Goal: Task Accomplishment & Management: Use online tool/utility

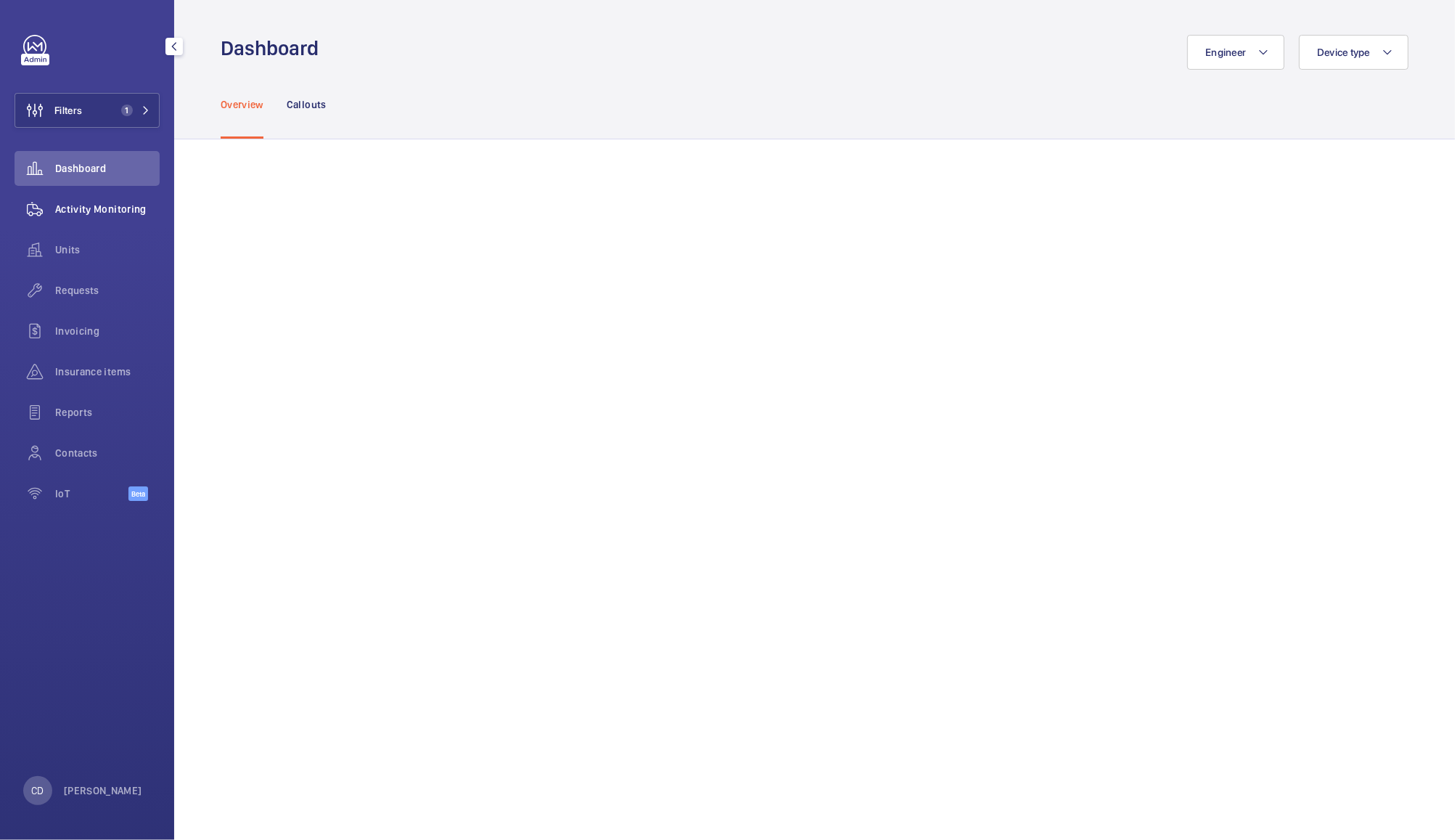
click at [81, 211] on span "Activity Monitoring" at bounding box center [107, 209] width 104 height 14
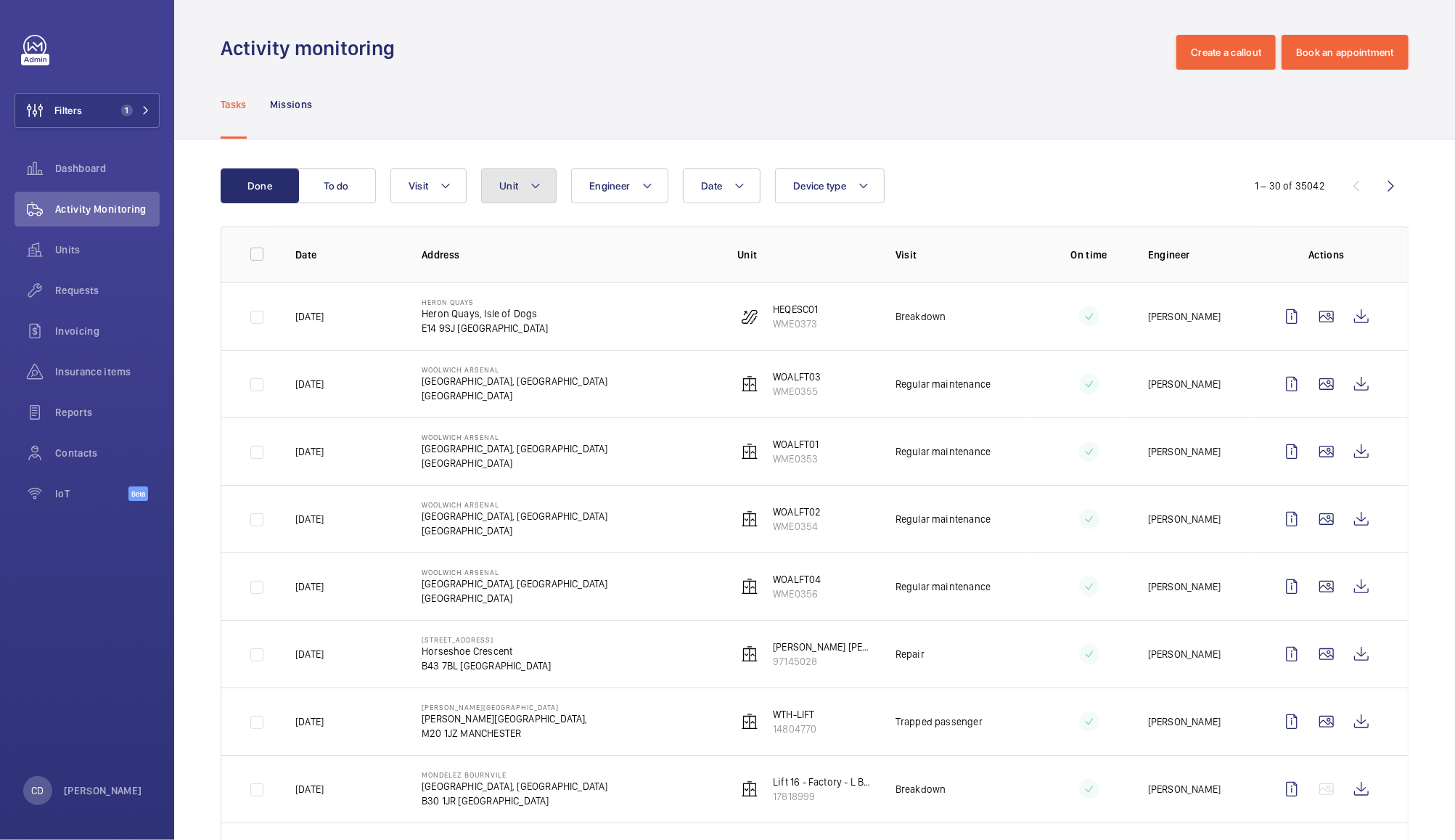
click at [510, 185] on span "Unit" at bounding box center [508, 185] width 19 height 12
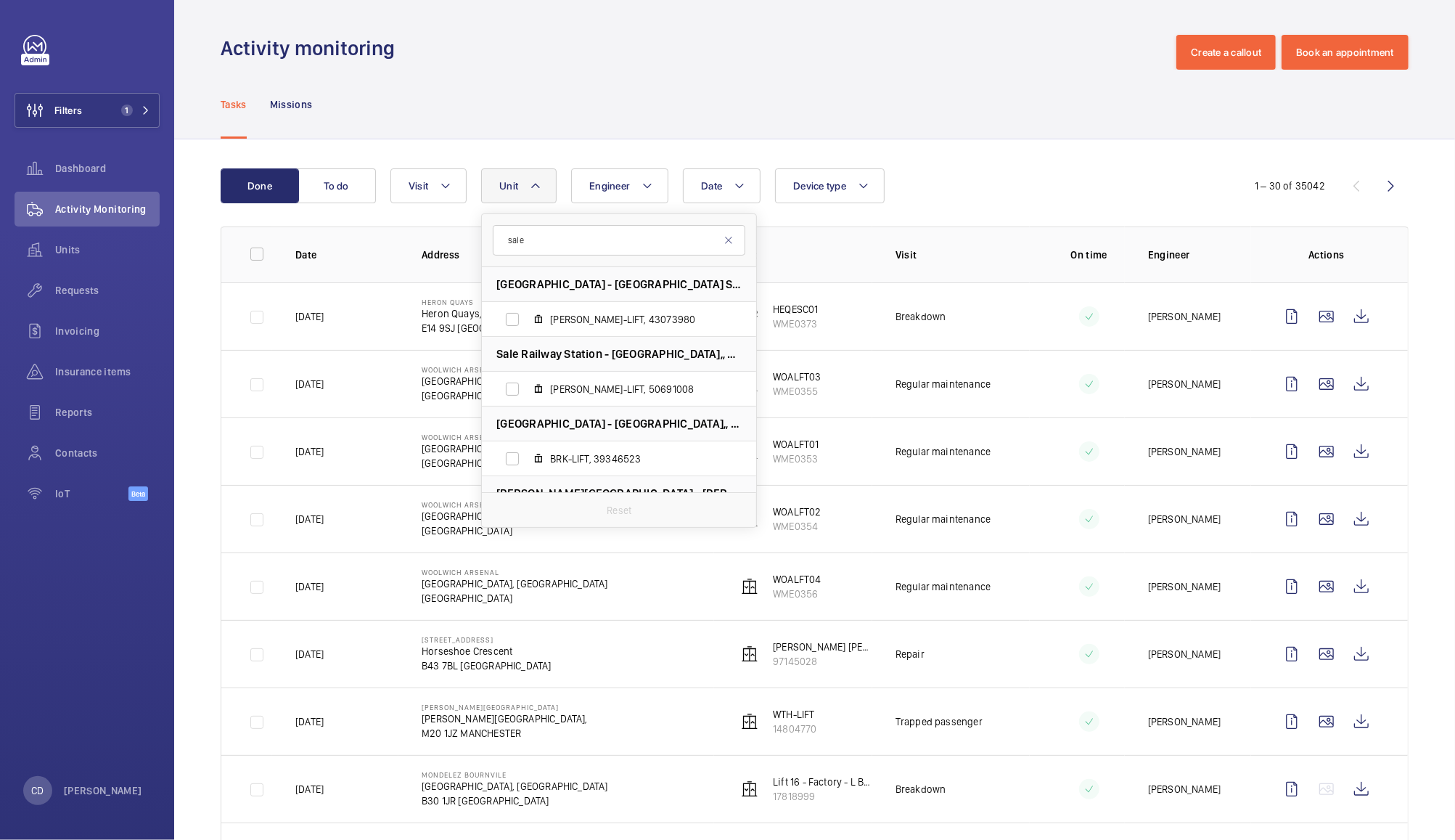
type input "sale"
click at [603, 390] on span "SAL-LIFT, 50691008" at bounding box center [634, 389] width 168 height 14
click at [527, 390] on input "SAL-LIFT, 50691008" at bounding box center [512, 389] width 29 height 29
checkbox input "true"
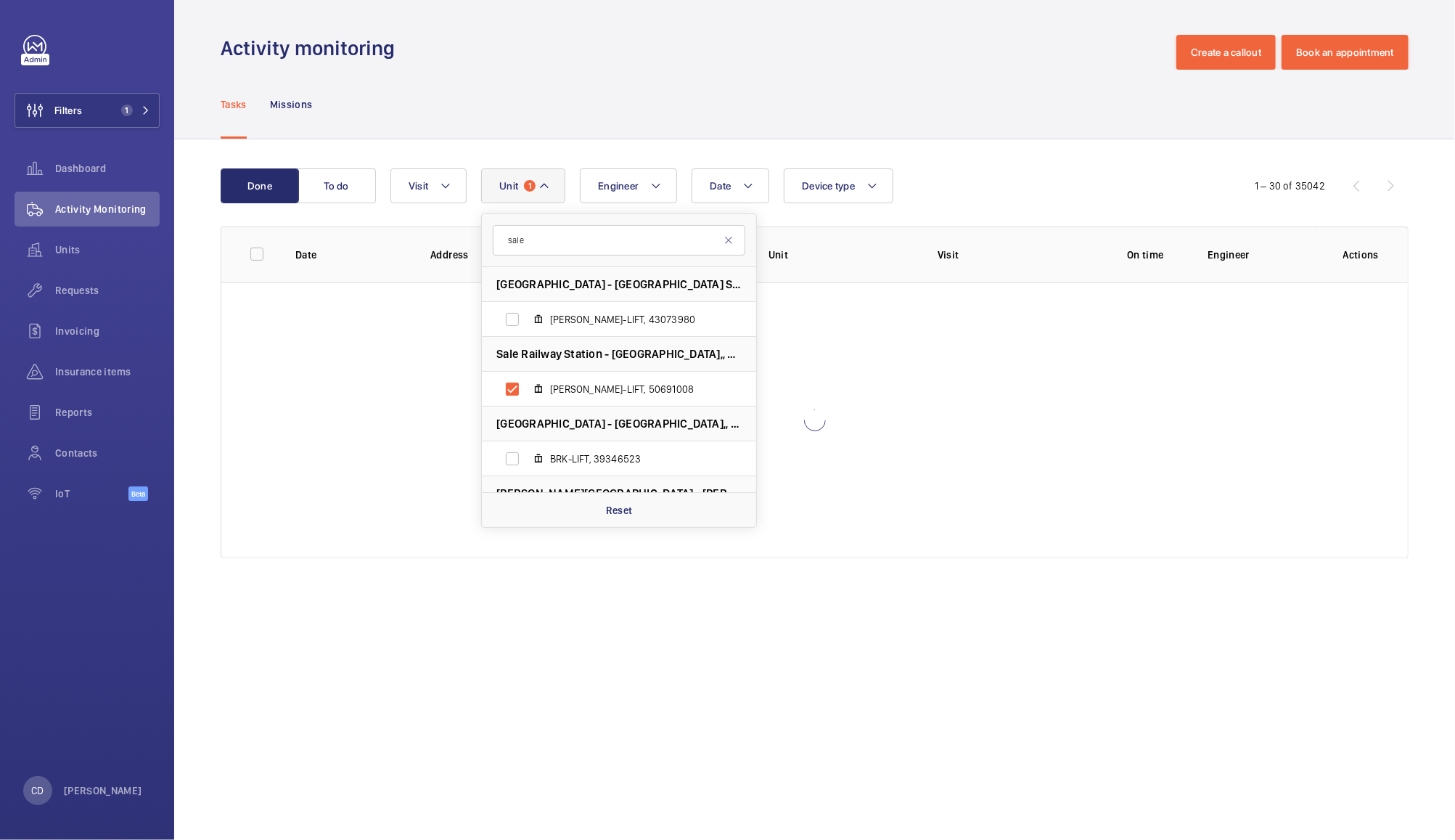
click at [1040, 111] on div "Tasks Missions" at bounding box center [814, 103] width 1188 height 69
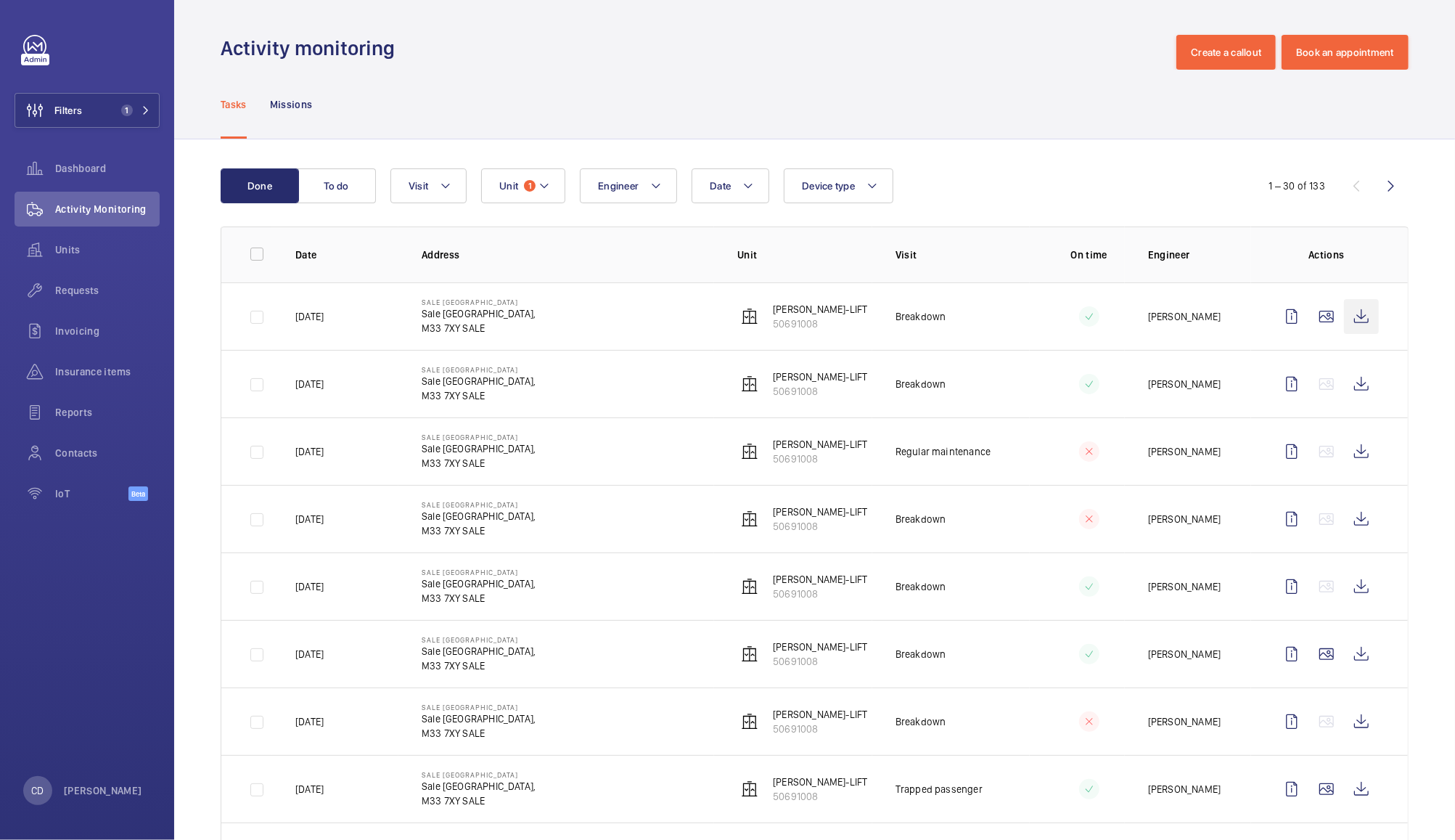
click at [1354, 317] on wm-front-icon-button at bounding box center [1361, 316] width 35 height 35
click at [122, 110] on span "1" at bounding box center [126, 109] width 12 height 12
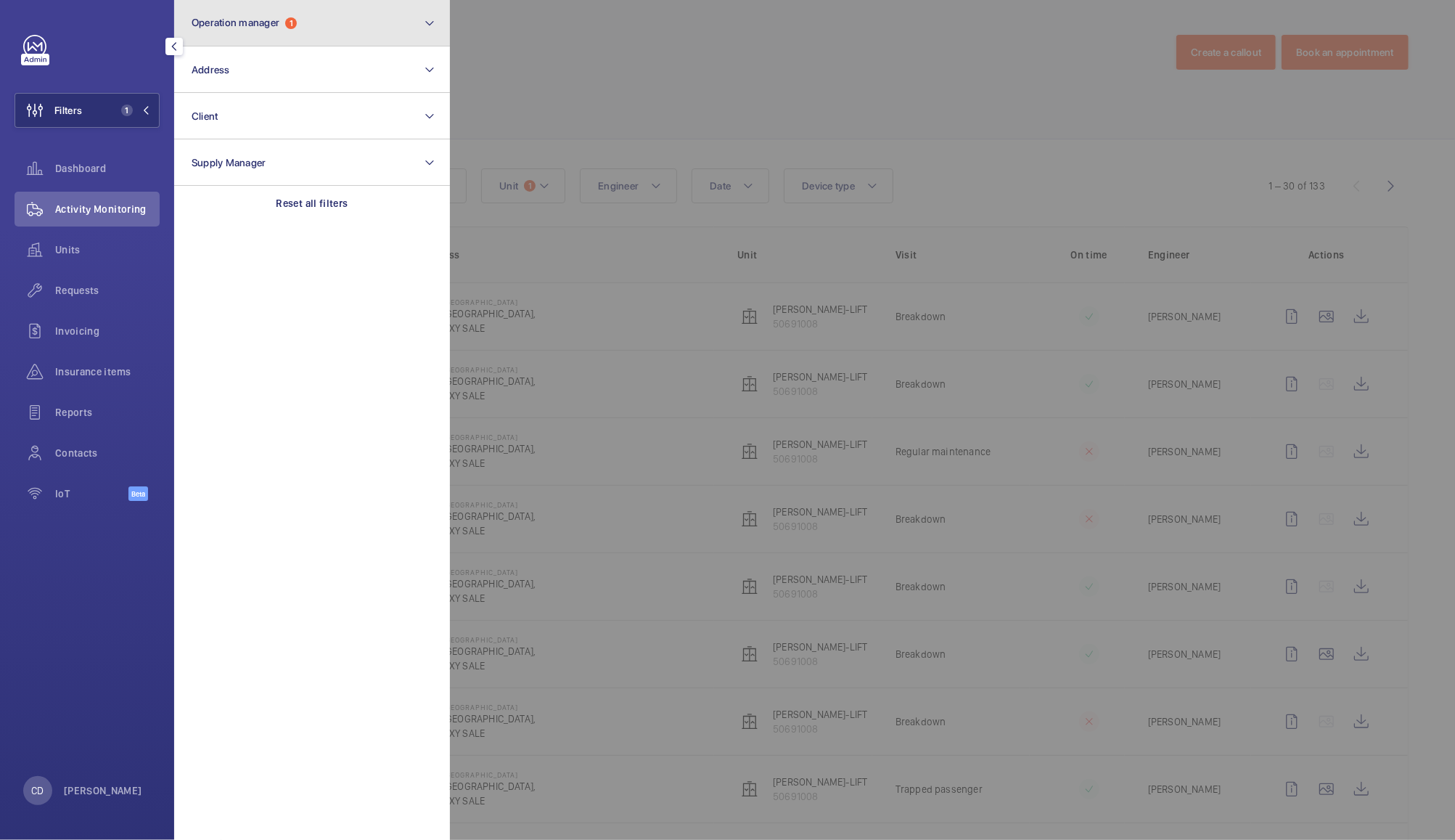
click at [335, 22] on button "Operation manager 1" at bounding box center [312, 23] width 276 height 46
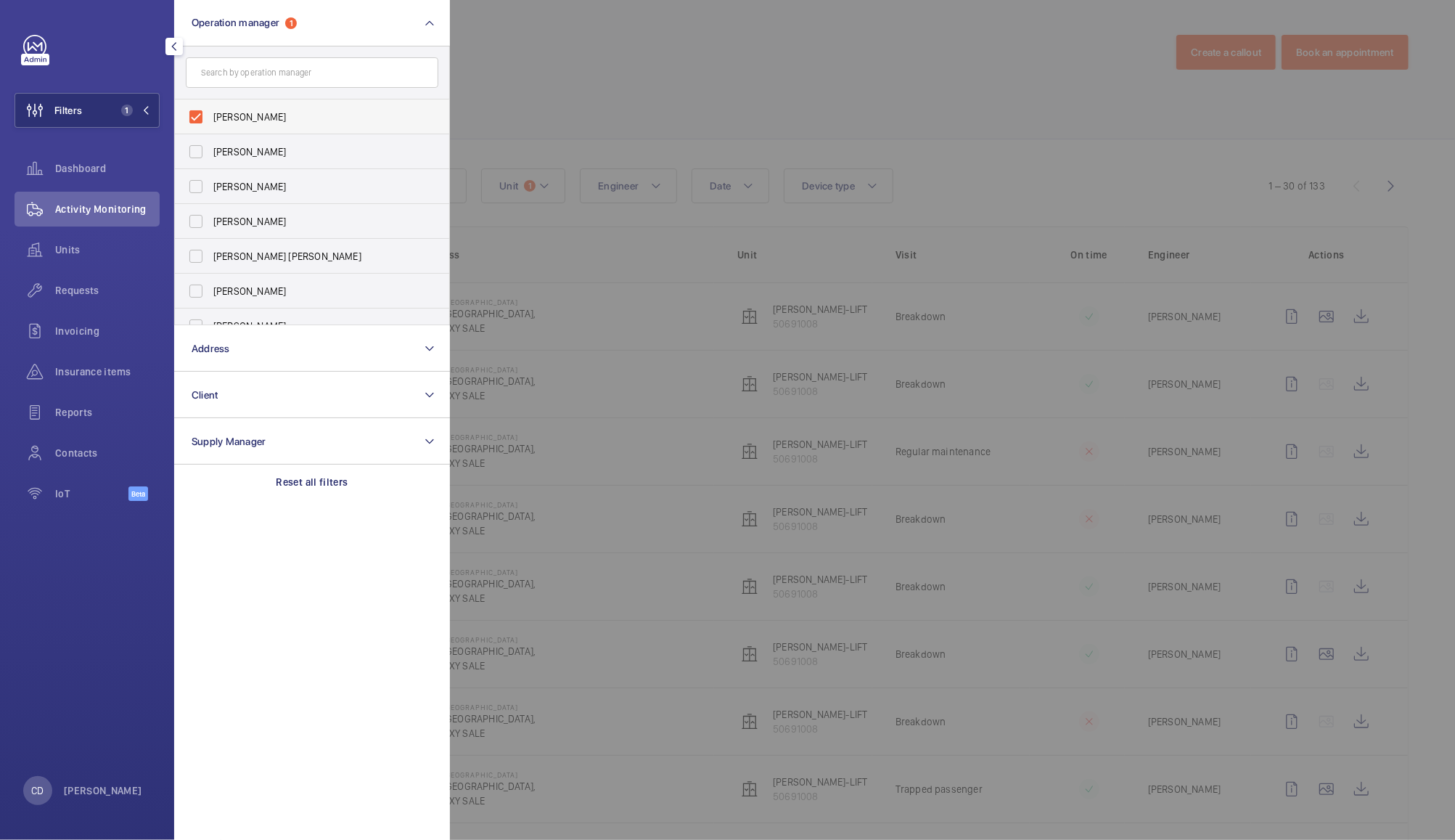
click at [216, 113] on span "[PERSON_NAME]" at bounding box center [313, 117] width 199 height 14
click at [211, 113] on input "[PERSON_NAME]" at bounding box center [196, 117] width 29 height 29
checkbox input "false"
click at [593, 39] on div at bounding box center [1177, 420] width 1455 height 840
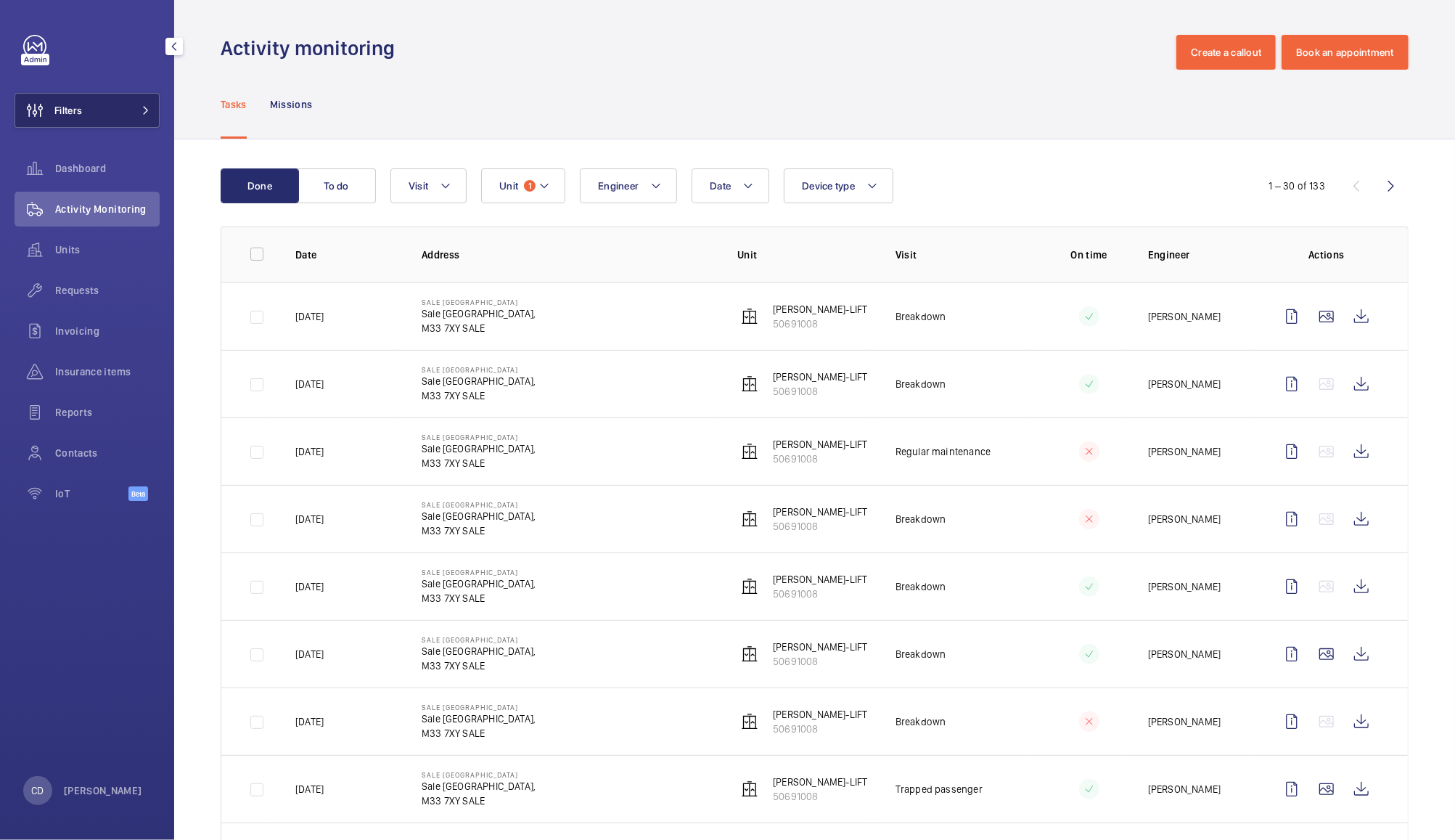
click at [104, 112] on button "Filters" at bounding box center [86, 109] width 145 height 35
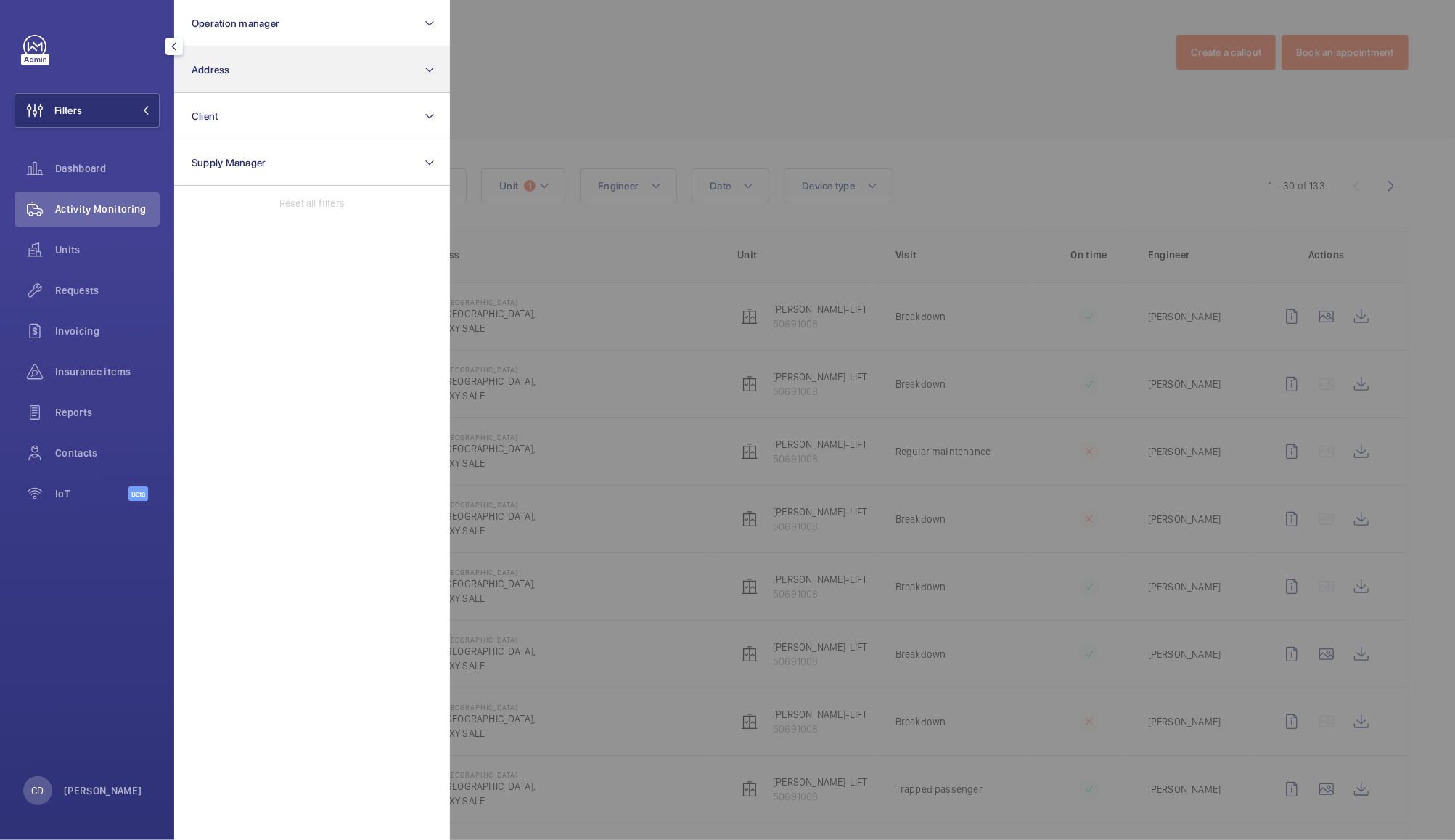
click at [301, 63] on button "Address" at bounding box center [312, 69] width 276 height 46
type input "k40 2fh"
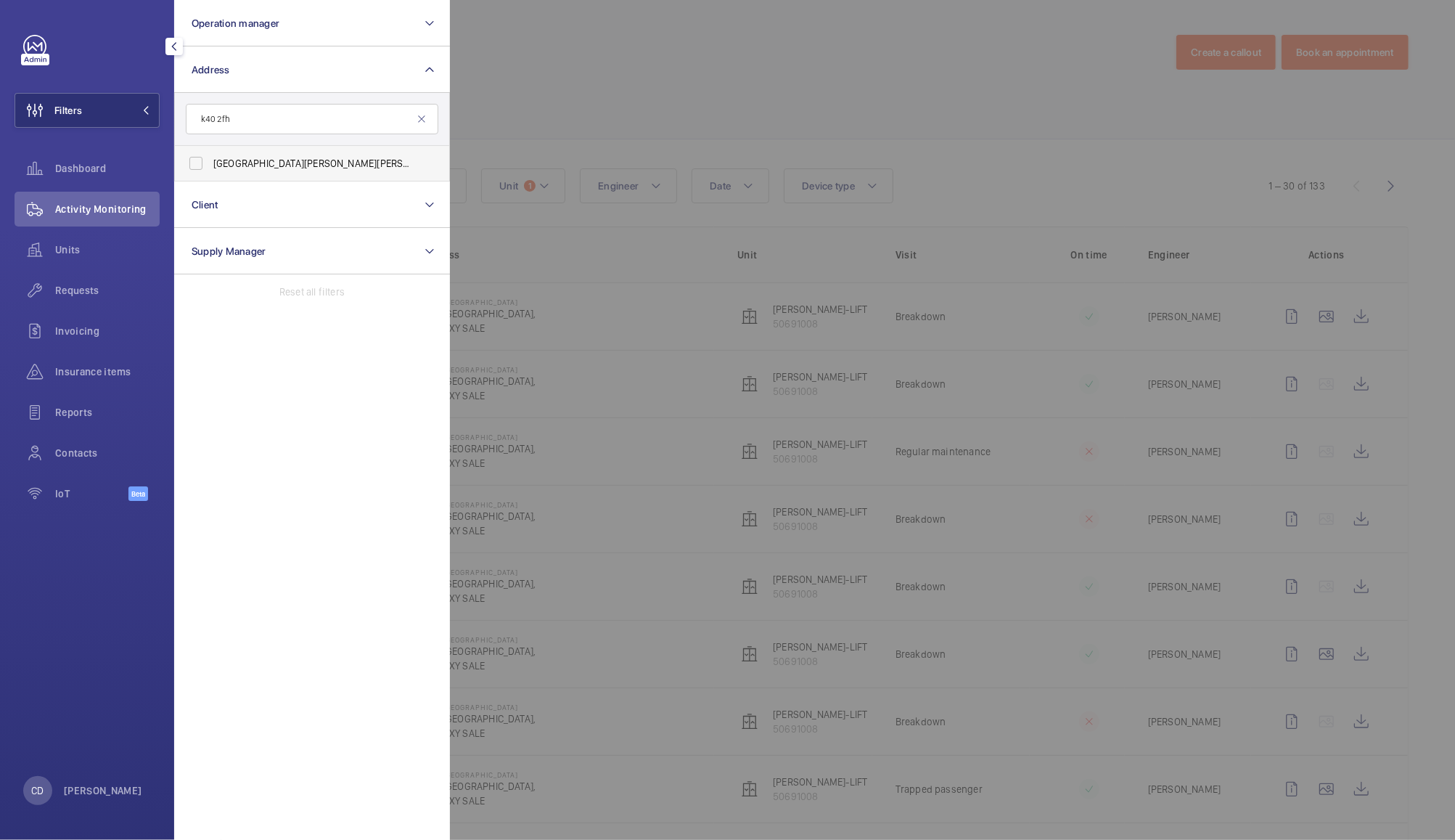
click at [328, 163] on span "St Peters - St Peters Street, BEDFORD M K40 2FH" at bounding box center [313, 163] width 199 height 14
click at [211, 163] on input "St Peters - St Peters Street, BEDFORD M K40 2FH" at bounding box center [196, 163] width 29 height 29
checkbox input "true"
click at [647, 77] on div at bounding box center [1177, 420] width 1455 height 840
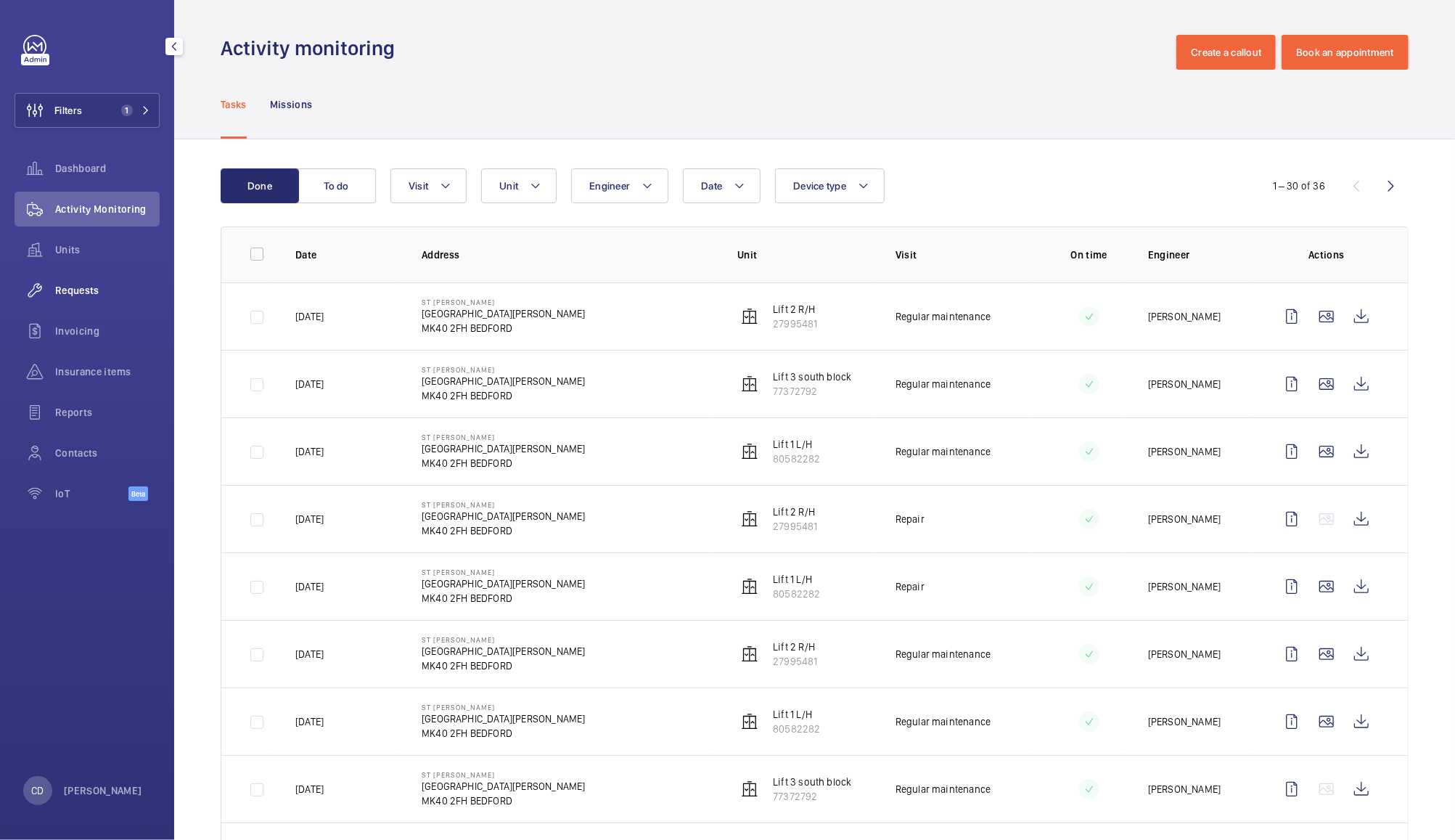
click at [76, 290] on span "Requests" at bounding box center [107, 290] width 104 height 14
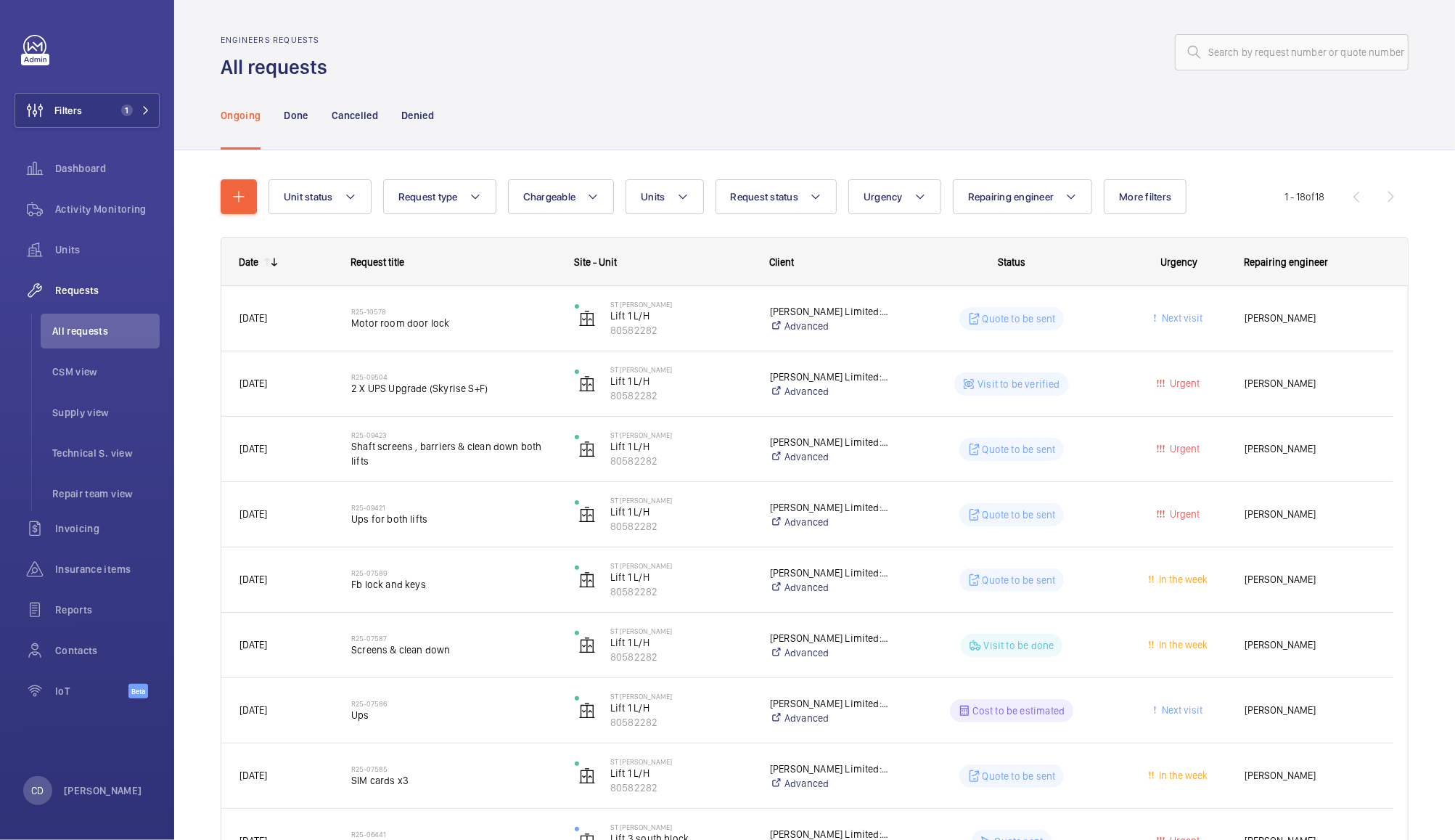
click at [431, 325] on span "Motor room door lock" at bounding box center [454, 323] width 205 height 14
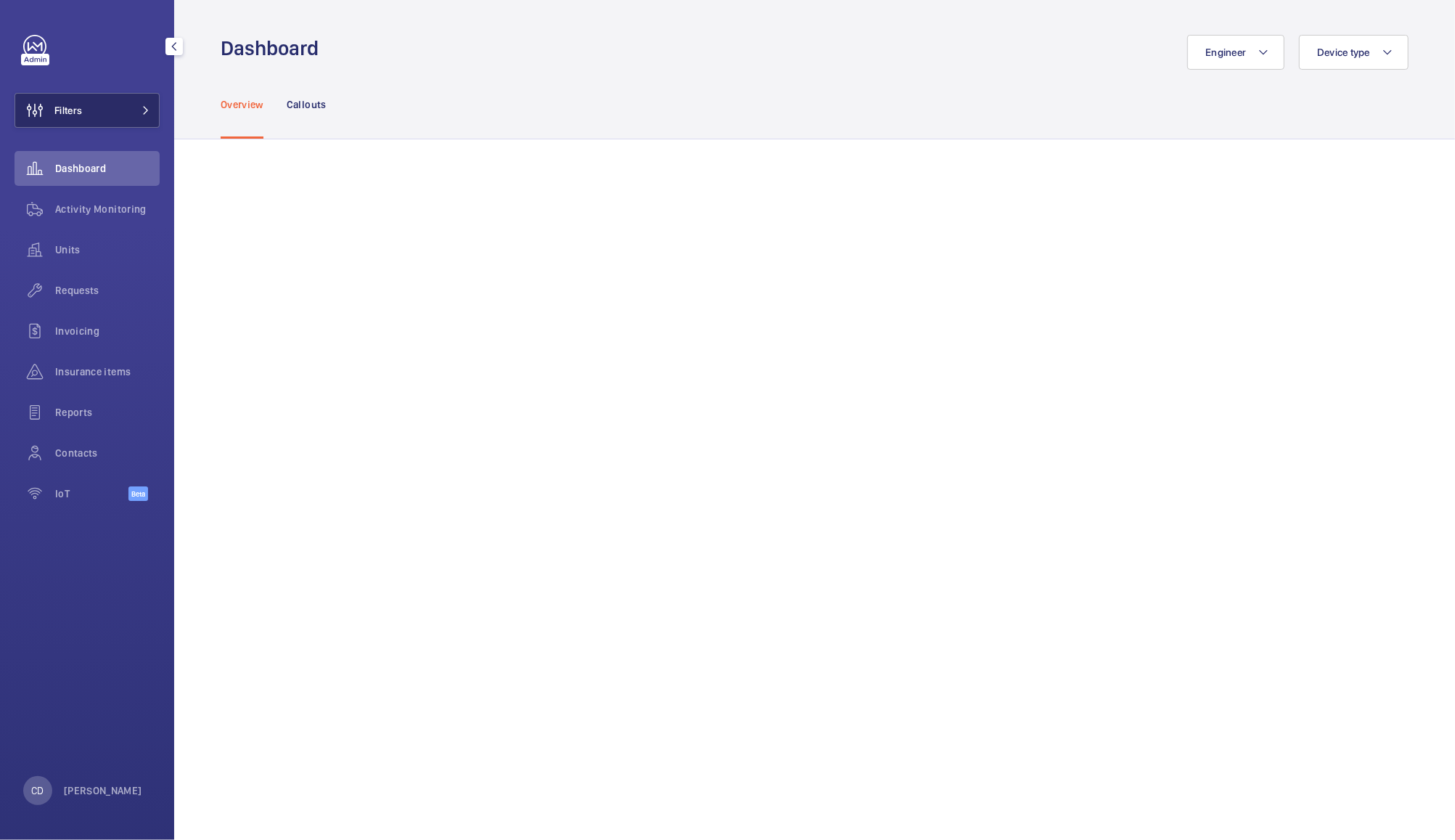
click at [123, 115] on button "Filters" at bounding box center [86, 109] width 145 height 35
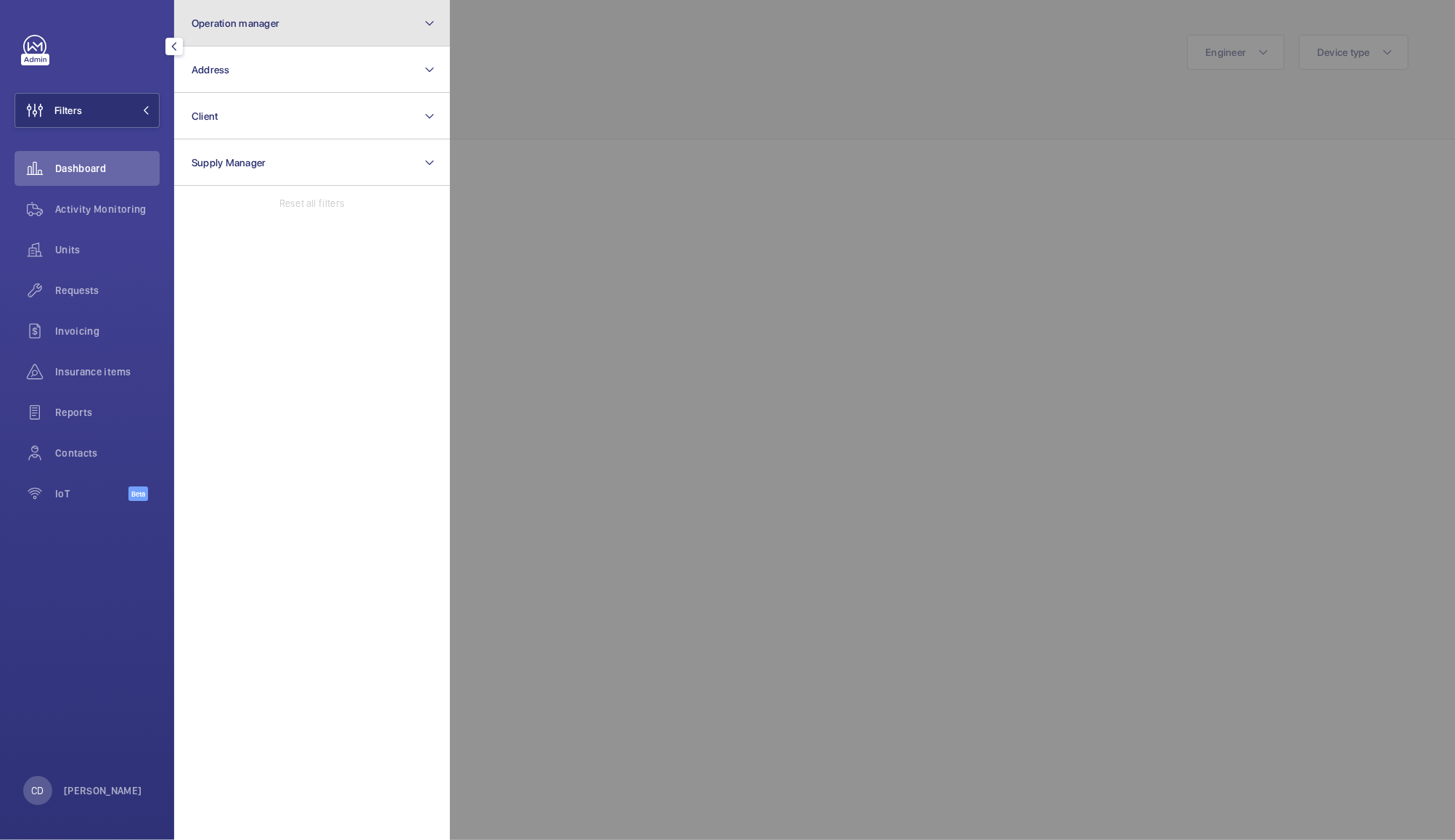
click at [319, 15] on button "Operation manager" at bounding box center [312, 23] width 276 height 46
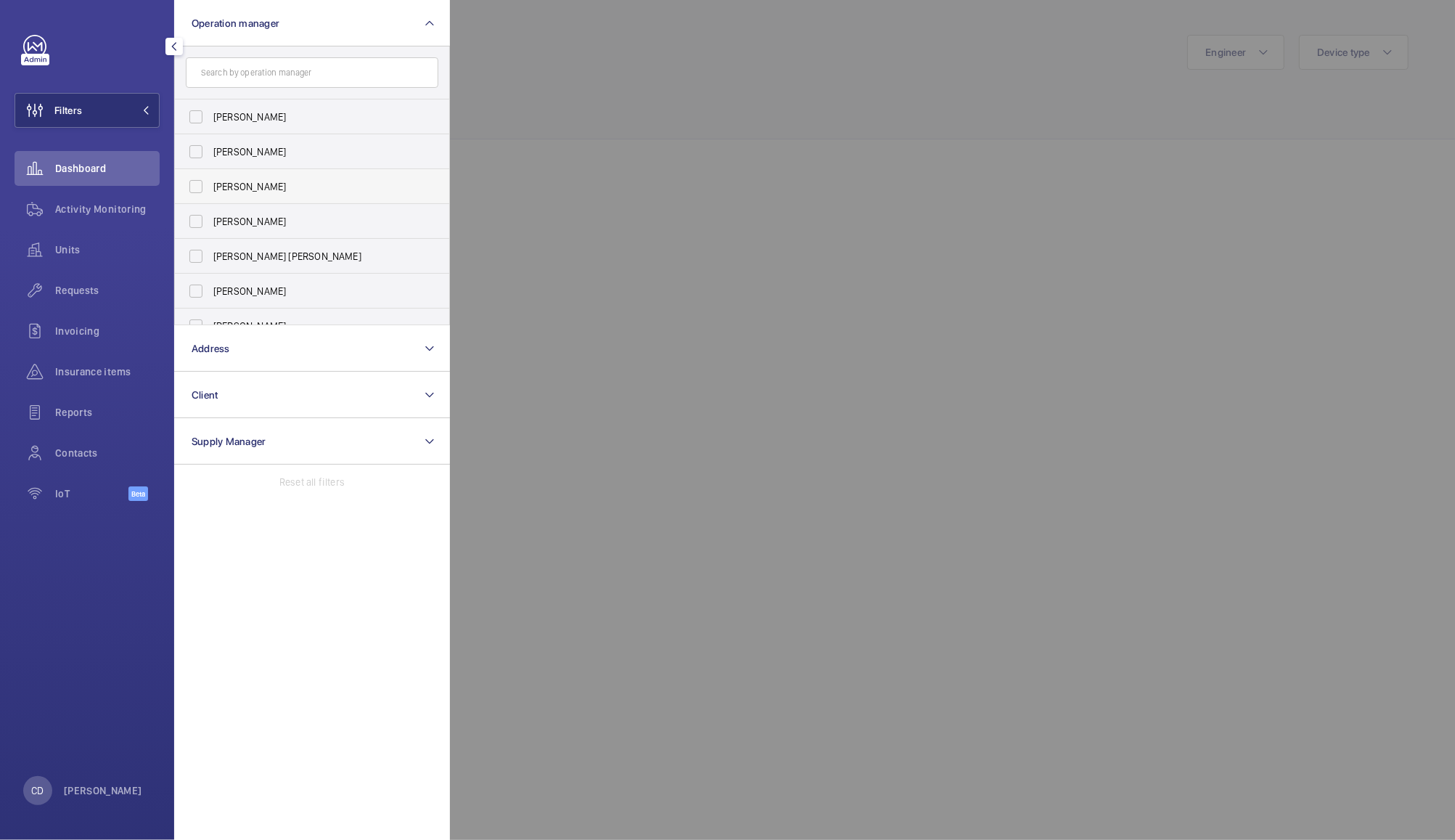
click at [229, 182] on span "[PERSON_NAME]" at bounding box center [313, 186] width 199 height 14
click at [211, 182] on input "[PERSON_NAME]" at bounding box center [196, 186] width 29 height 29
checkbox input "true"
click at [602, 117] on div at bounding box center [1177, 420] width 1455 height 840
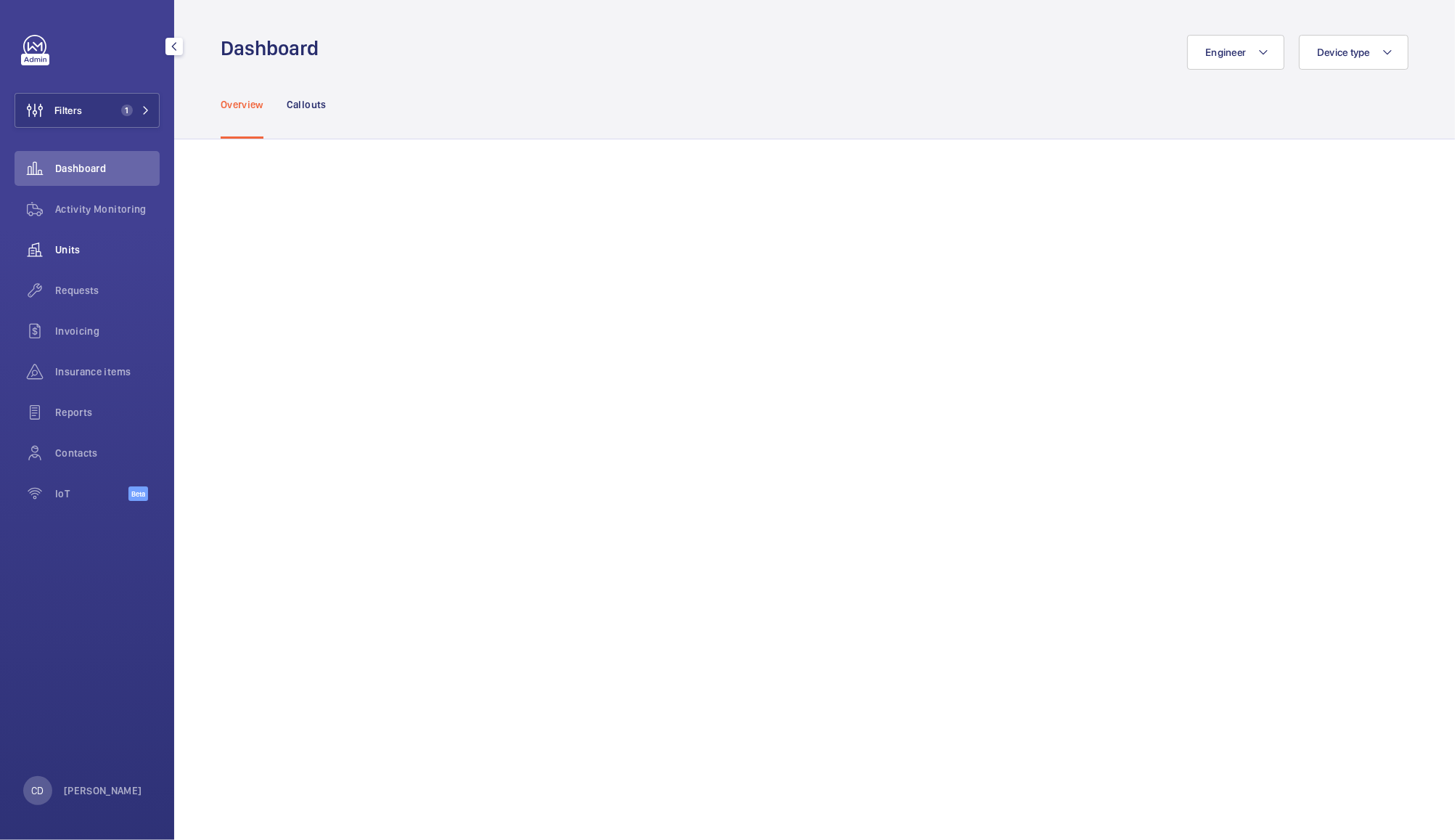
click at [65, 251] on span "Units" at bounding box center [107, 249] width 104 height 14
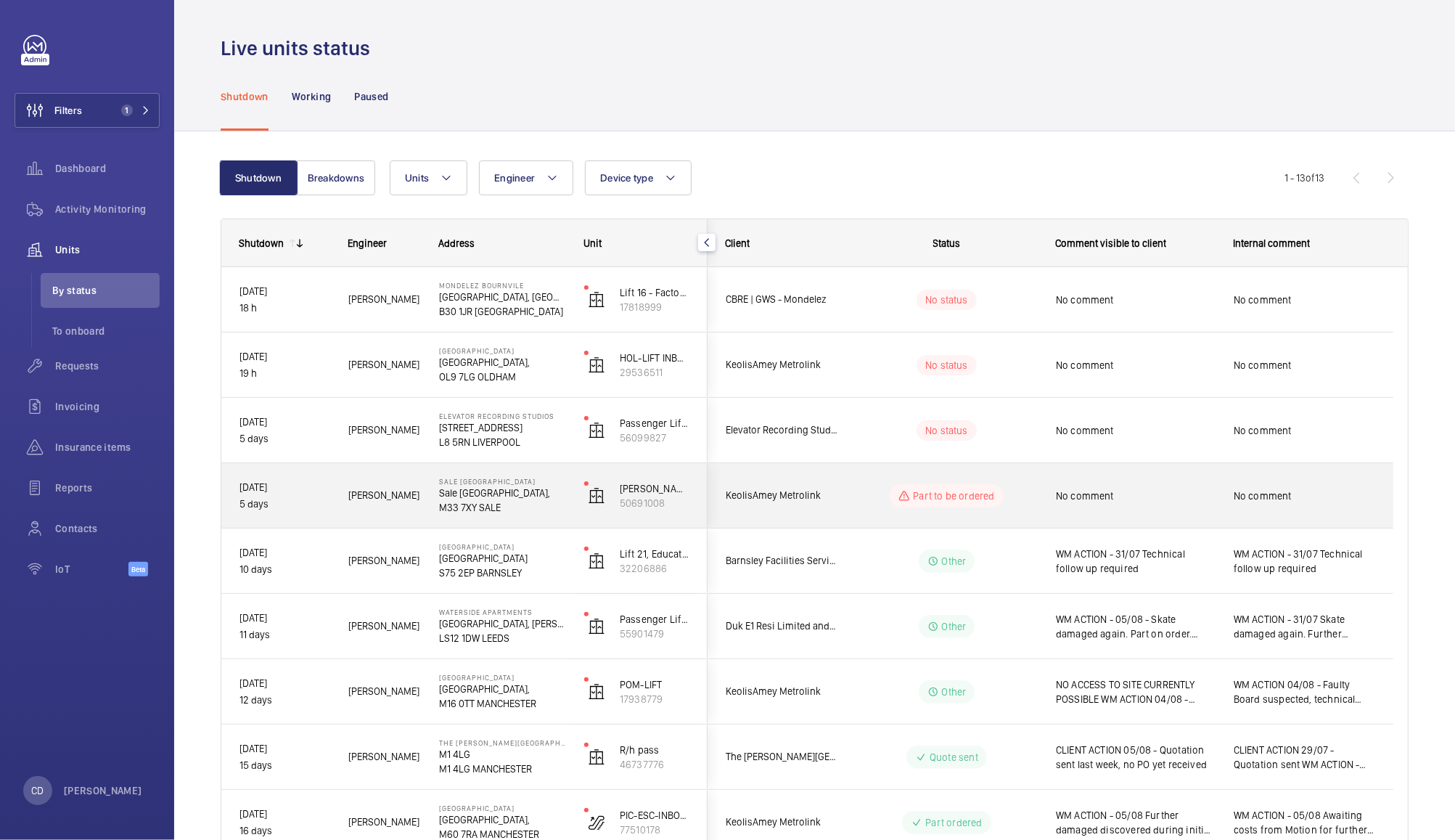
click at [1111, 497] on span "No comment" at bounding box center [1136, 496] width 159 height 14
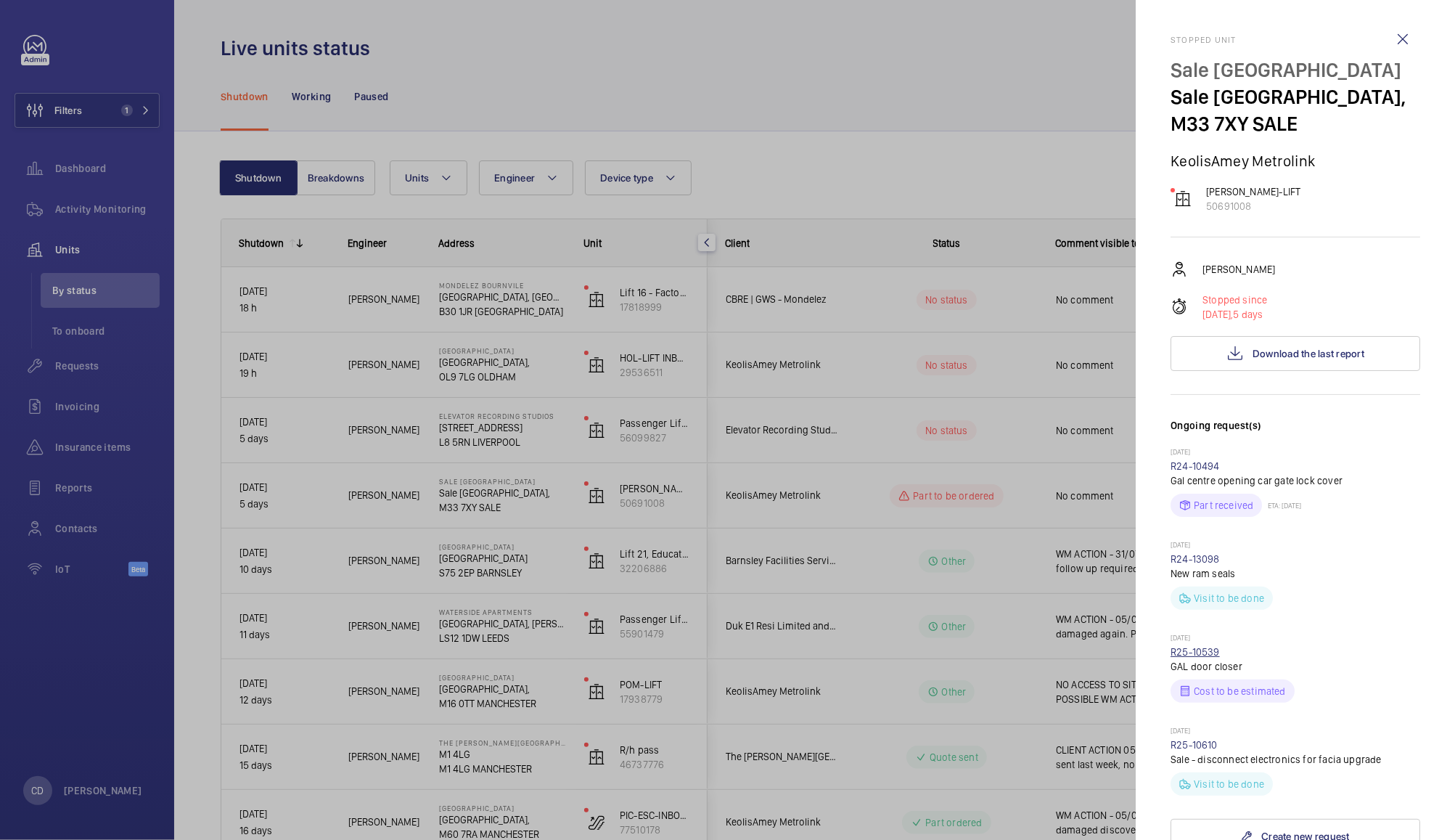
click at [1197, 653] on link "R25-10539" at bounding box center [1194, 651] width 49 height 12
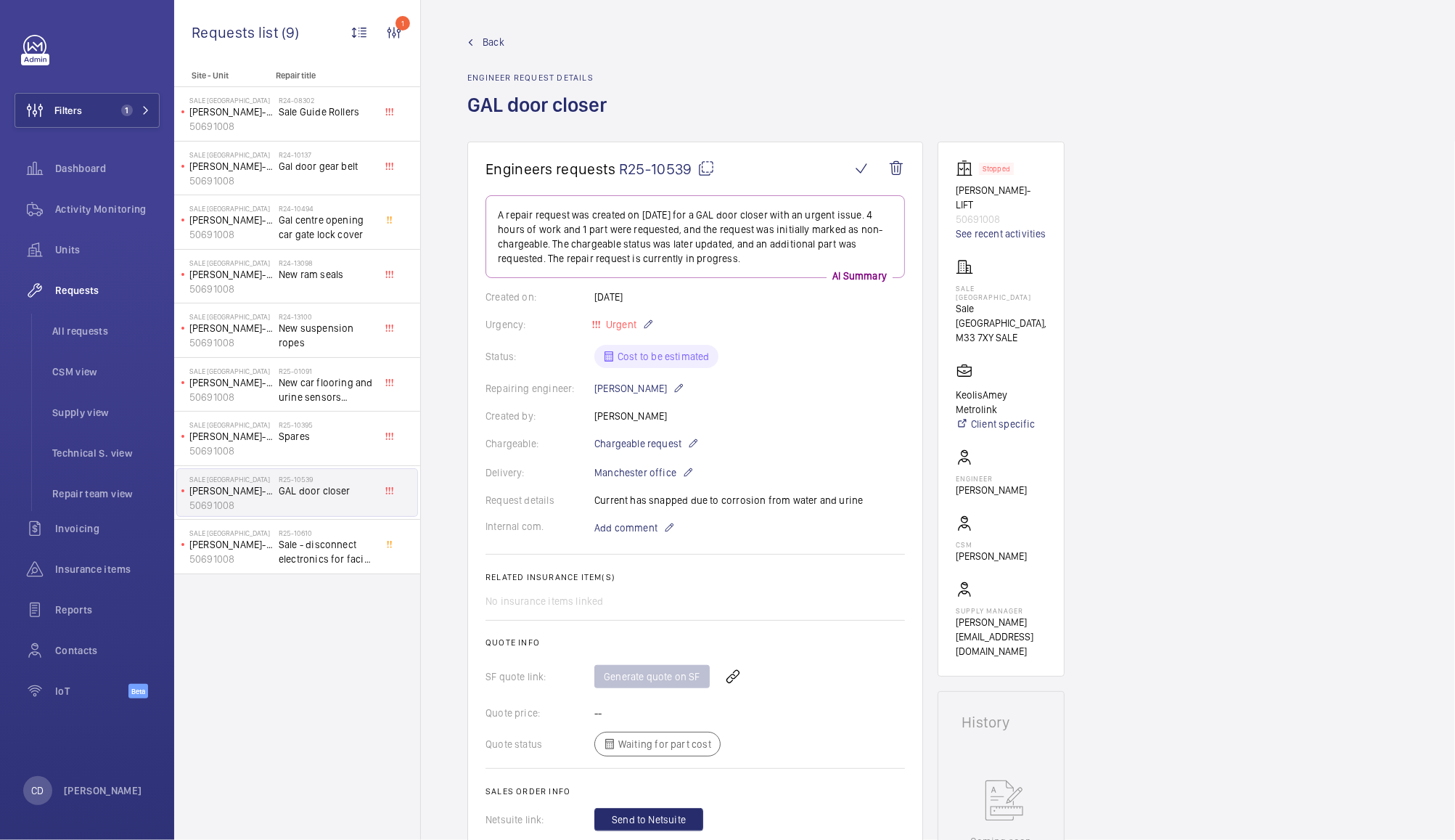
click at [706, 177] on span "R25-10539" at bounding box center [667, 168] width 96 height 18
click at [65, 164] on span "Dashboard" at bounding box center [107, 168] width 104 height 14
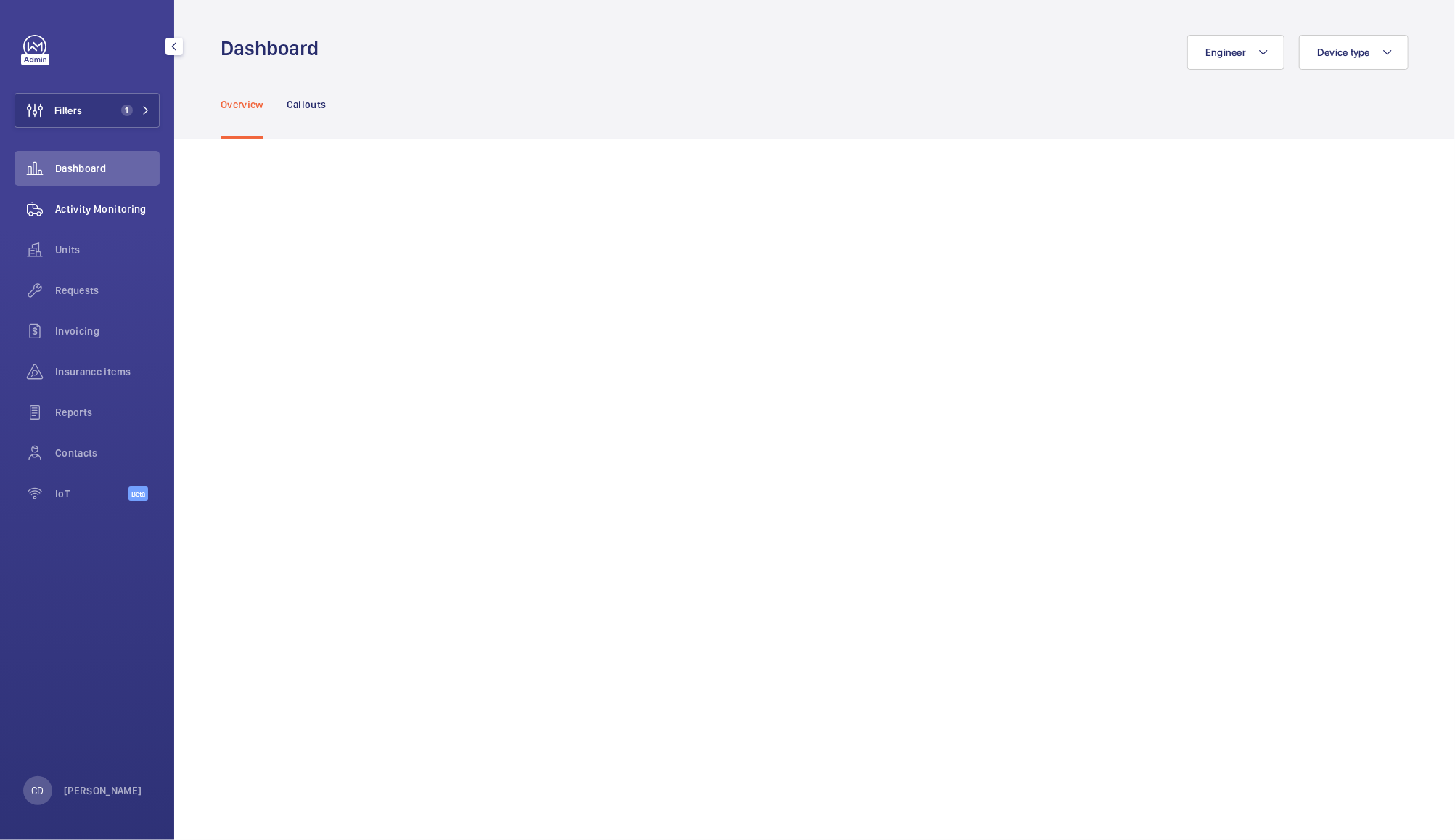
click at [76, 202] on span "Activity Monitoring" at bounding box center [107, 209] width 104 height 14
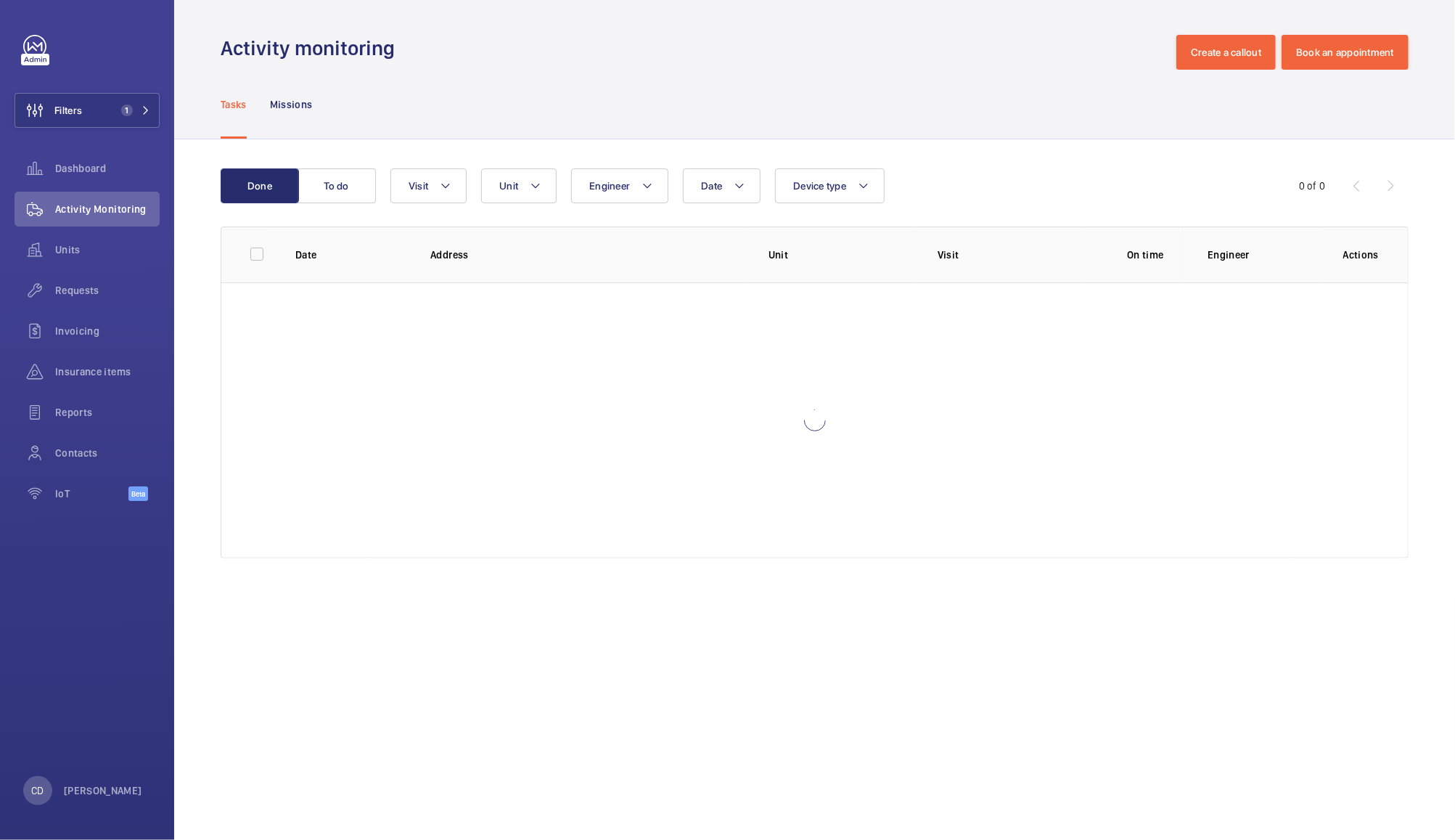
click at [832, 107] on div "Tasks Missions" at bounding box center [814, 103] width 1188 height 69
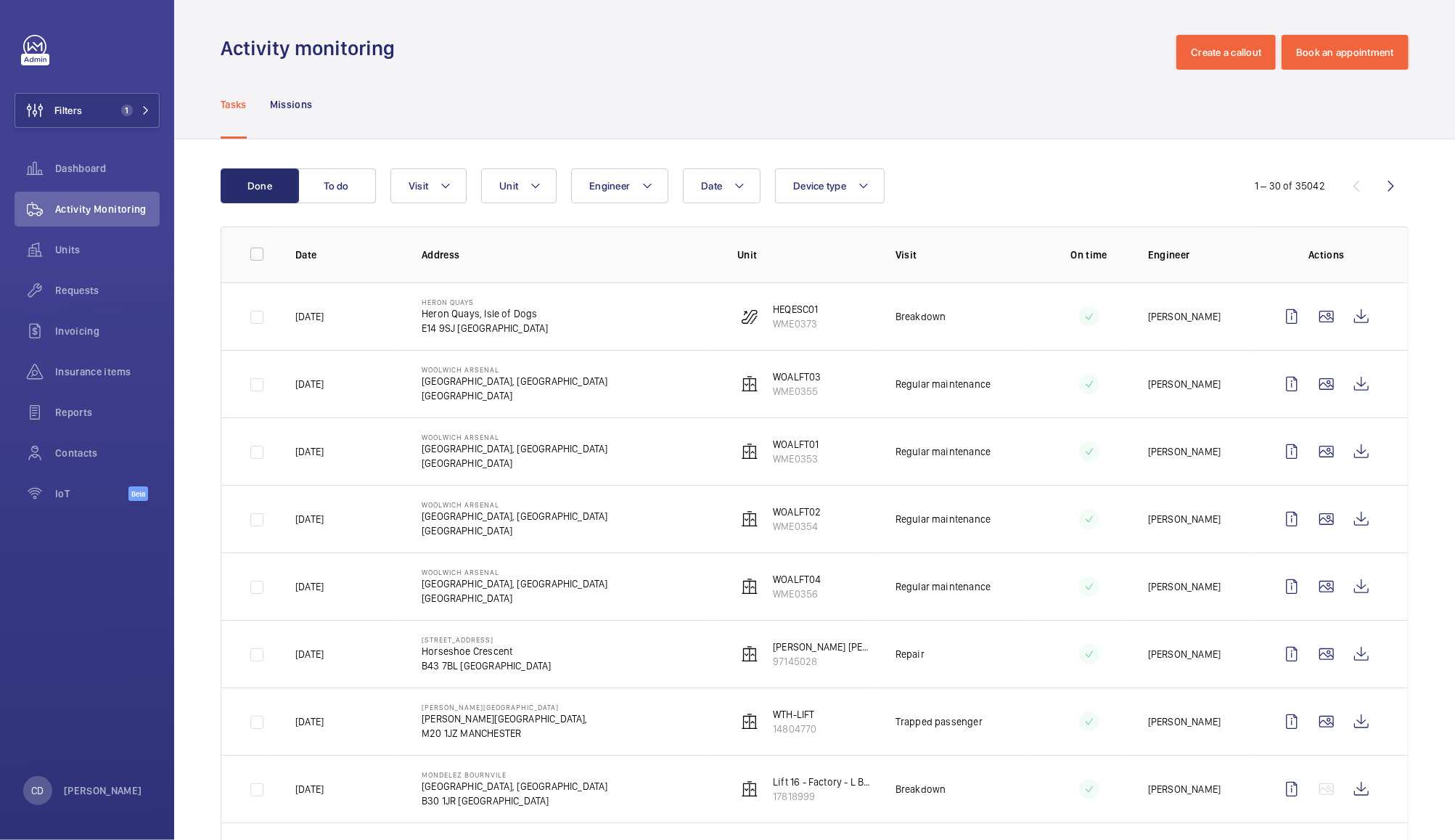
click at [832, 107] on div "Tasks Missions" at bounding box center [814, 103] width 1188 height 69
click at [1318, 657] on wm-front-icon-button at bounding box center [1326, 653] width 35 height 35
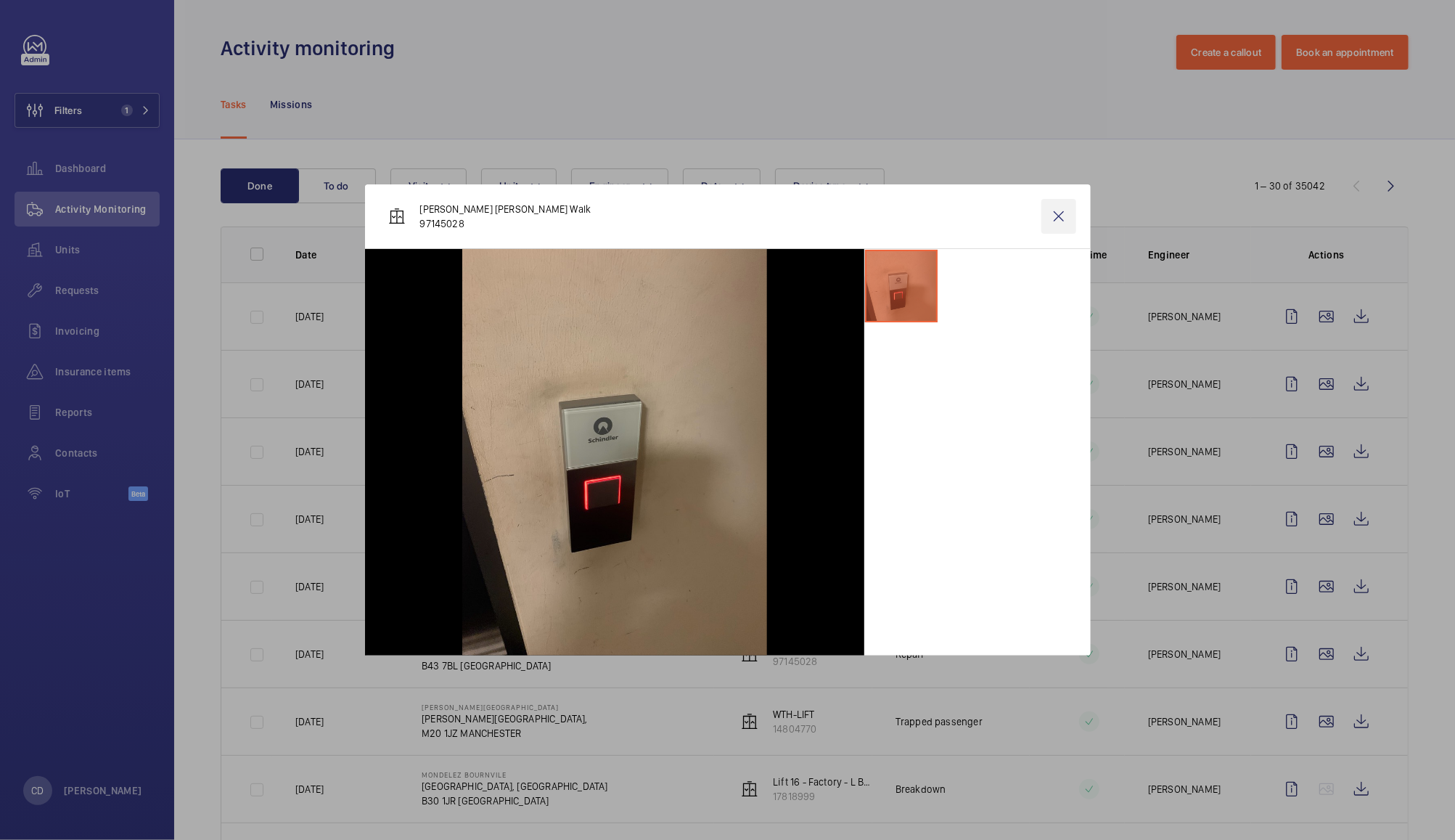
click at [1062, 216] on wm-front-icon-button at bounding box center [1058, 215] width 35 height 35
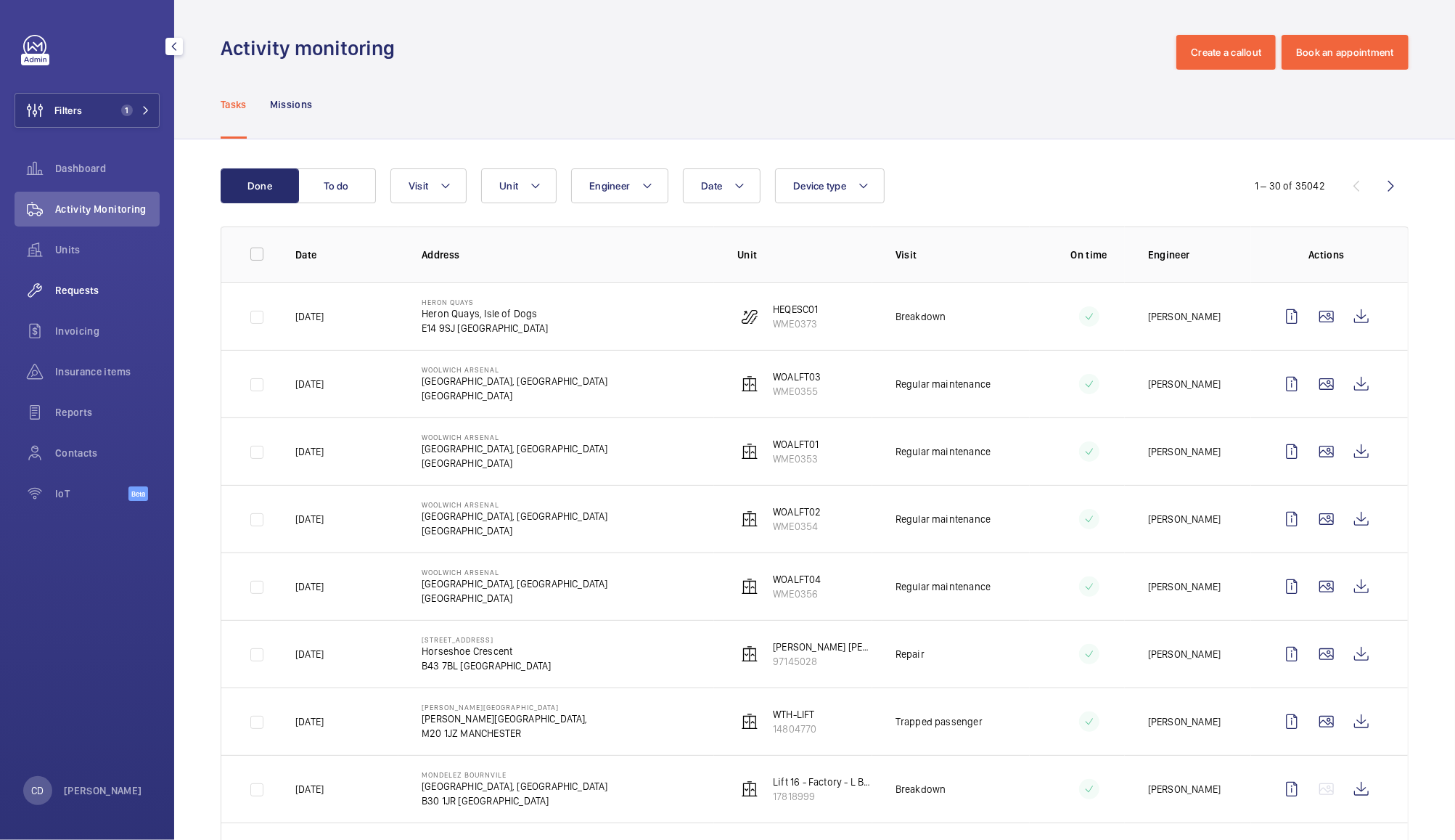
click at [75, 286] on span "Requests" at bounding box center [107, 290] width 104 height 14
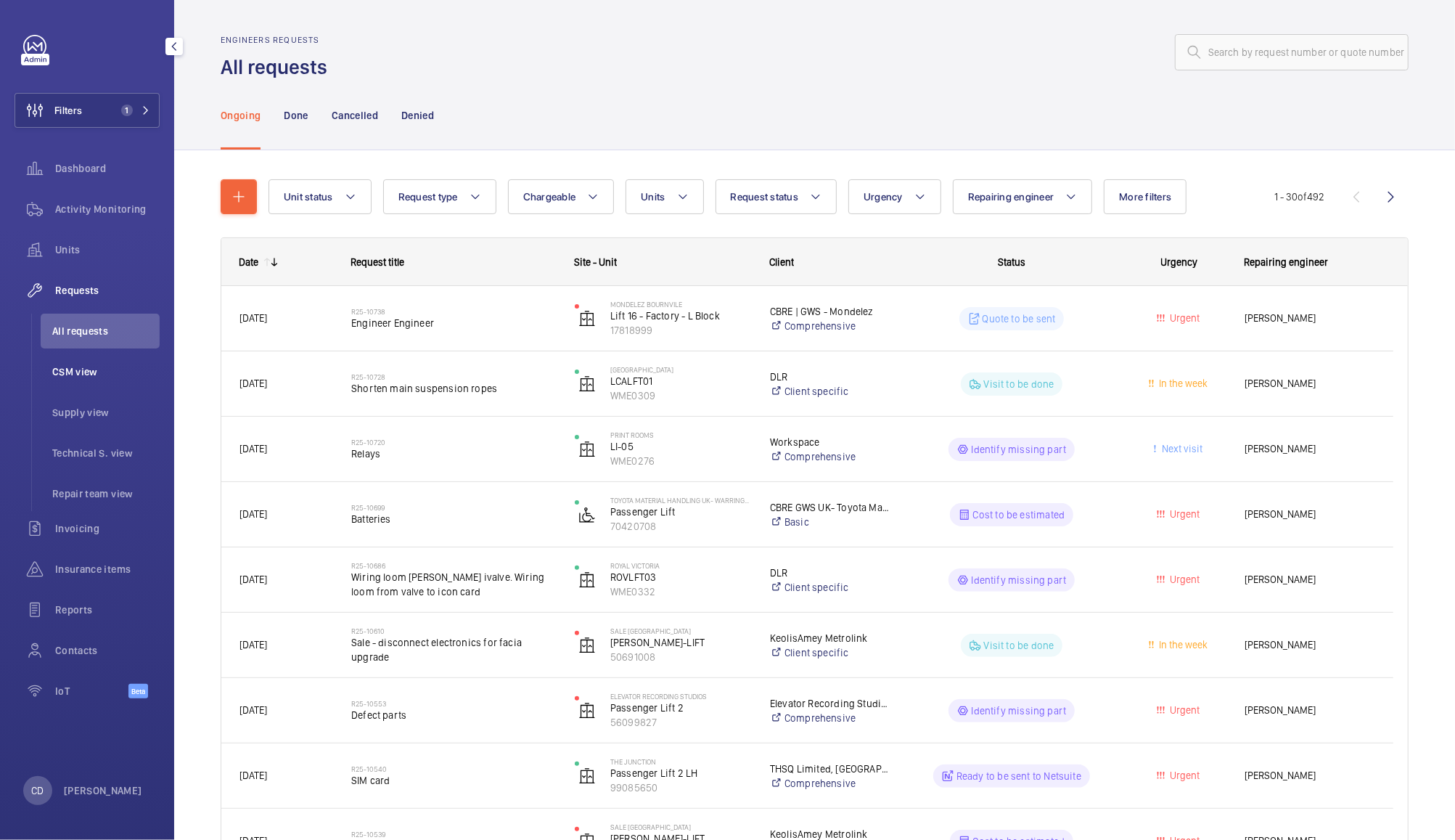
click at [96, 364] on span "CSM view" at bounding box center [106, 371] width 108 height 14
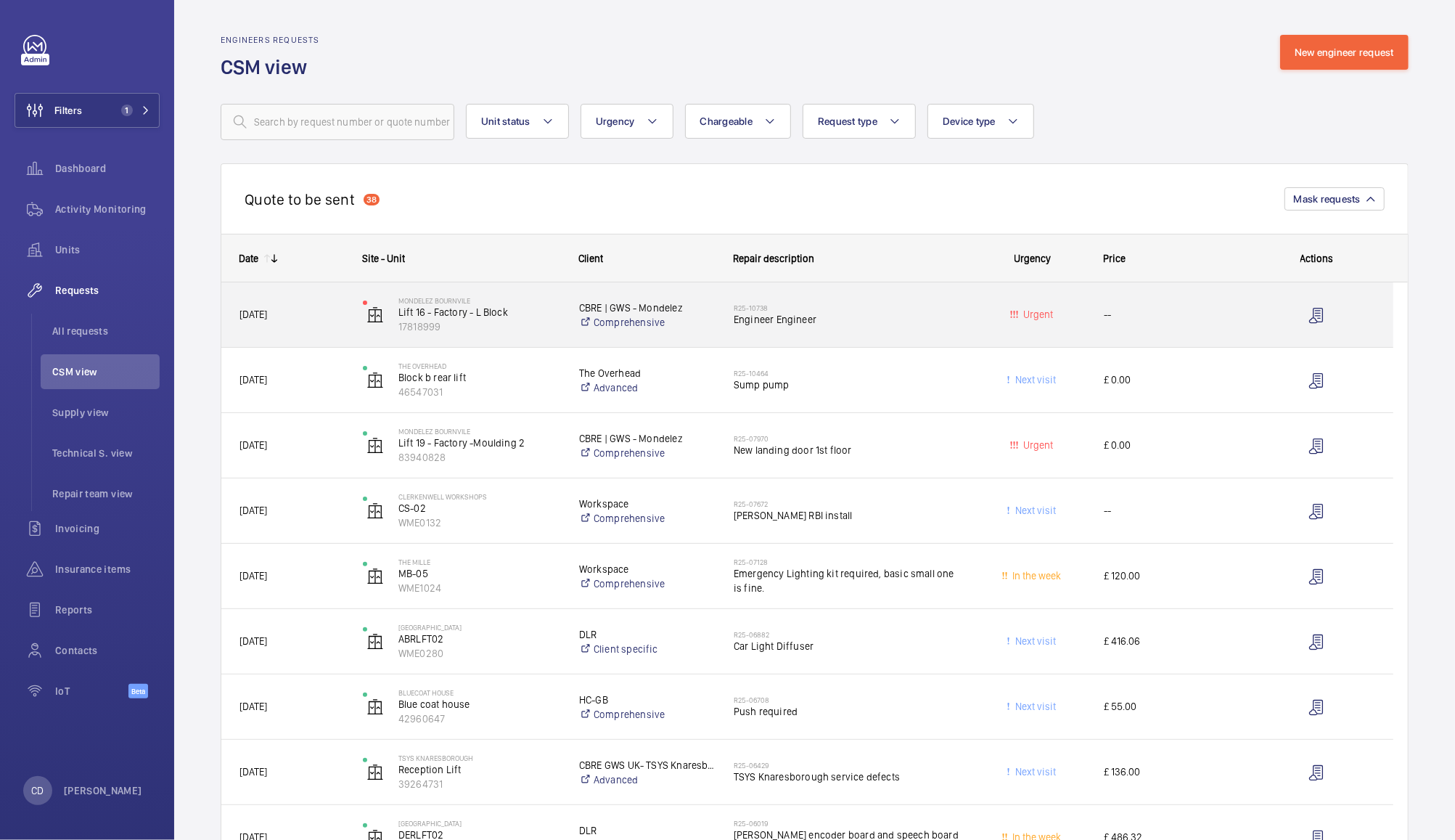
click at [883, 307] on h2 "R25-10738" at bounding box center [847, 308] width 228 height 9
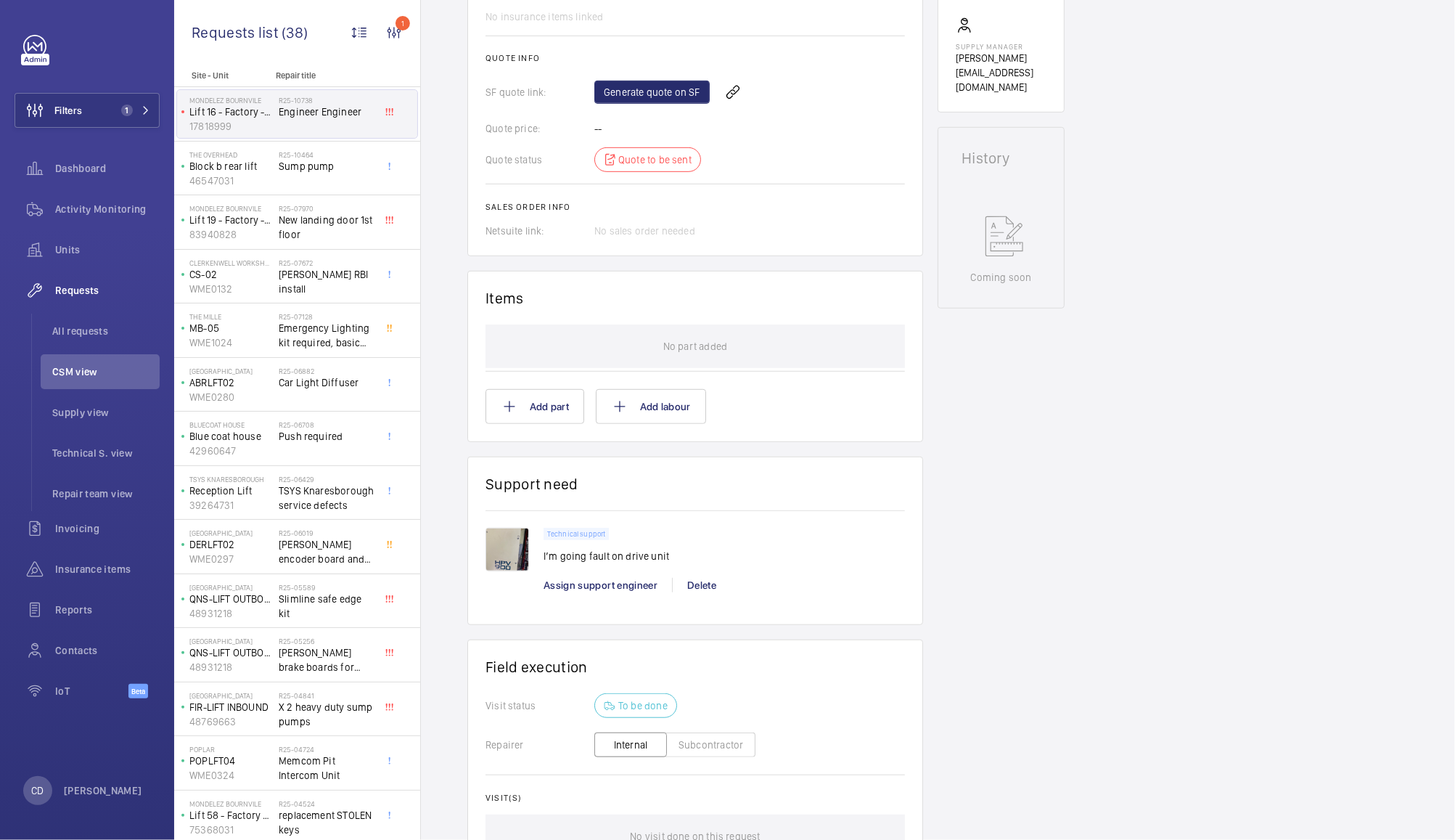
scroll to position [584, 0]
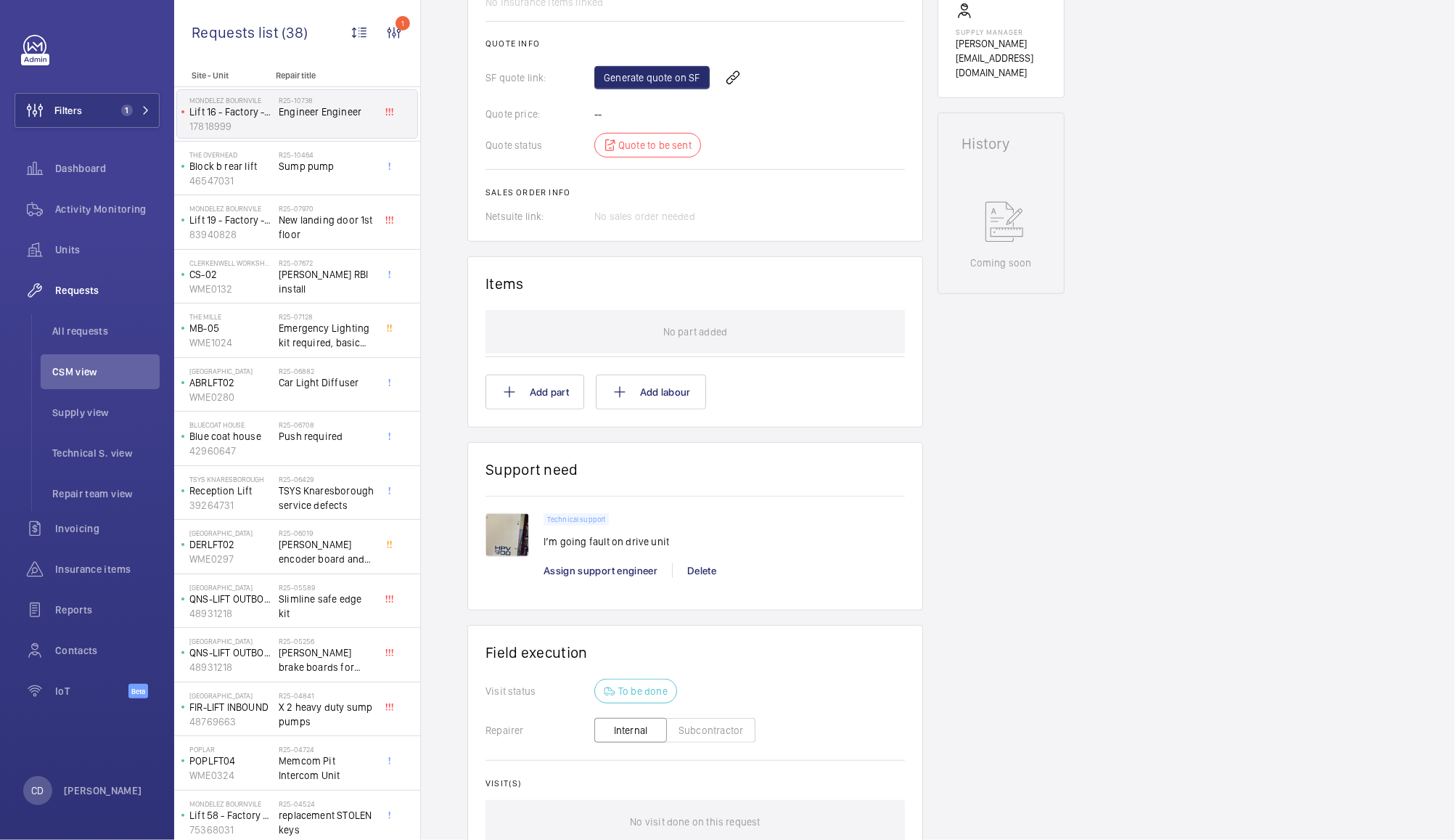
click at [511, 537] on img at bounding box center [507, 535] width 44 height 44
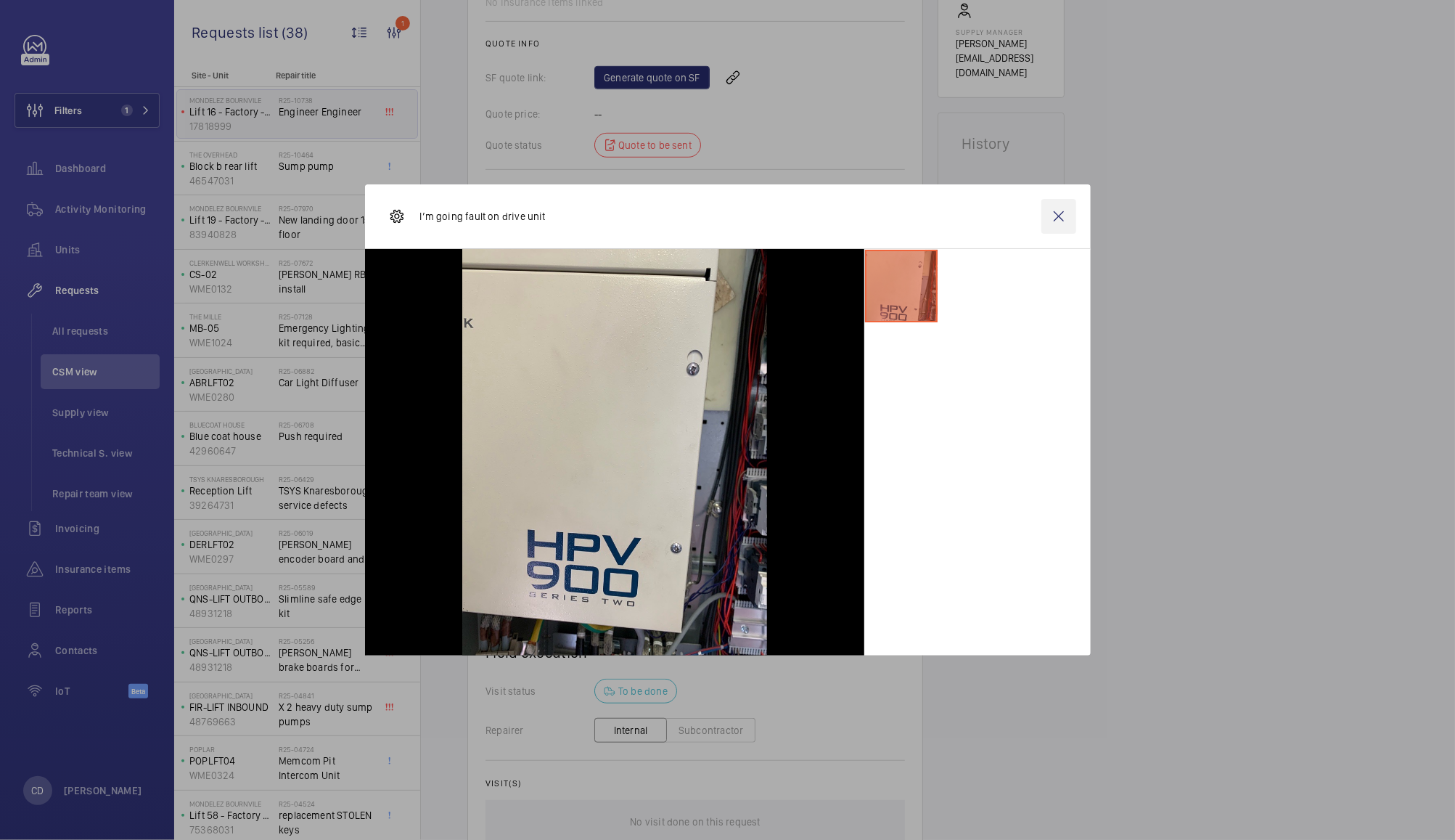
click at [1055, 206] on wm-front-icon-button at bounding box center [1058, 215] width 35 height 35
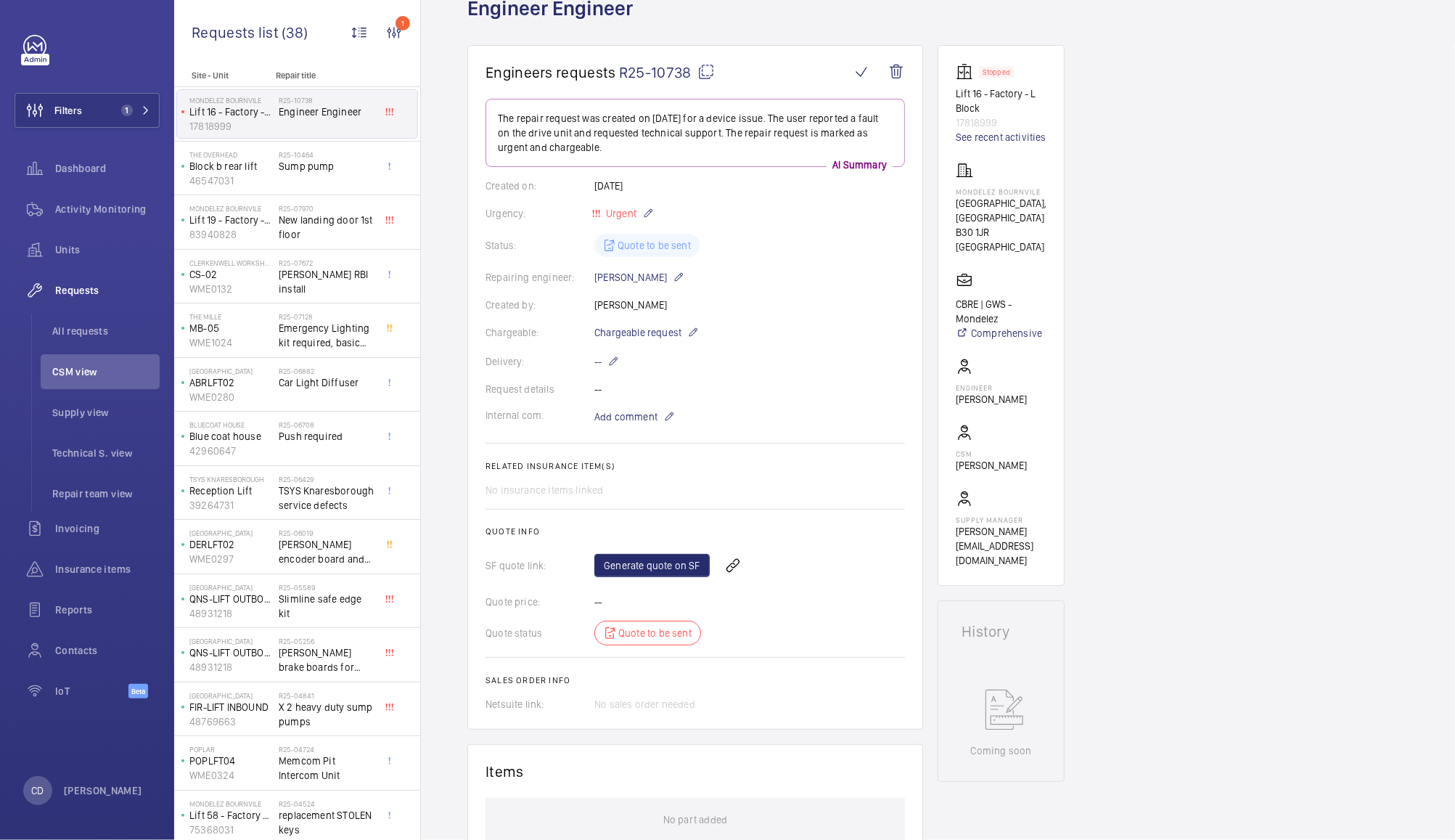
scroll to position [85, 0]
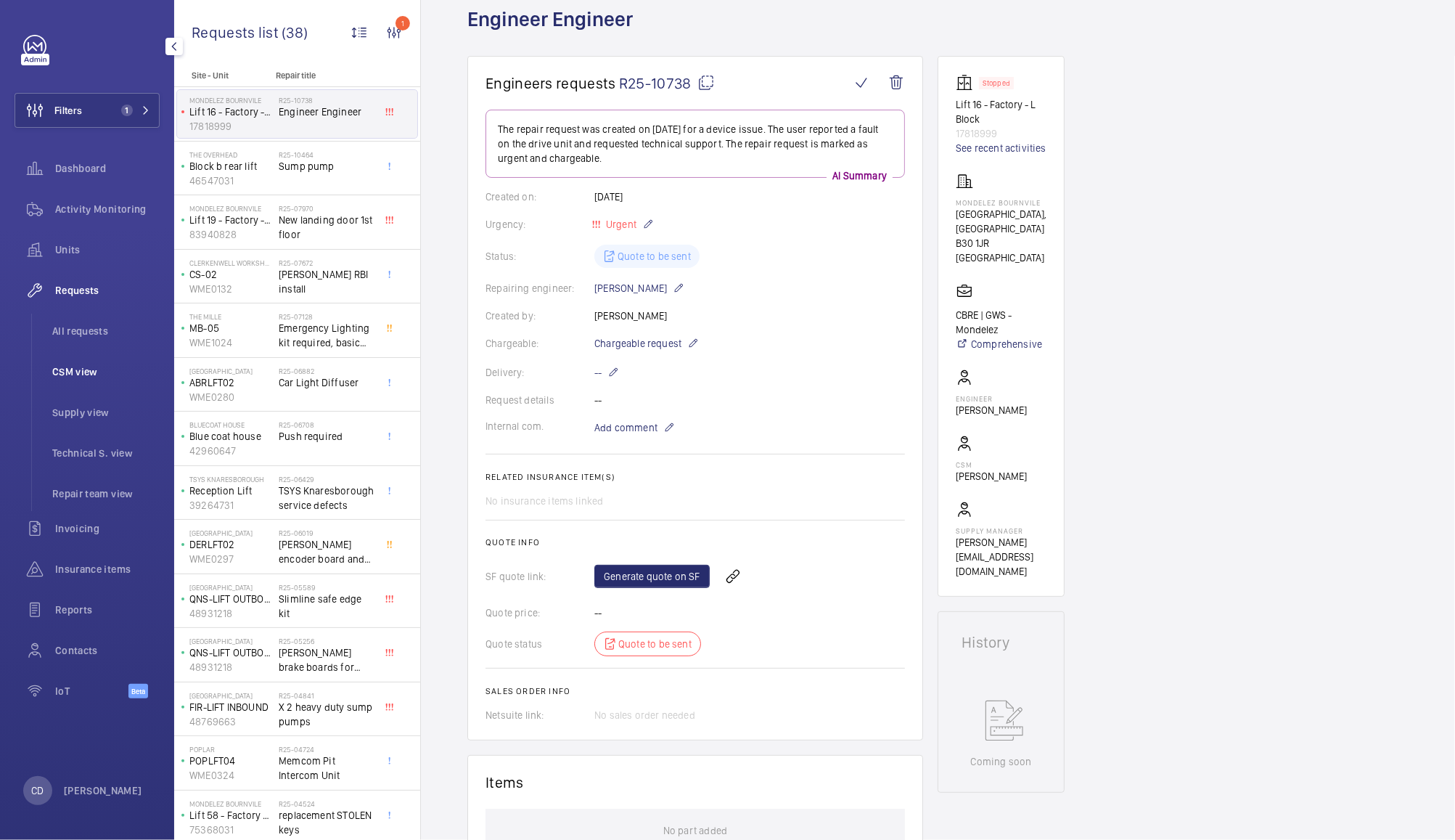
click at [85, 372] on span "CSM view" at bounding box center [106, 371] width 108 height 14
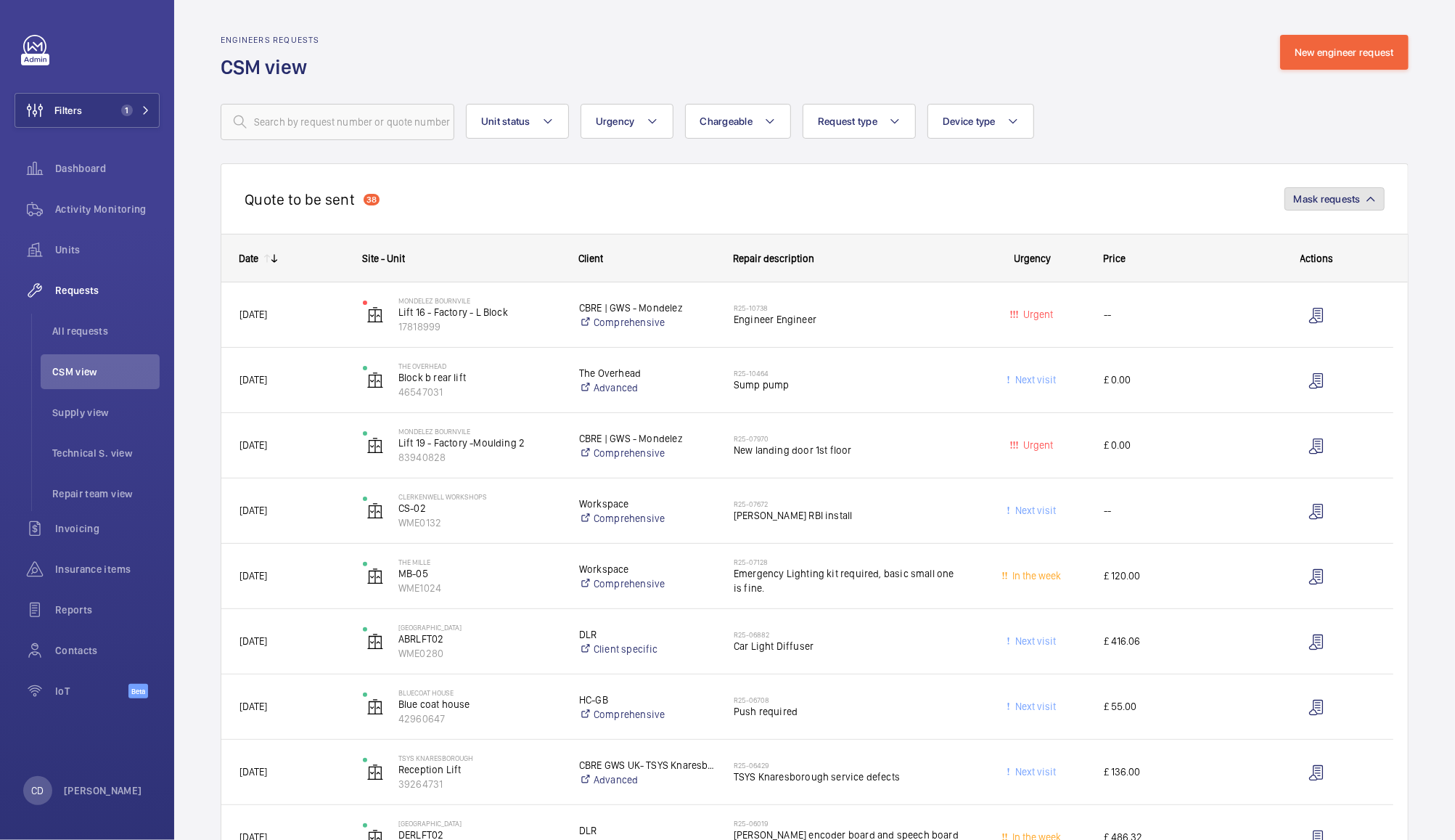
click at [1367, 198] on mat-icon "button" at bounding box center [1371, 199] width 9 height 9
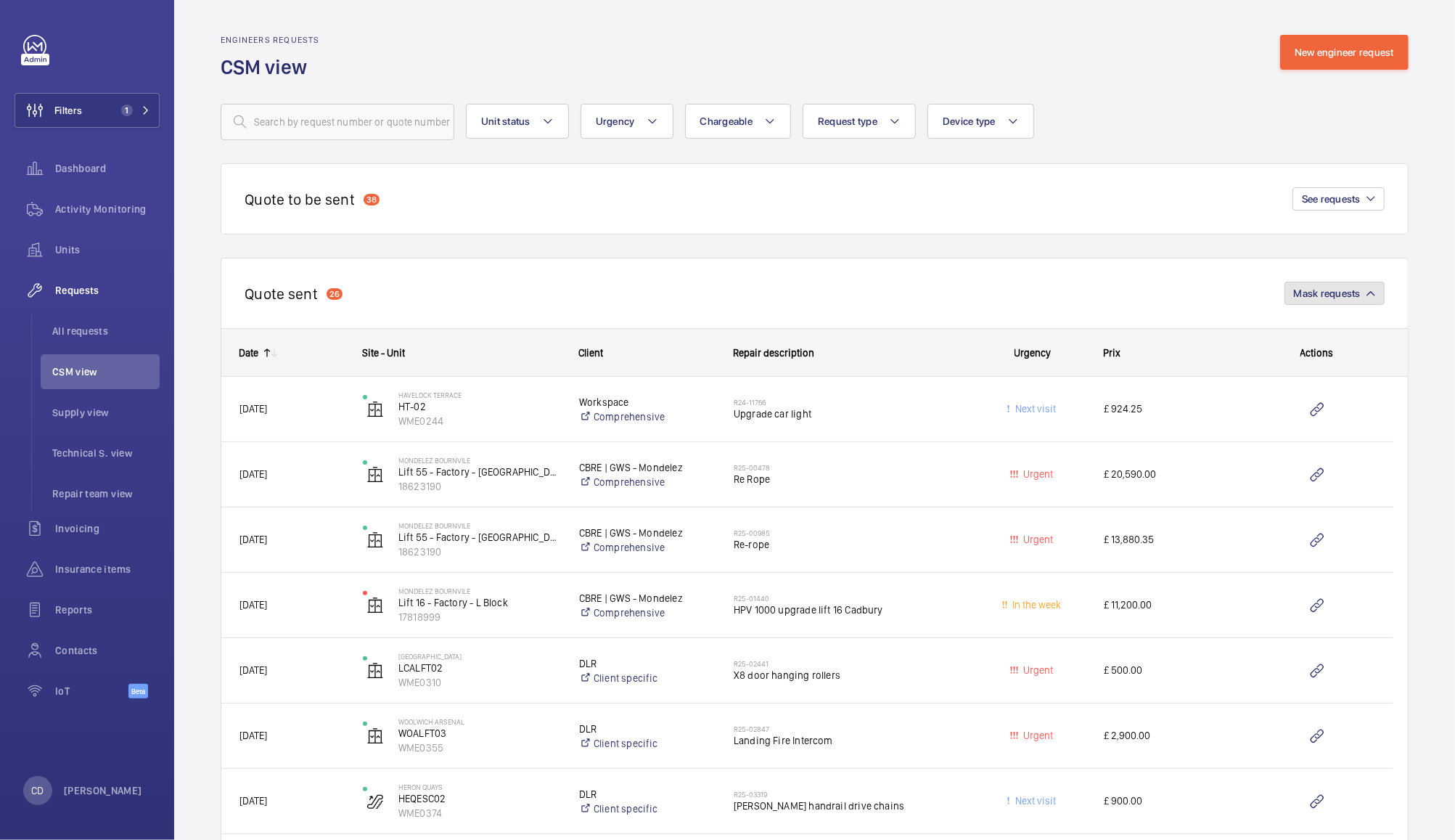
click at [1342, 295] on span "Mask requests" at bounding box center [1327, 293] width 67 height 12
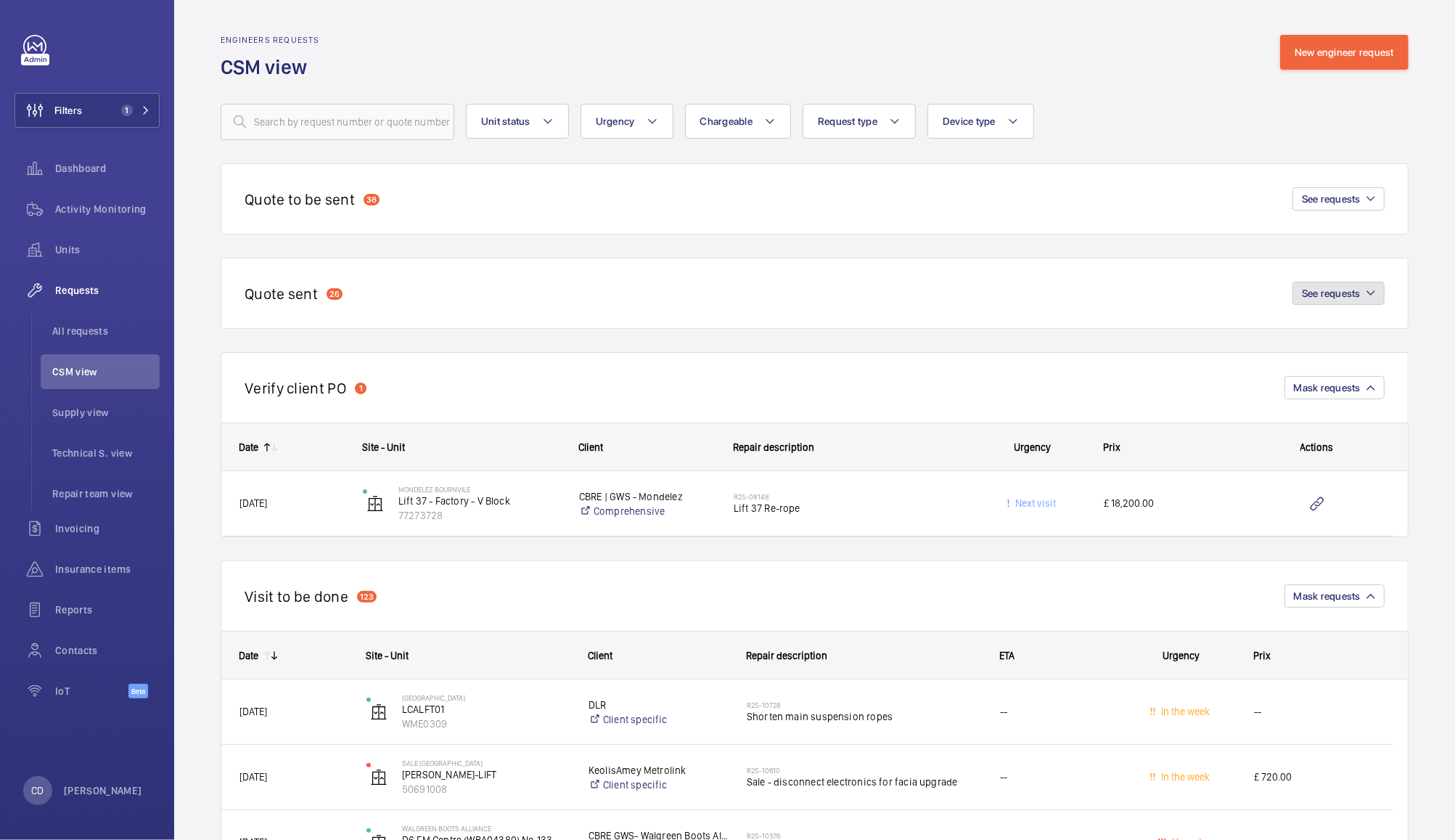
click at [1339, 296] on span "See requests" at bounding box center [1331, 293] width 59 height 12
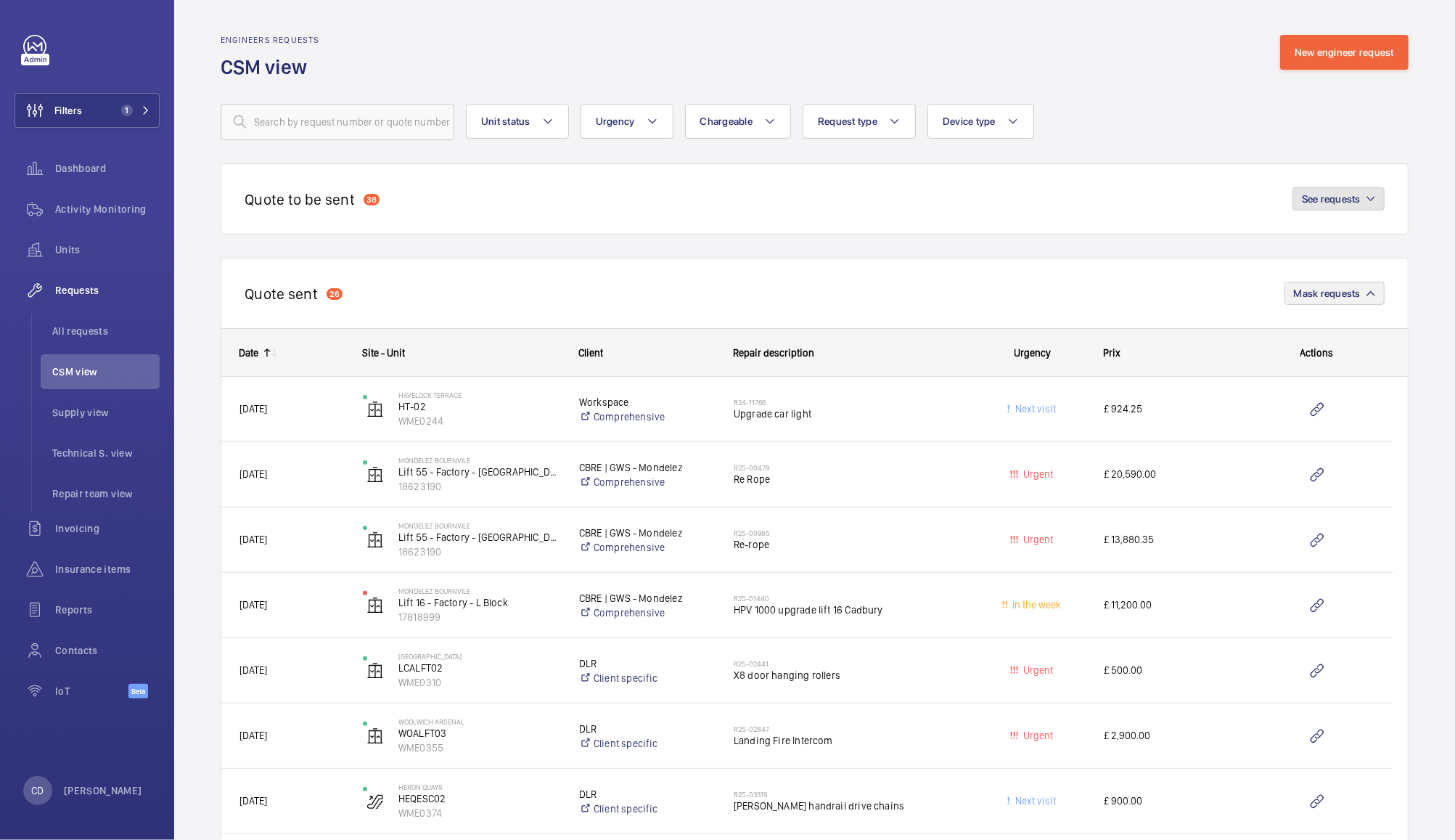
click at [1367, 198] on mat-icon "button" at bounding box center [1371, 199] width 9 height 9
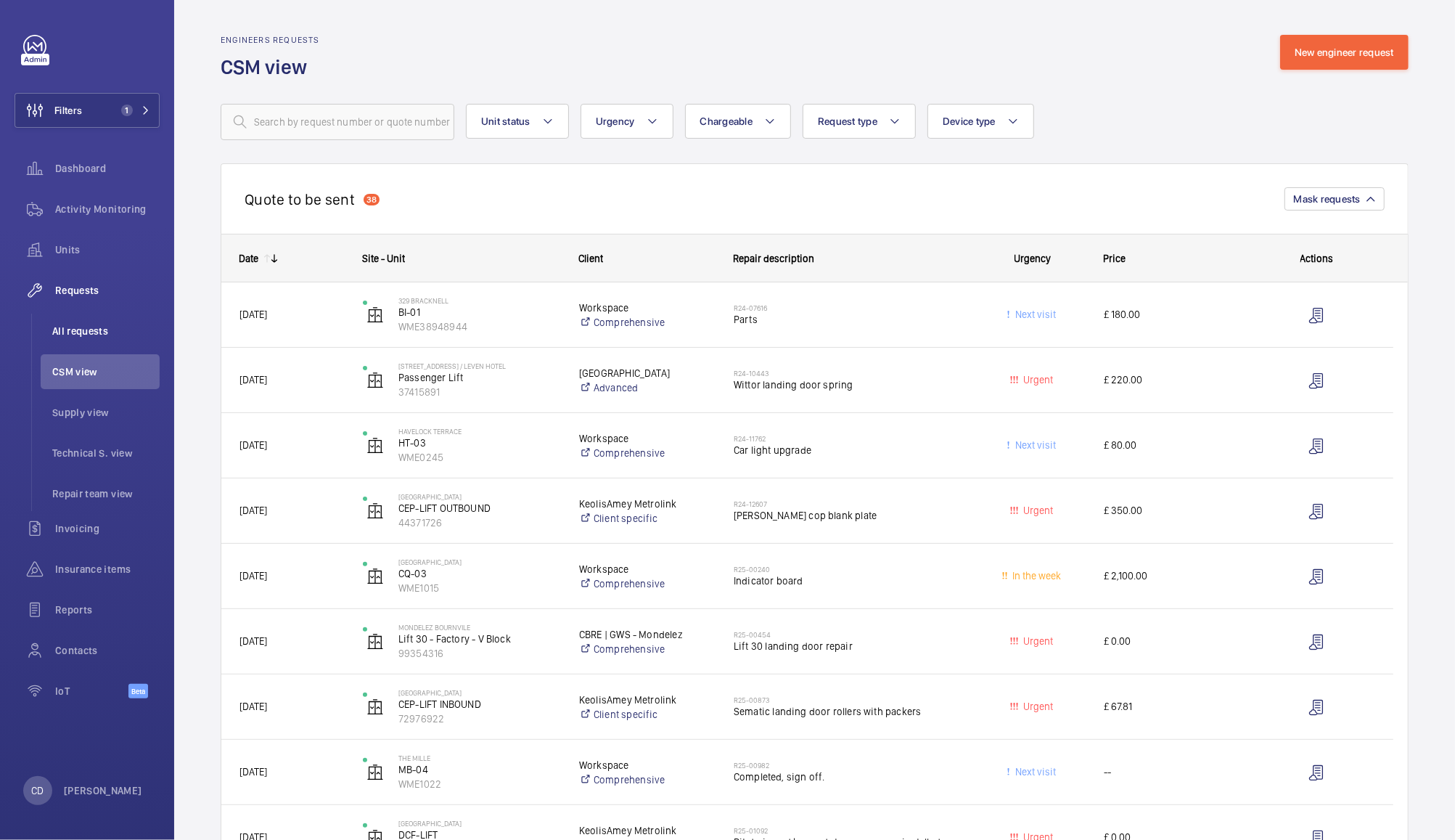
click at [85, 336] on span "All requests" at bounding box center [106, 331] width 108 height 14
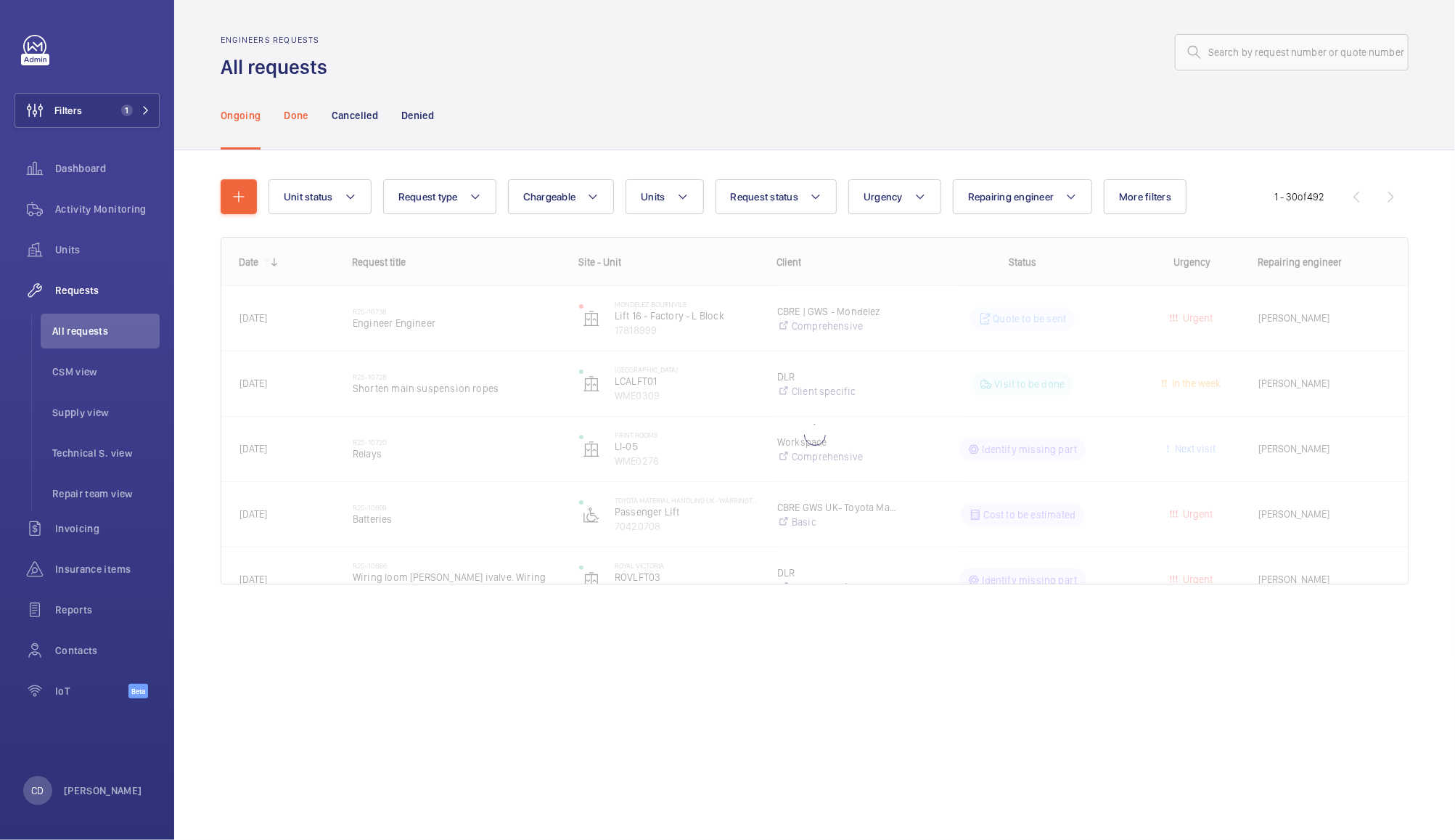
click at [292, 112] on p "Done" at bounding box center [295, 116] width 24 height 14
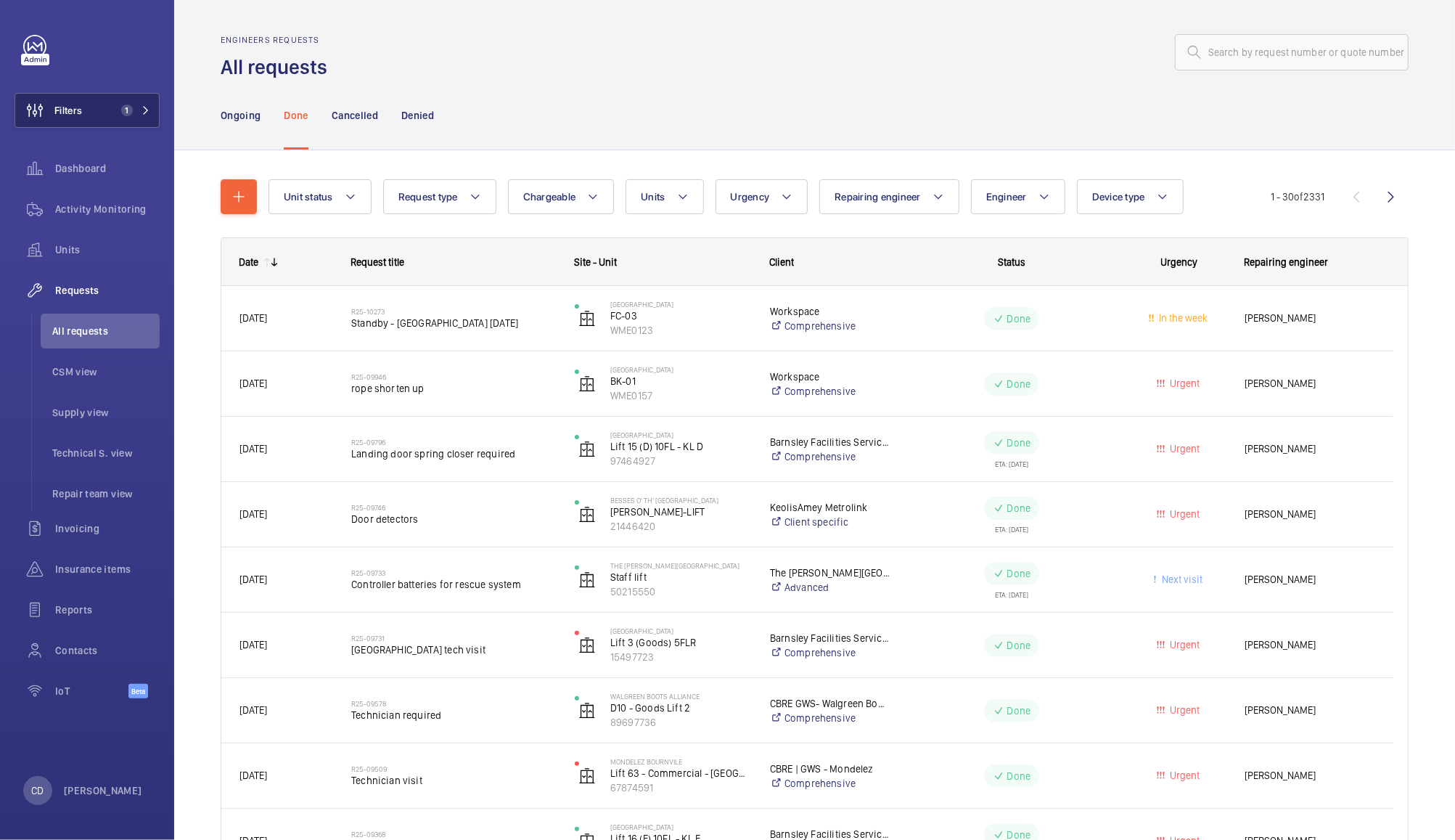
click at [128, 104] on span "1" at bounding box center [126, 109] width 12 height 12
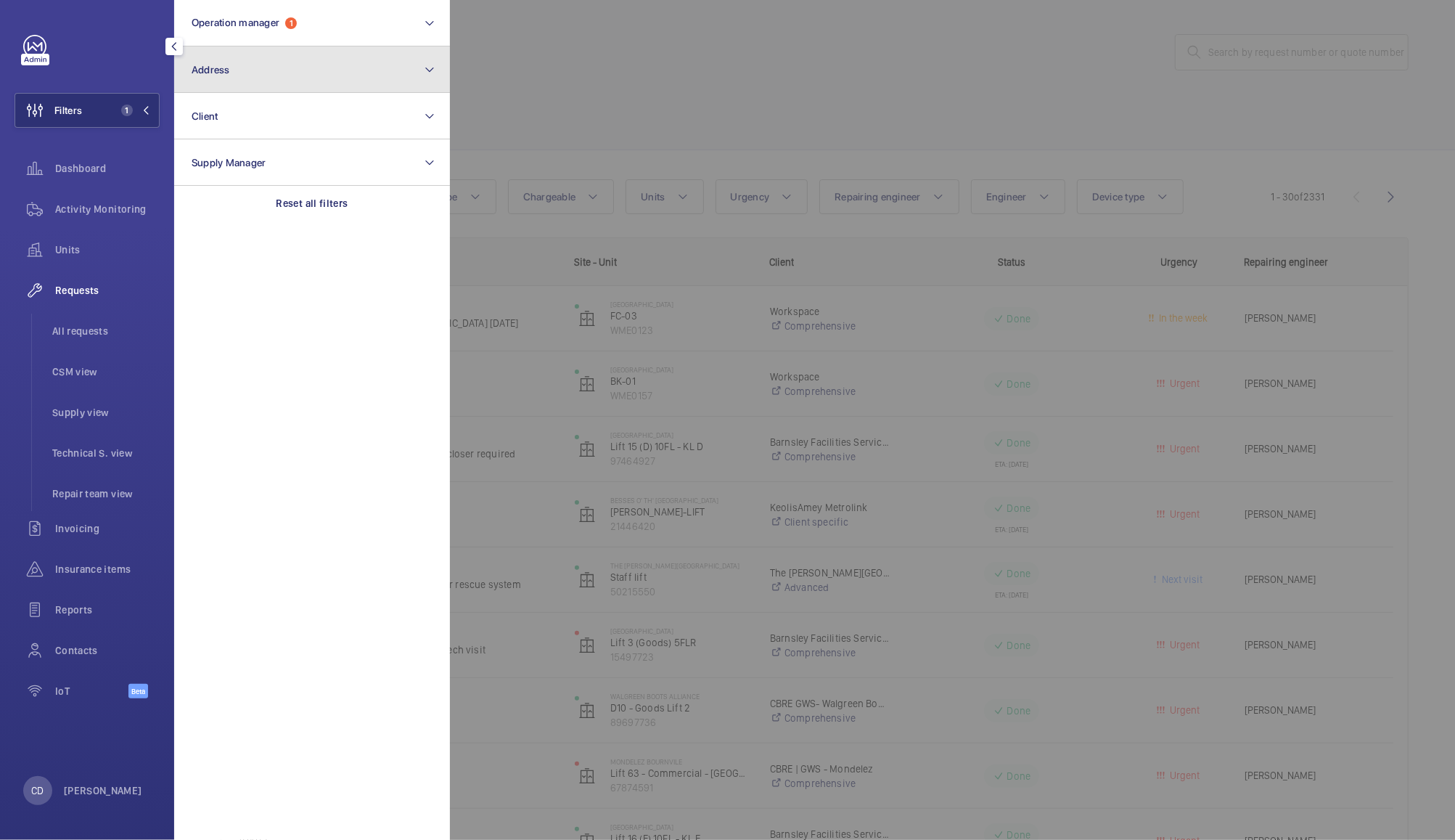
click at [310, 61] on button "Address" at bounding box center [312, 69] width 276 height 46
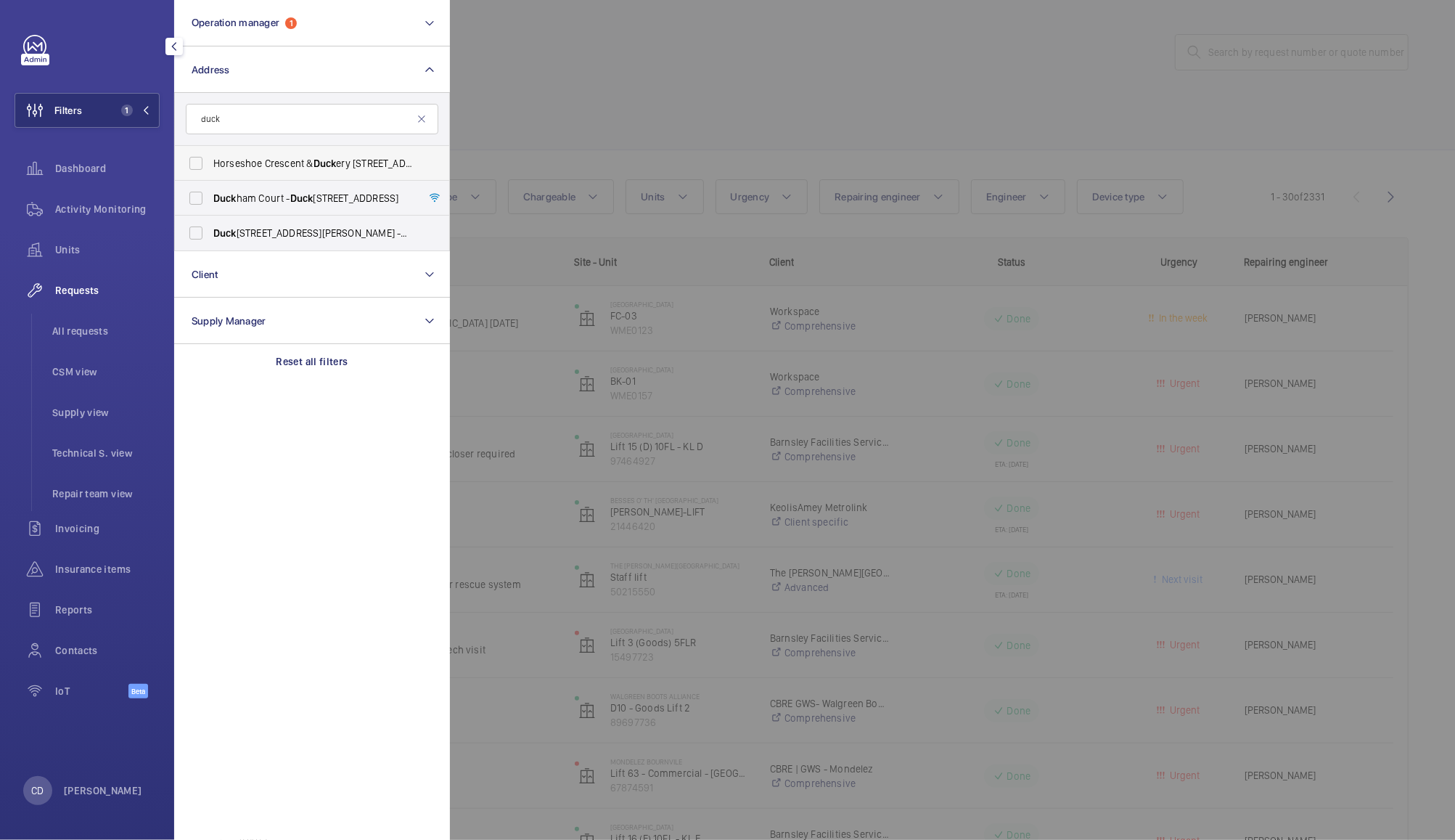
type input "duck"
click at [196, 171] on label "Horseshoe Crescent & Duck [GEOGRAPHIC_DATA][STREET_ADDRESS][PERSON_NAME][PERSON…" at bounding box center [302, 163] width 253 height 35
click at [196, 171] on input "Horseshoe Crescent & Duck [GEOGRAPHIC_DATA][STREET_ADDRESS][PERSON_NAME][PERSON…" at bounding box center [196, 163] width 29 height 29
checkbox input "true"
click at [200, 235] on label "Duck ery Wood Walk [GEOGRAPHIC_DATA][PERSON_NAME] 7EU - [STREET_ADDRESS]" at bounding box center [302, 232] width 253 height 35
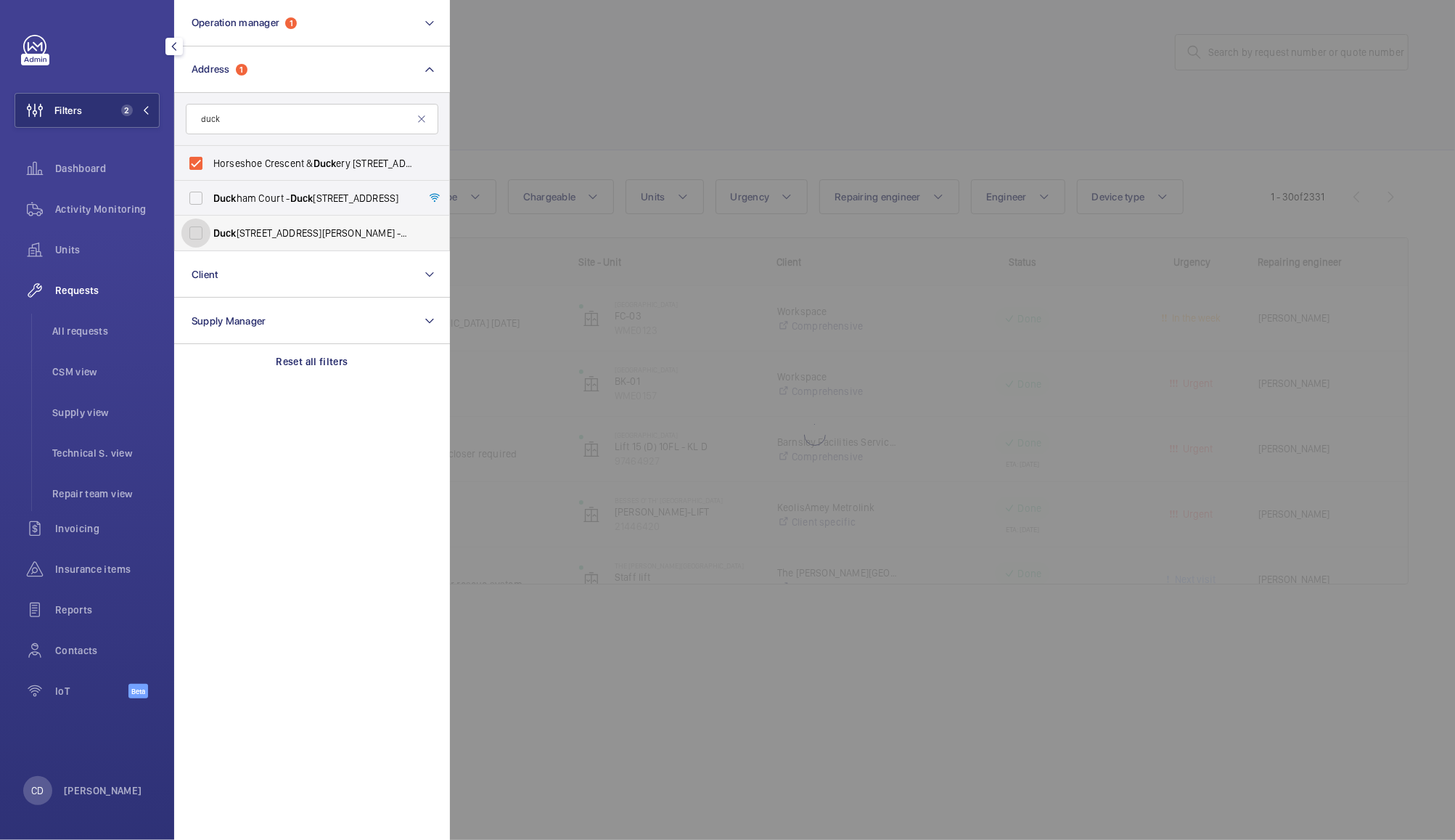
click at [200, 235] on input "Duck ery Wood Walk [GEOGRAPHIC_DATA][PERSON_NAME] 7EU - [STREET_ADDRESS]" at bounding box center [196, 232] width 29 height 29
checkbox input "true"
click at [597, 127] on div at bounding box center [1177, 420] width 1455 height 840
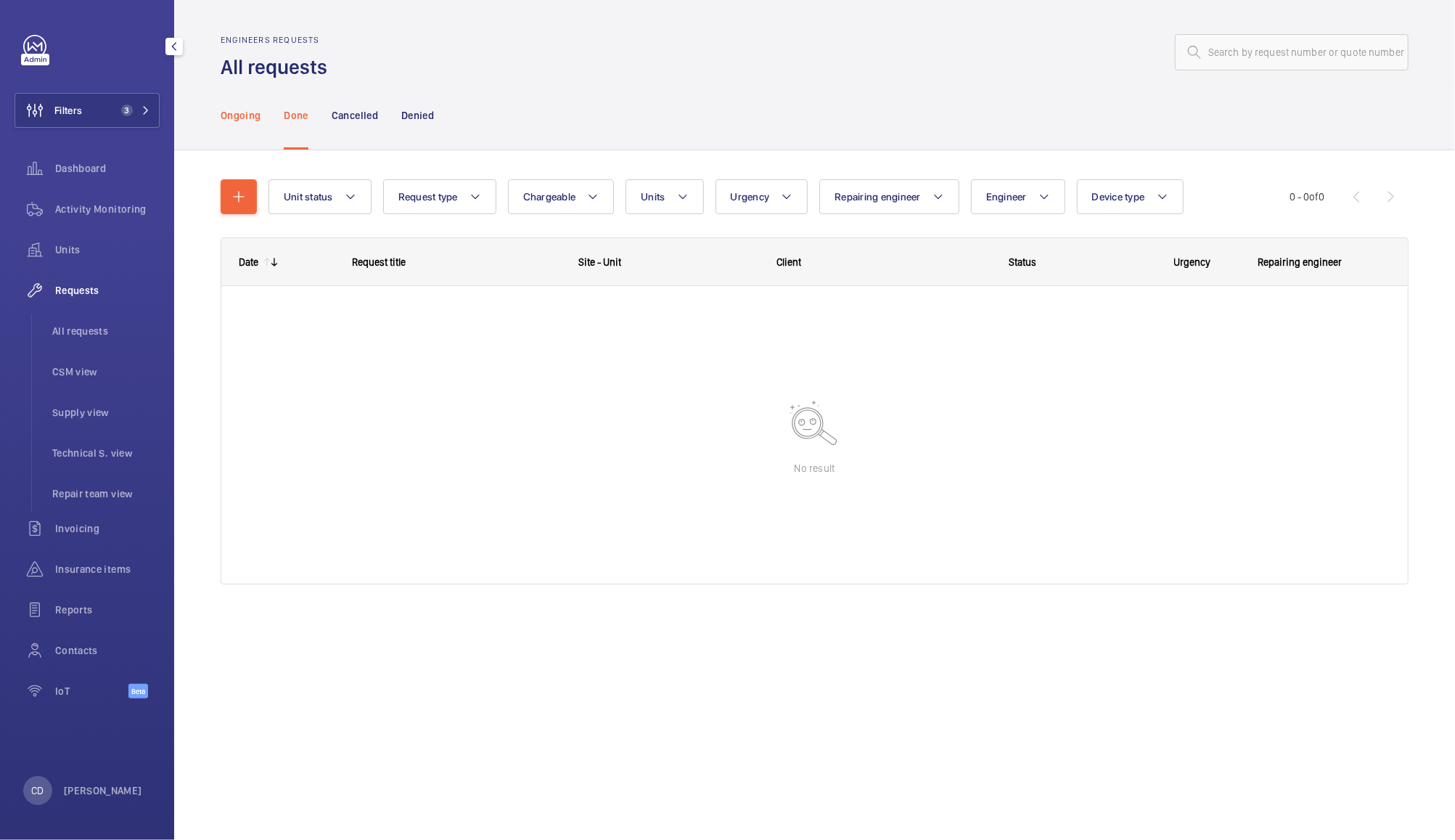
click at [247, 124] on div "Ongoing" at bounding box center [240, 115] width 40 height 69
click at [87, 285] on span "Requests" at bounding box center [107, 290] width 104 height 14
click at [76, 375] on span "CSM view" at bounding box center [106, 371] width 108 height 14
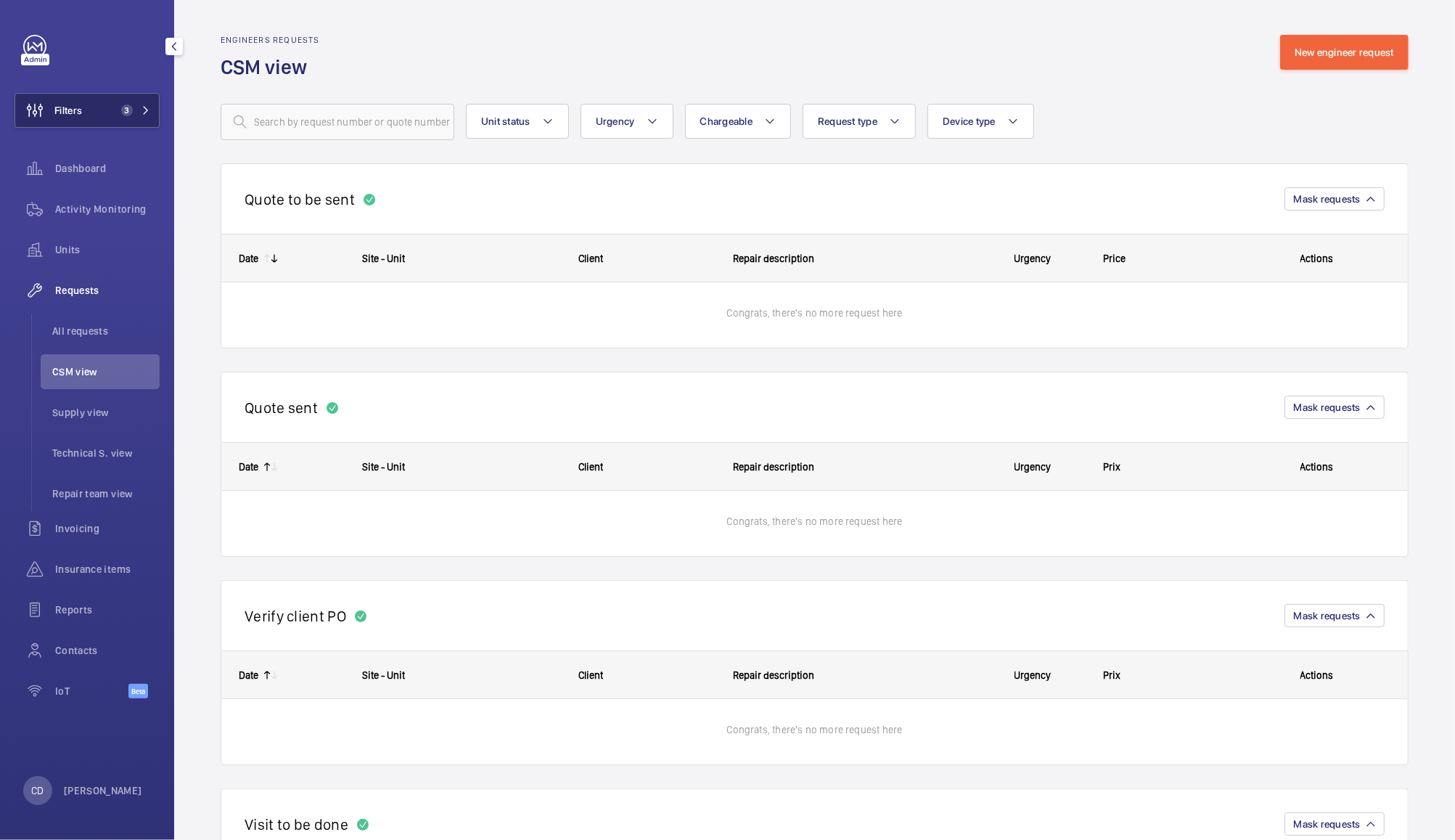
click at [102, 104] on button "Filters 3" at bounding box center [86, 109] width 145 height 35
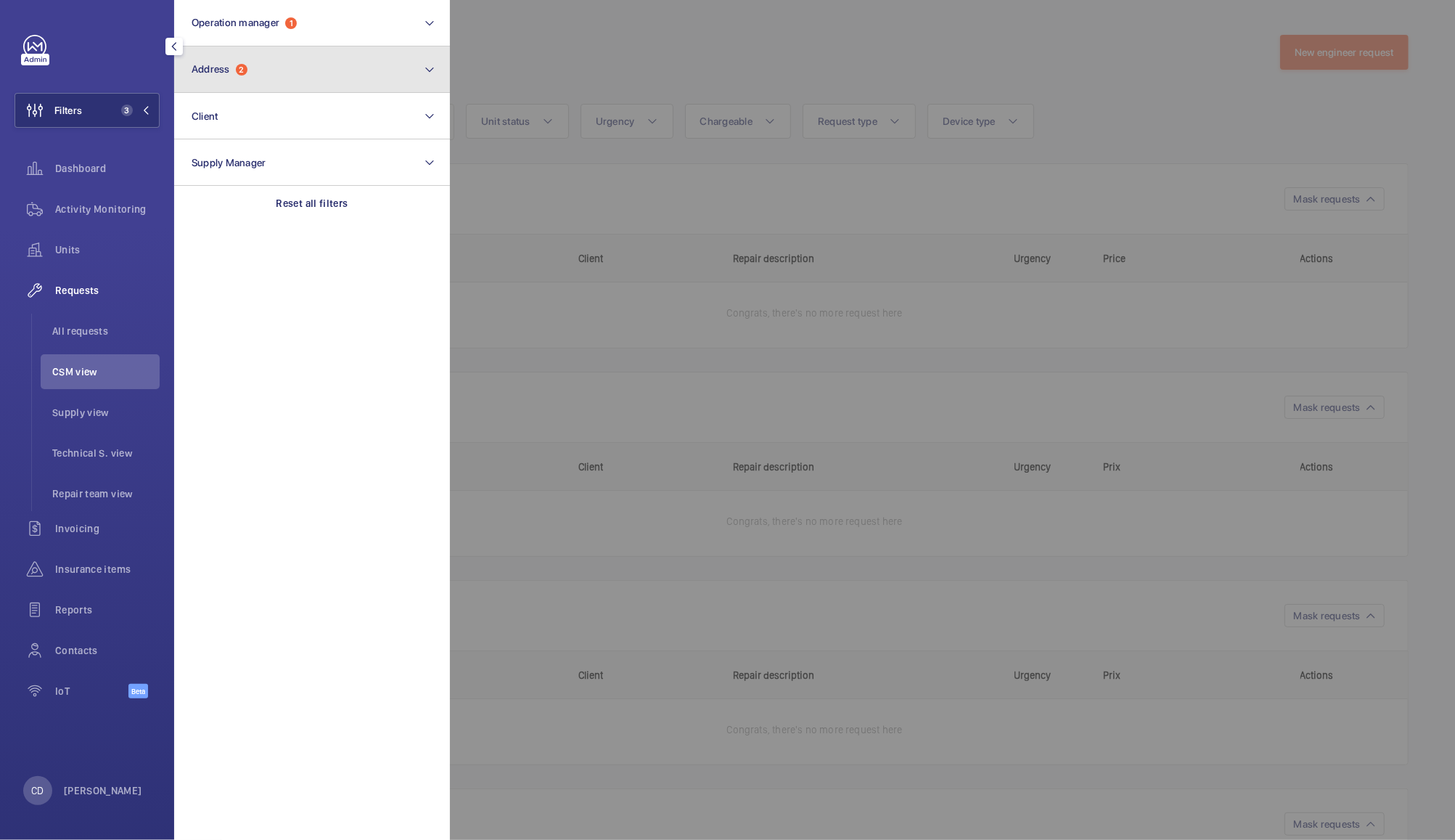
click at [385, 69] on button "Address 2" at bounding box center [312, 69] width 276 height 46
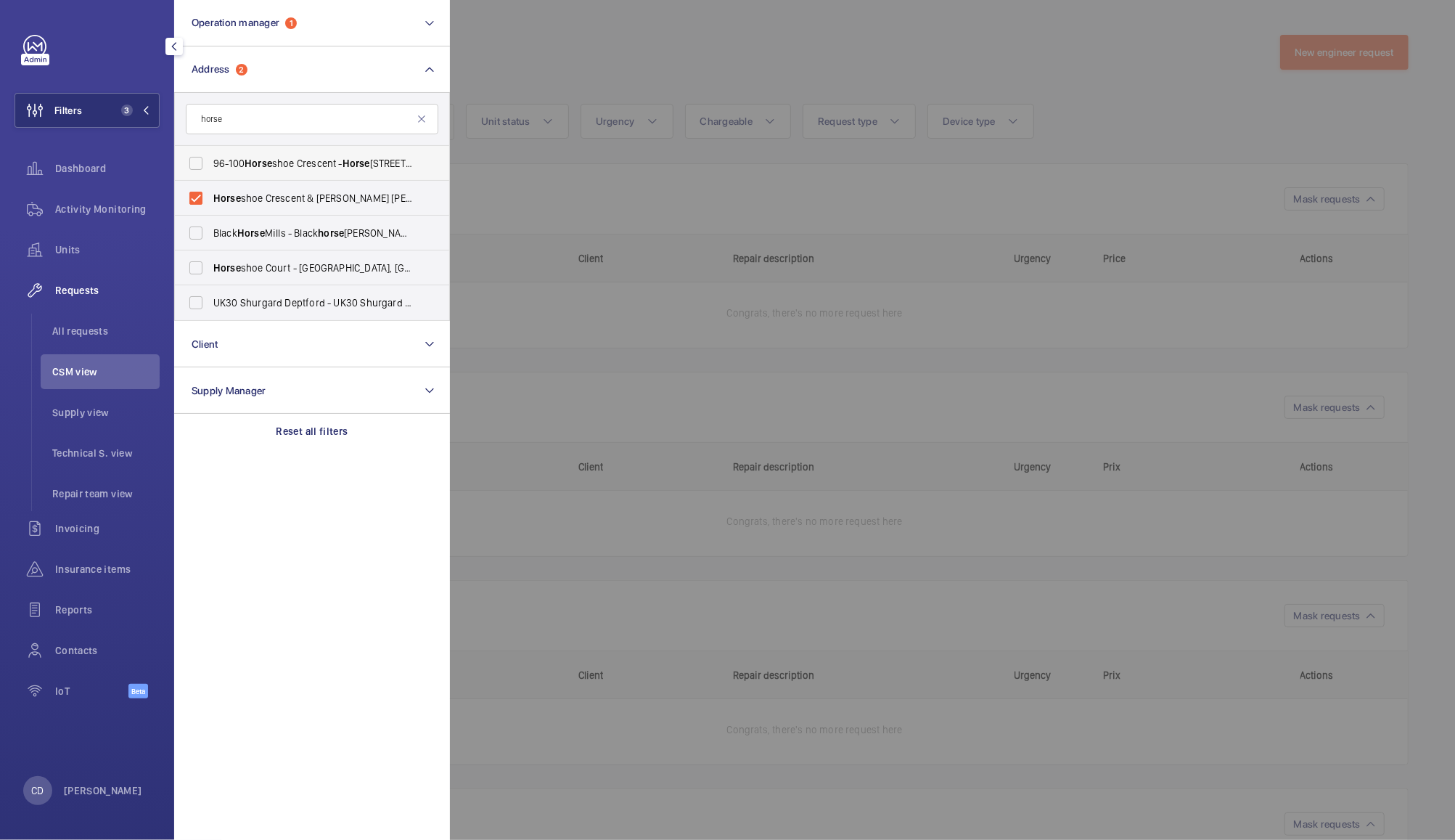
type input "horse"
click at [187, 158] on label "[STREET_ADDRESS]" at bounding box center [302, 163] width 253 height 35
click at [187, 158] on input "[STREET_ADDRESS]" at bounding box center [196, 163] width 29 height 29
checkbox input "true"
click at [1160, 128] on div at bounding box center [1177, 420] width 1455 height 840
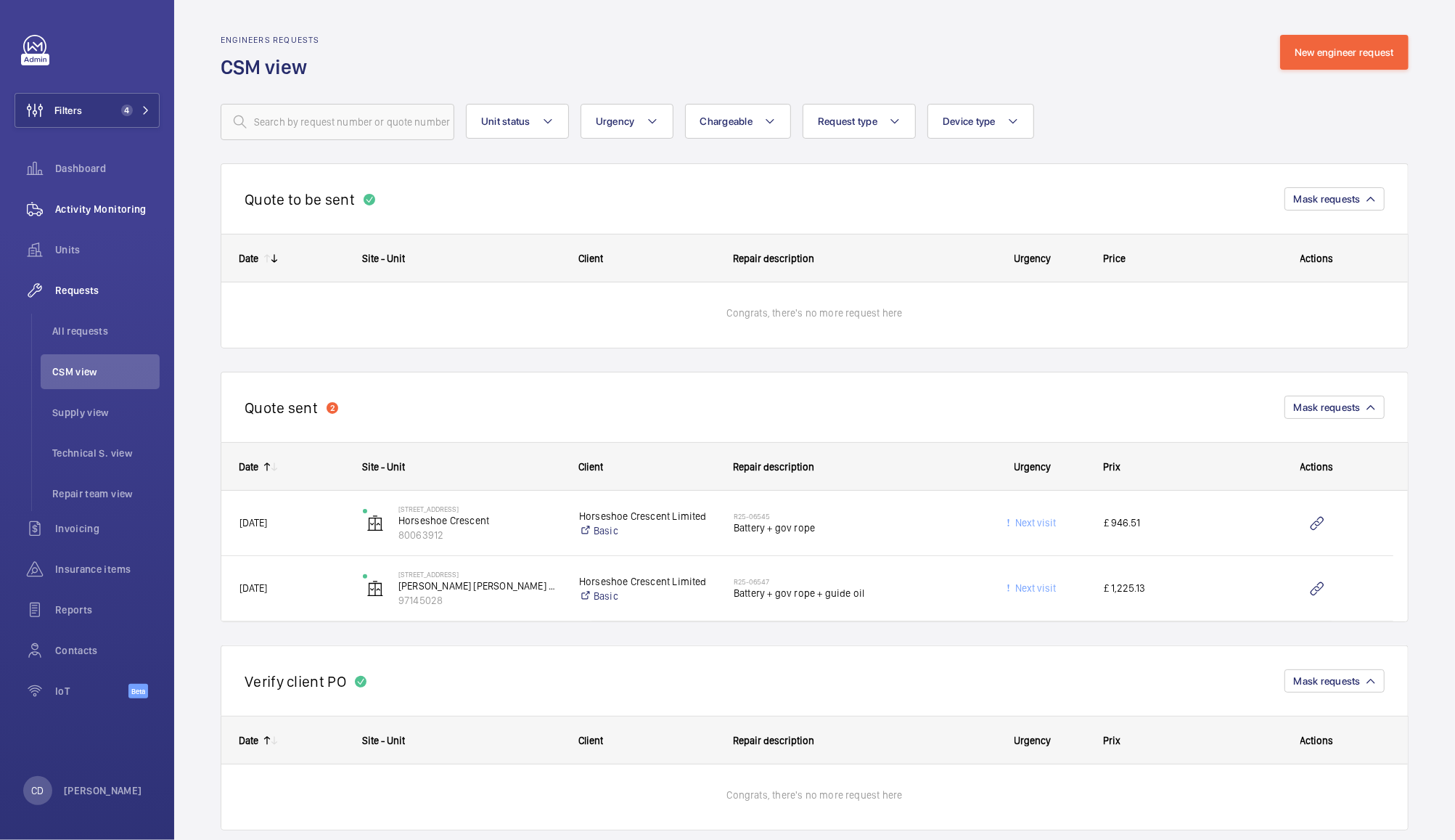
click at [71, 209] on span "Activity Monitoring" at bounding box center [107, 209] width 104 height 14
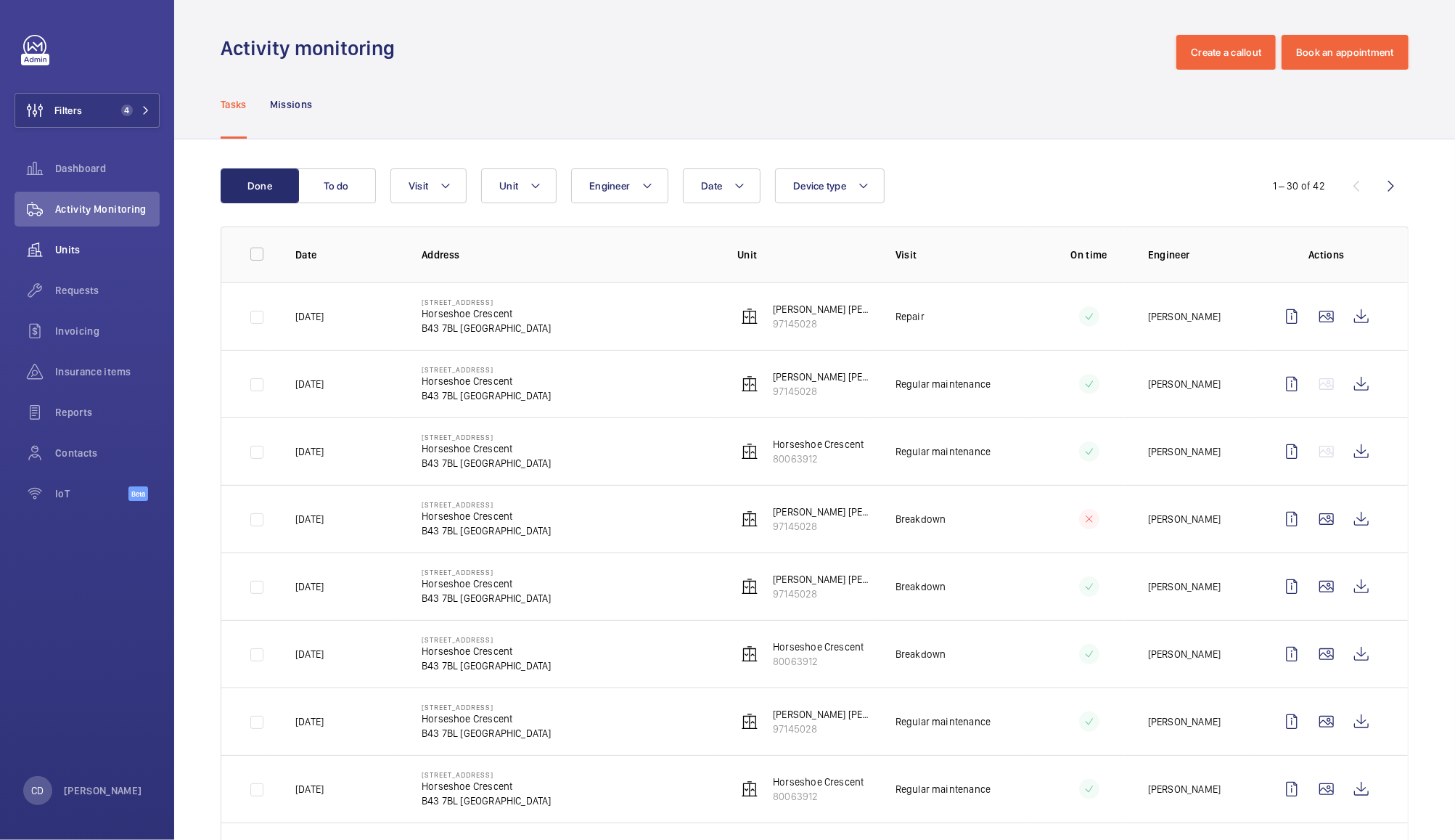
click at [76, 246] on span "Units" at bounding box center [107, 249] width 104 height 14
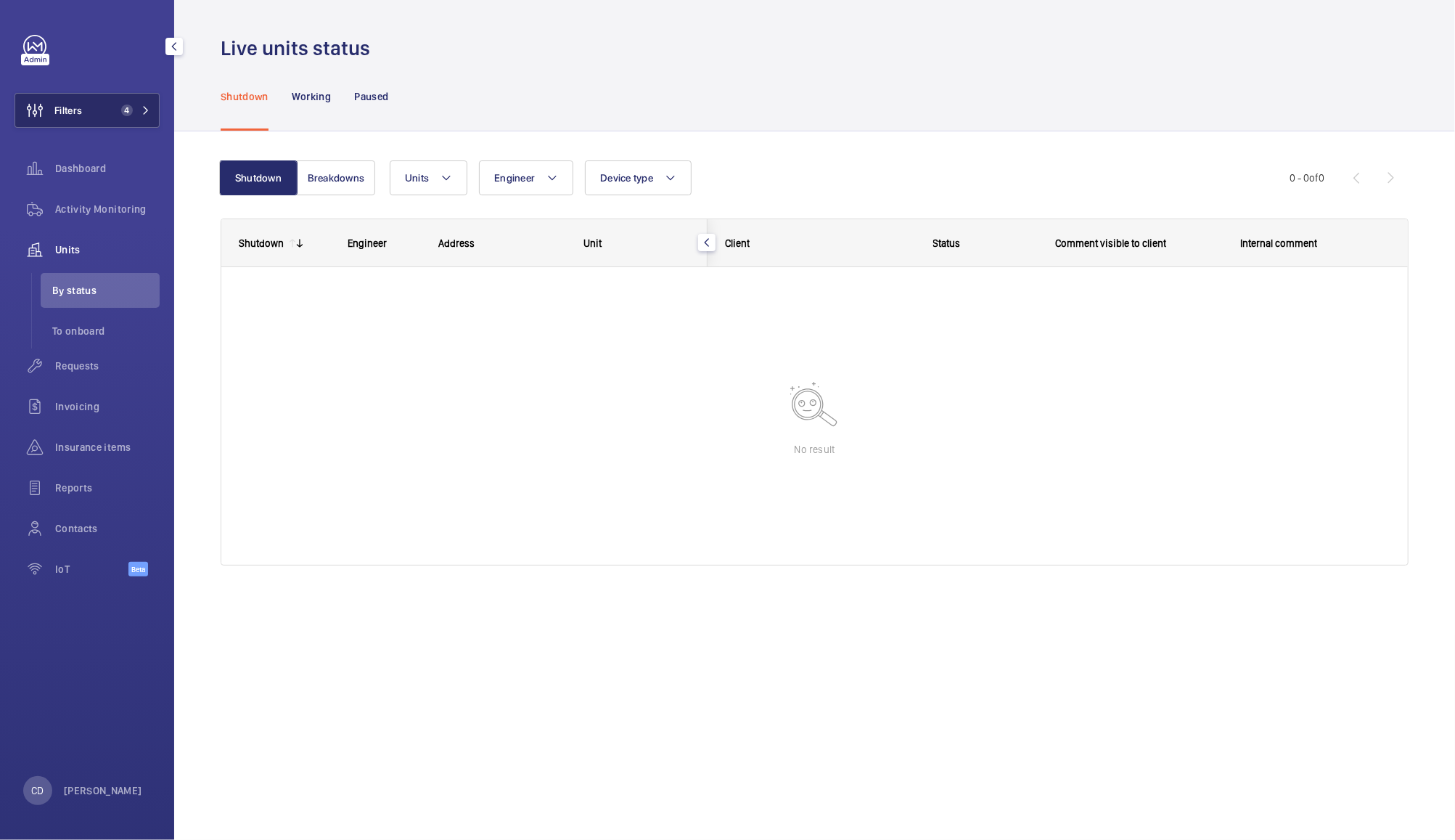
click at [143, 114] on mat-icon at bounding box center [146, 110] width 9 height 9
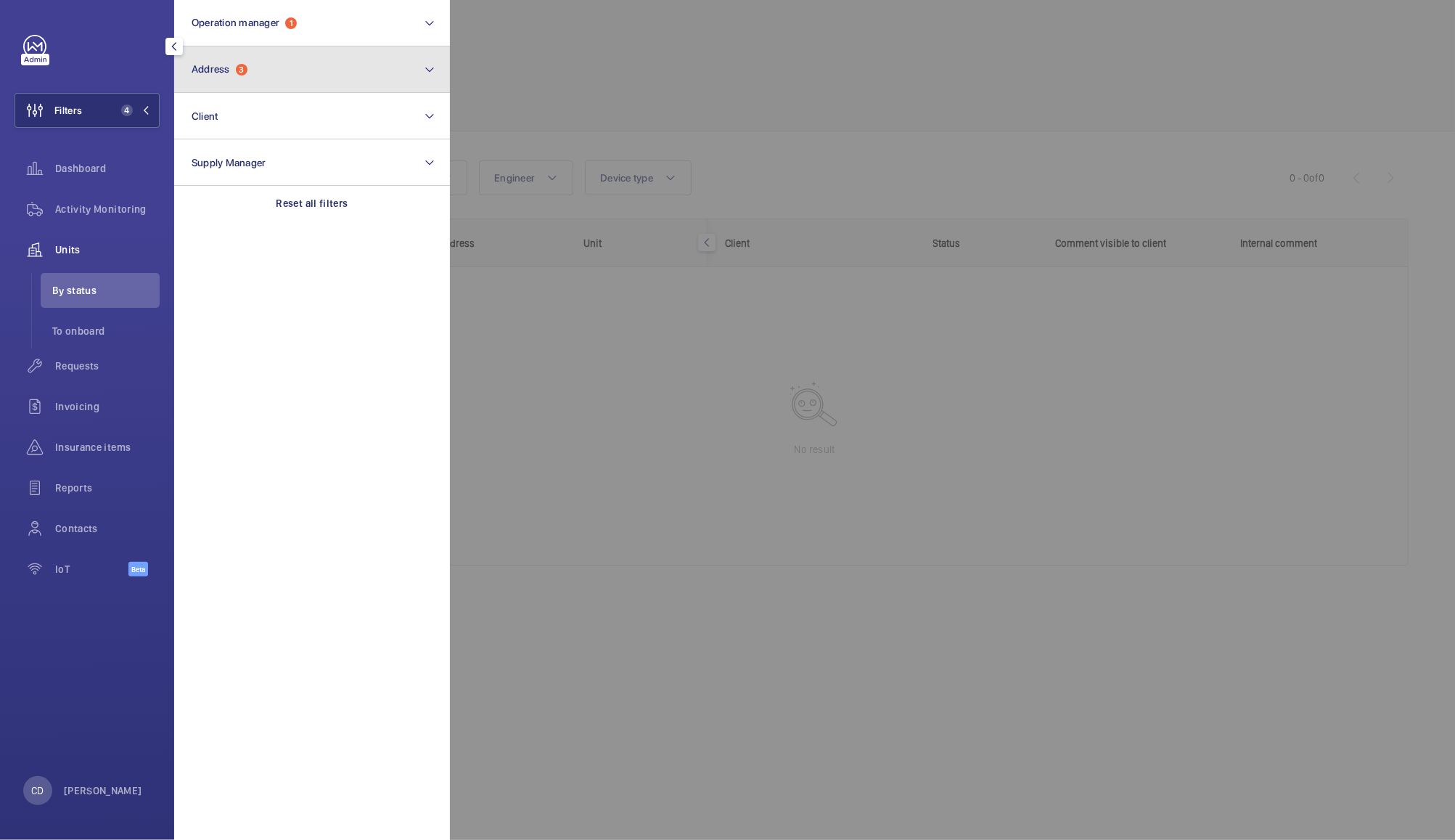
click at [336, 70] on button "Address 3" at bounding box center [312, 69] width 276 height 46
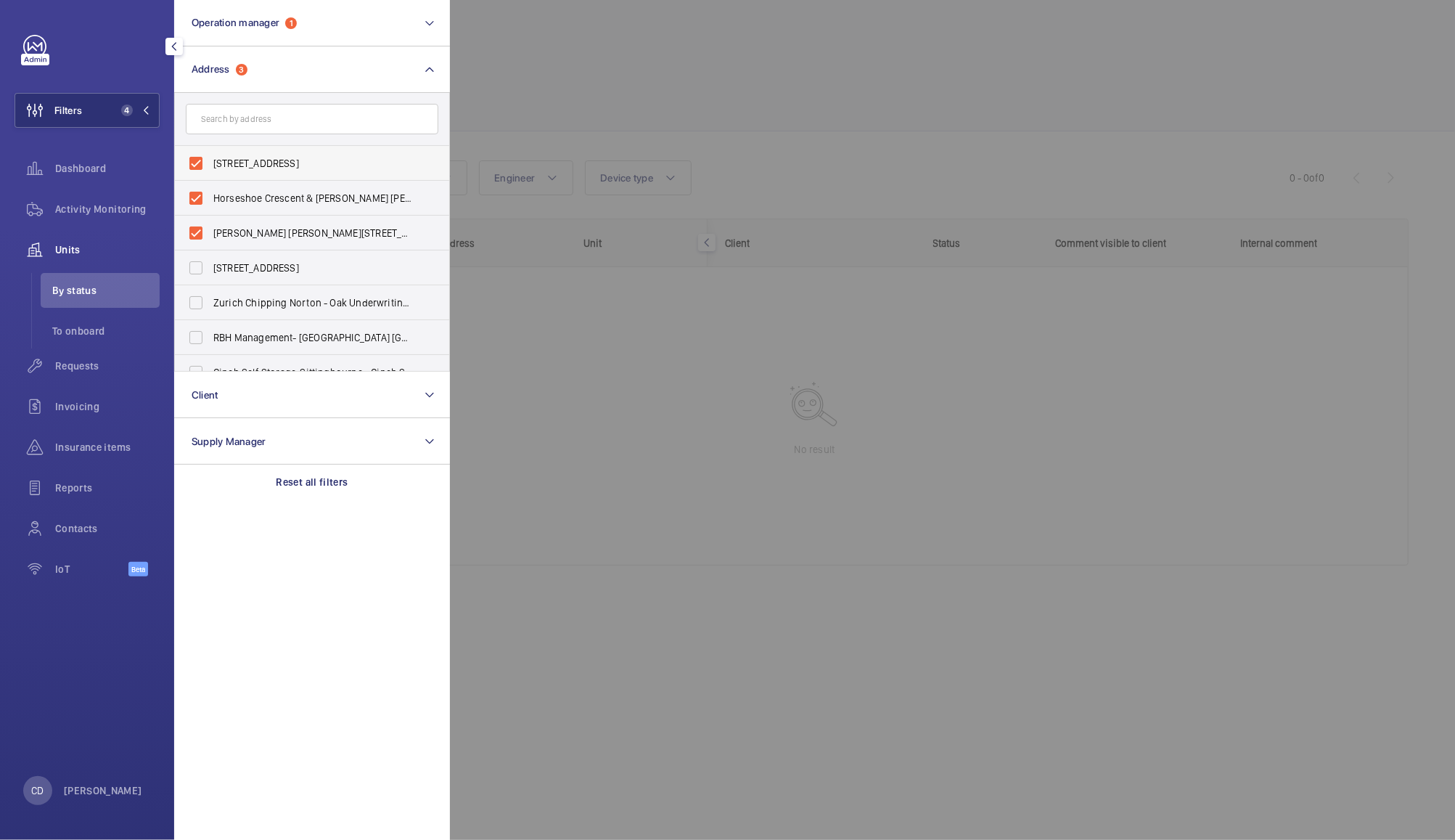
click at [208, 167] on label "[STREET_ADDRESS]" at bounding box center [302, 163] width 253 height 35
click at [208, 167] on input "[STREET_ADDRESS]" at bounding box center [196, 163] width 29 height 29
checkbox input "false"
click at [195, 198] on label "Horseshoe Crescent & [PERSON_NAME] [PERSON_NAME][STREET_ADDRESS][PERSON_NAME][P…" at bounding box center [302, 198] width 253 height 35
click at [195, 198] on input "Horseshoe Crescent & [PERSON_NAME] [PERSON_NAME][STREET_ADDRESS][PERSON_NAME][P…" at bounding box center [196, 198] width 29 height 29
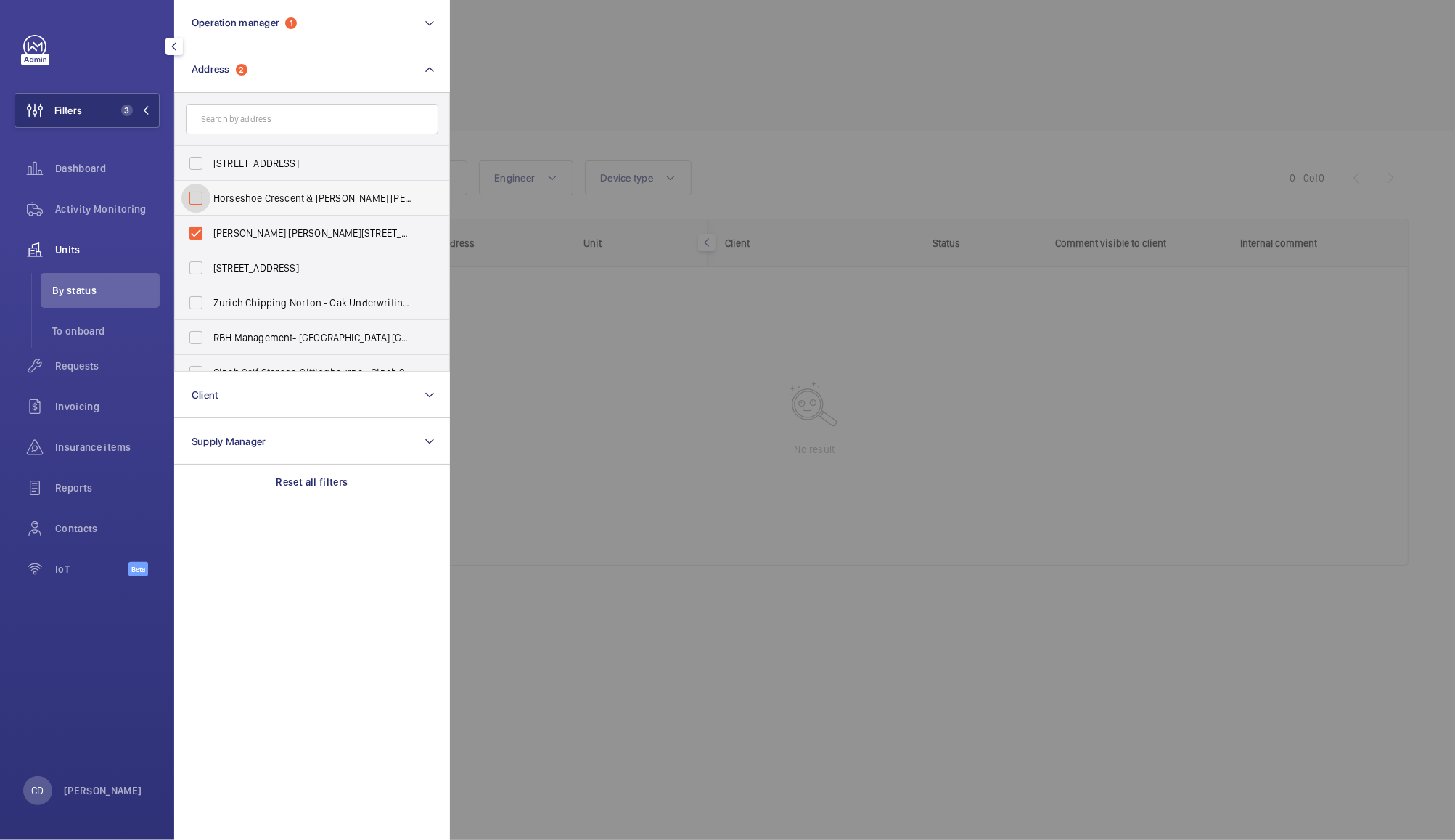
checkbox input "false"
click at [196, 234] on label "[PERSON_NAME] [PERSON_NAME][STREET_ADDRESS][PERSON_NAME][PERSON_NAME][PERSON_NA…" at bounding box center [302, 232] width 253 height 35
click at [196, 234] on input "[PERSON_NAME] [PERSON_NAME][STREET_ADDRESS][PERSON_NAME][PERSON_NAME][PERSON_NA…" at bounding box center [196, 232] width 29 height 29
checkbox input "false"
click at [618, 47] on div at bounding box center [1177, 420] width 1455 height 840
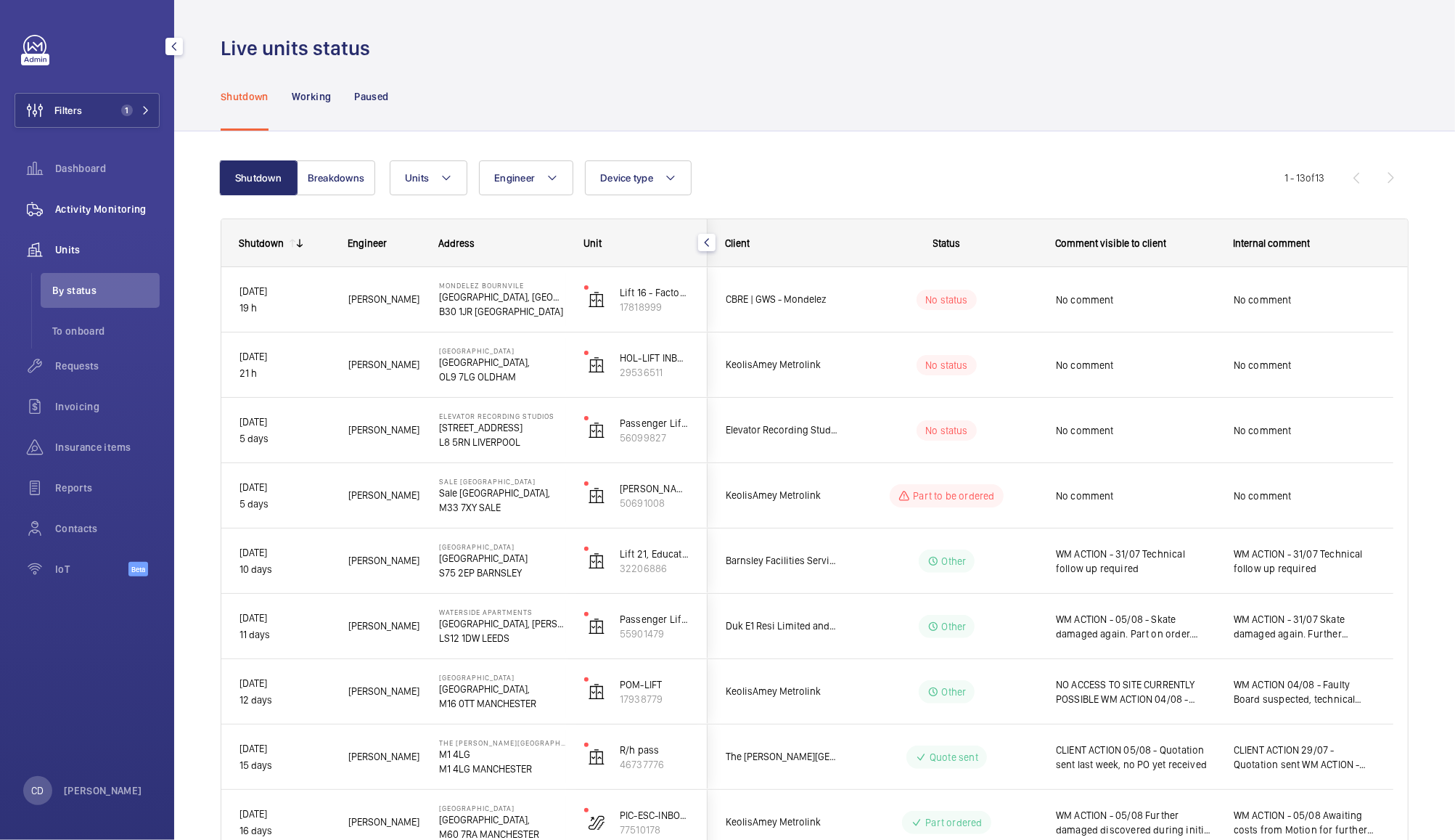
click at [115, 214] on span "Activity Monitoring" at bounding box center [107, 209] width 104 height 14
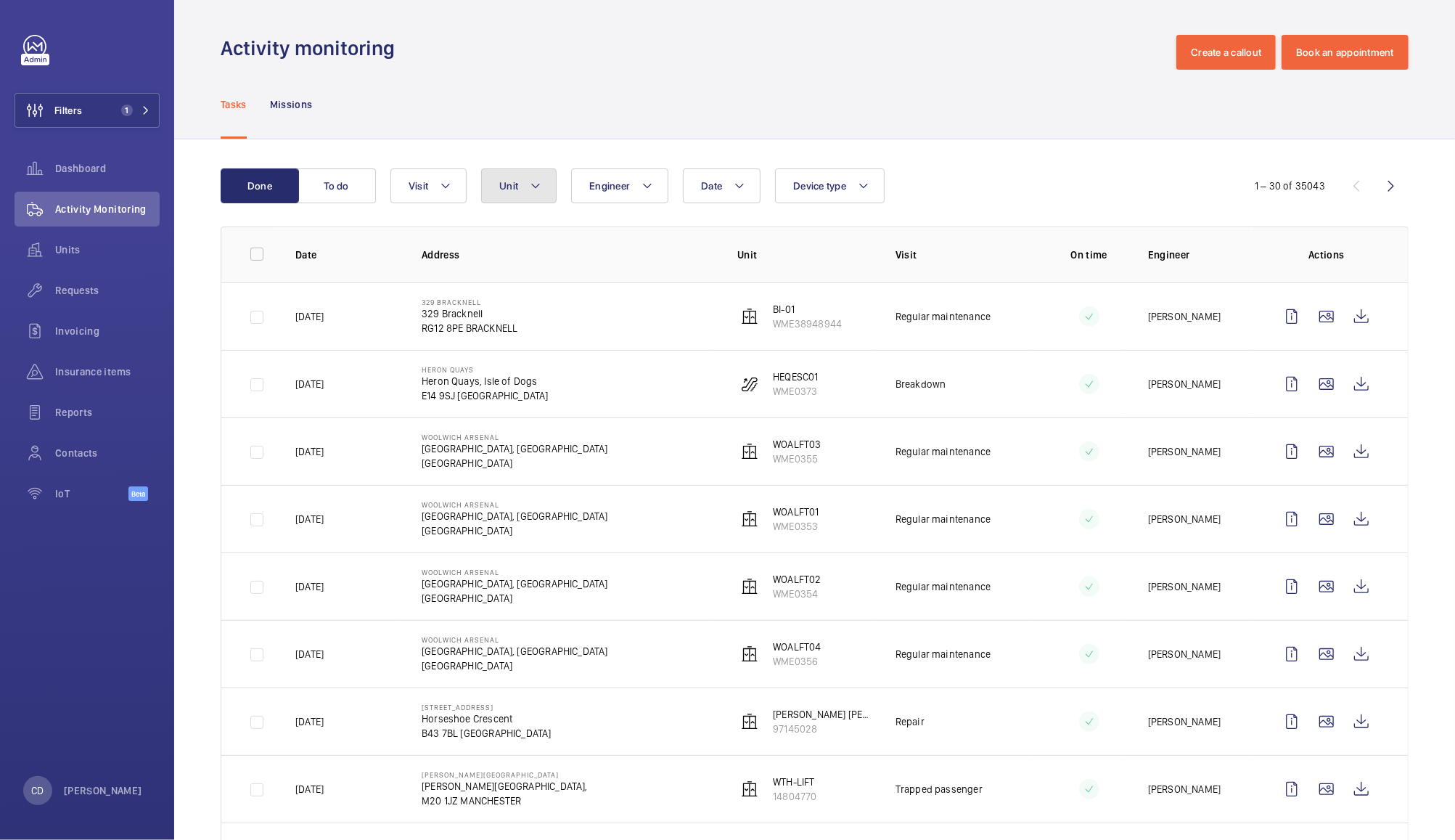
click at [521, 185] on button "Unit" at bounding box center [519, 185] width 76 height 35
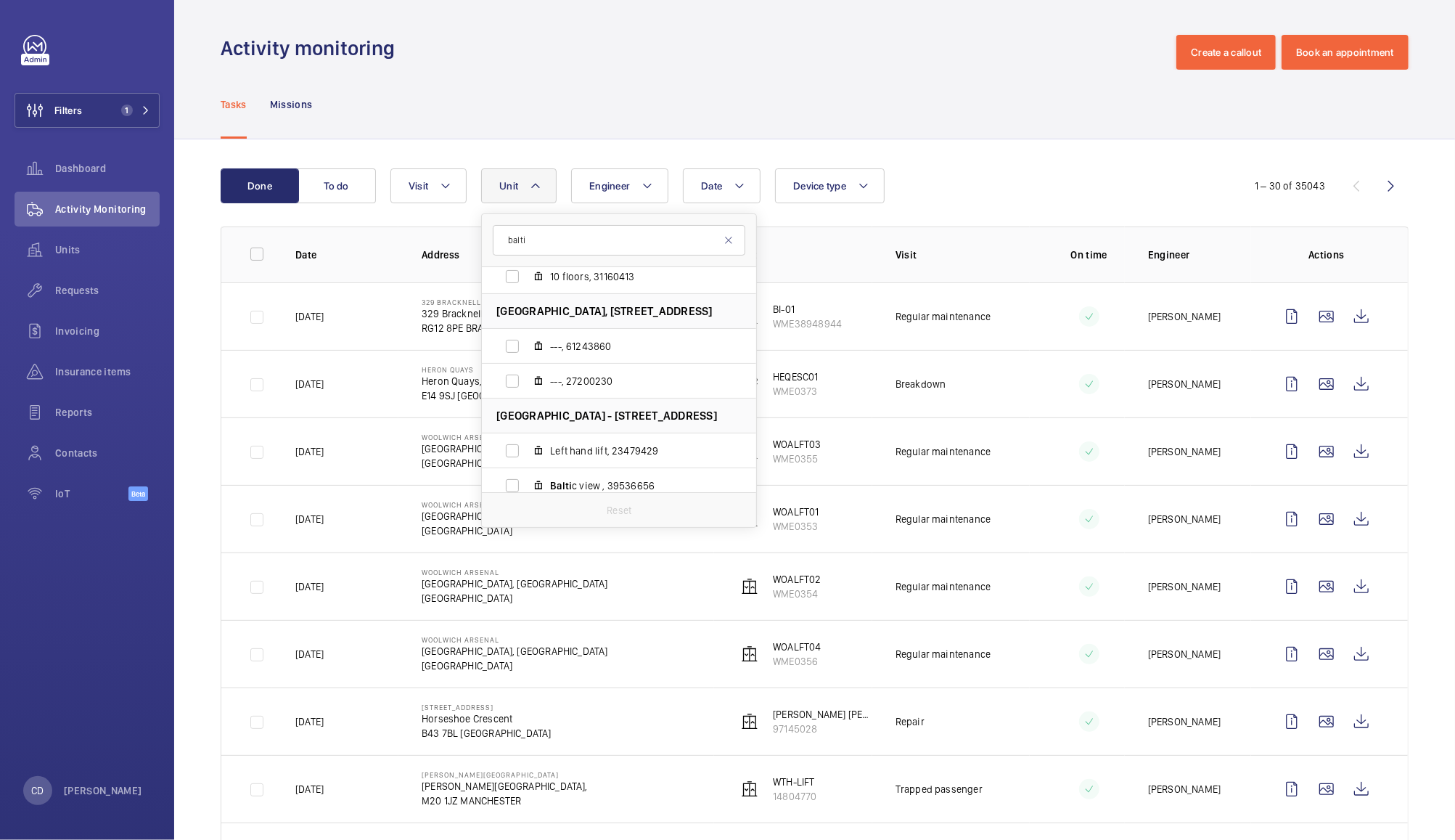
scroll to position [285, 0]
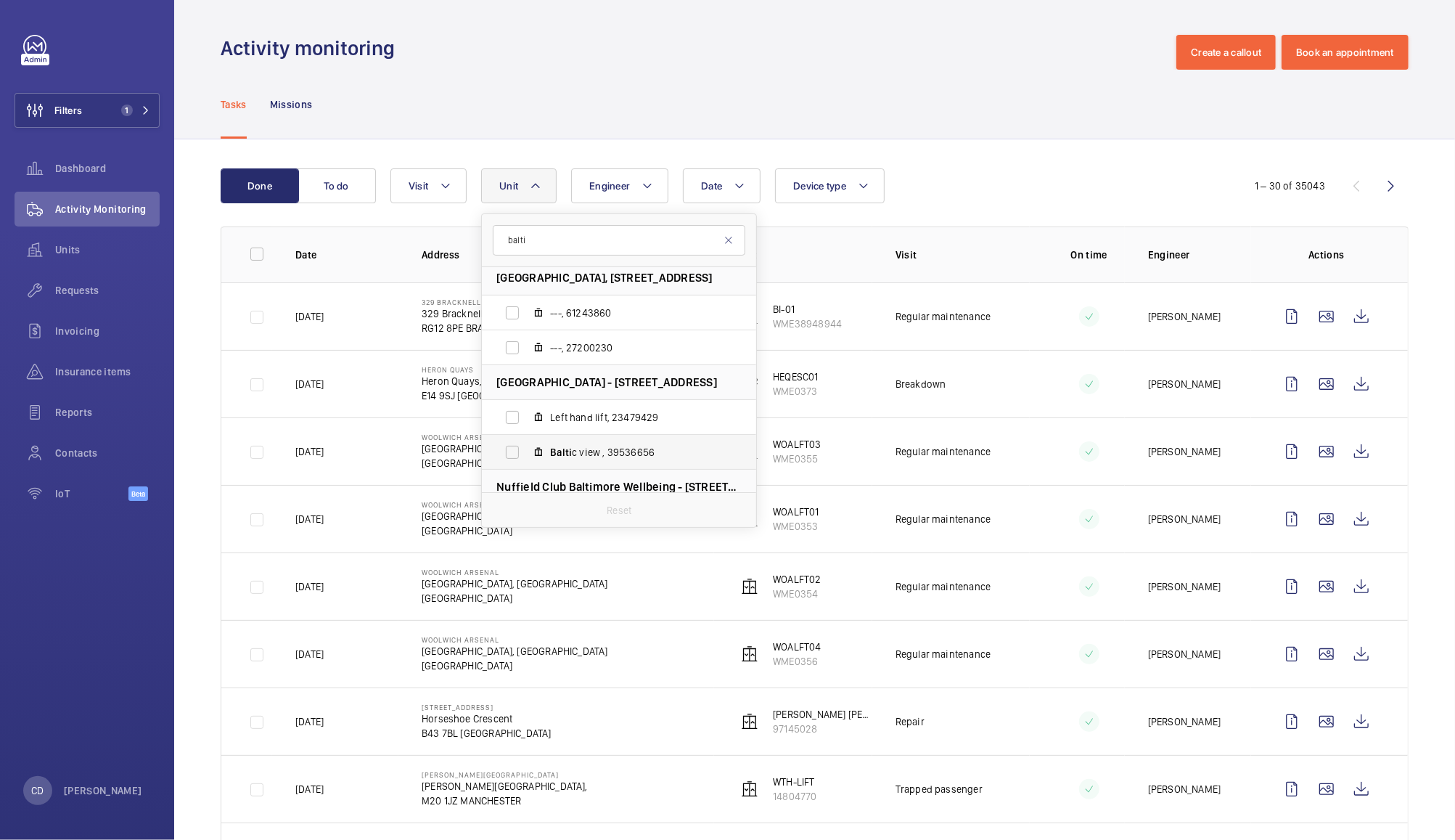
type input "balti"
click at [506, 447] on label "Balti c view , 39536656" at bounding box center [608, 451] width 251 height 35
click at [506, 447] on input "Balti c view , 39536656" at bounding box center [512, 452] width 29 height 29
checkbox input "true"
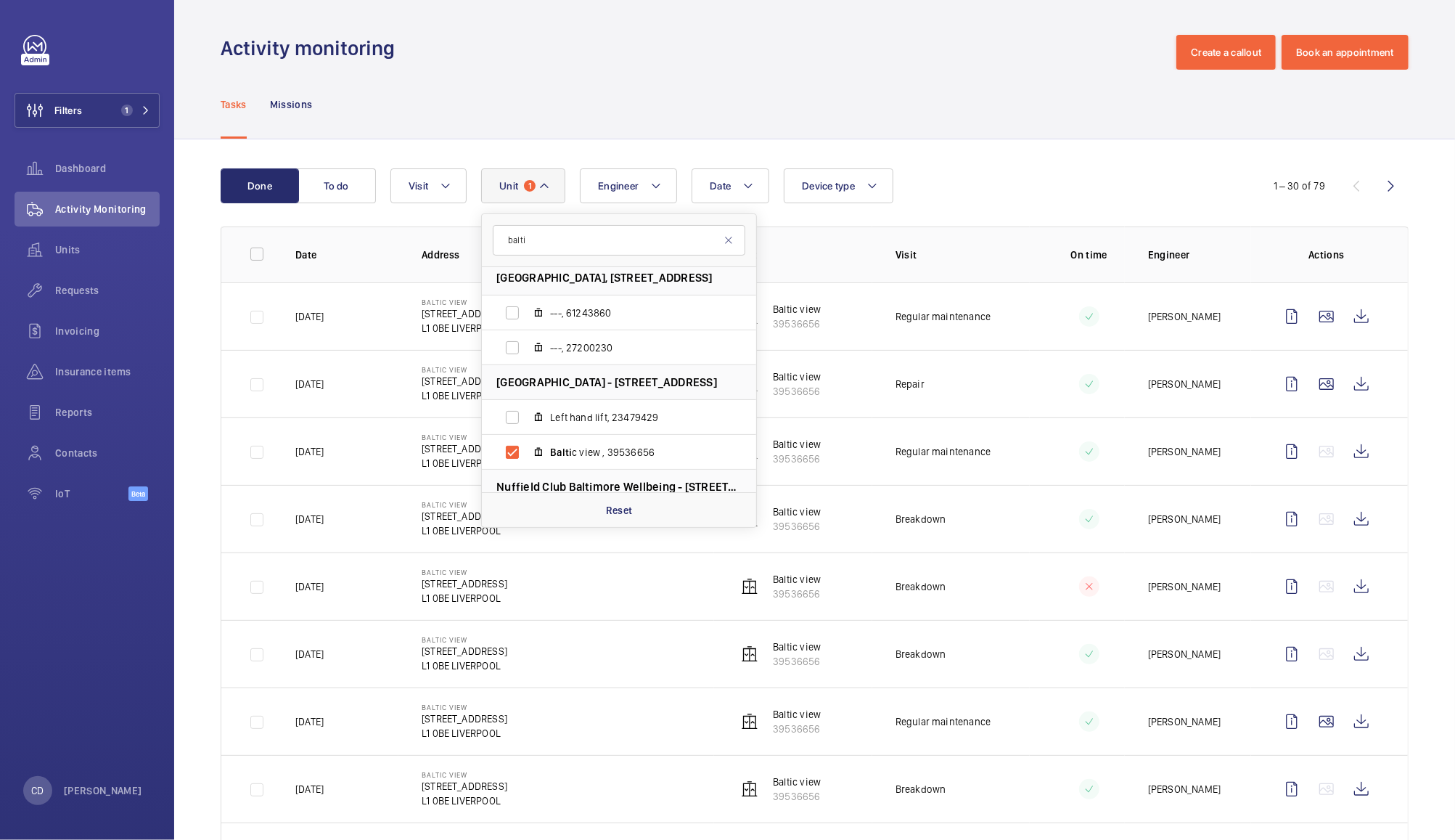
click at [1012, 97] on div "Tasks Missions" at bounding box center [814, 103] width 1188 height 69
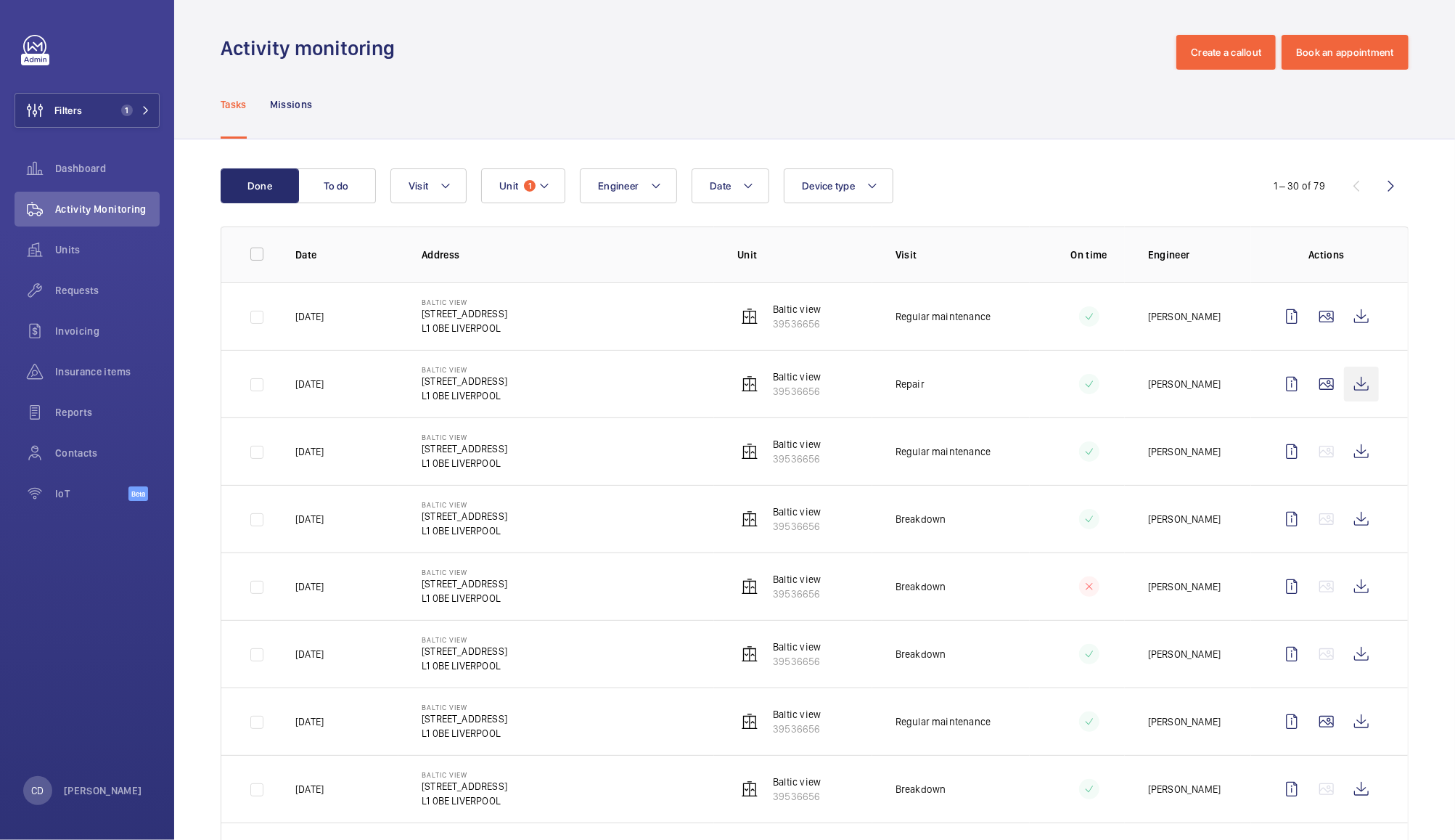
click at [1344, 384] on wm-front-icon-button at bounding box center [1361, 384] width 35 height 35
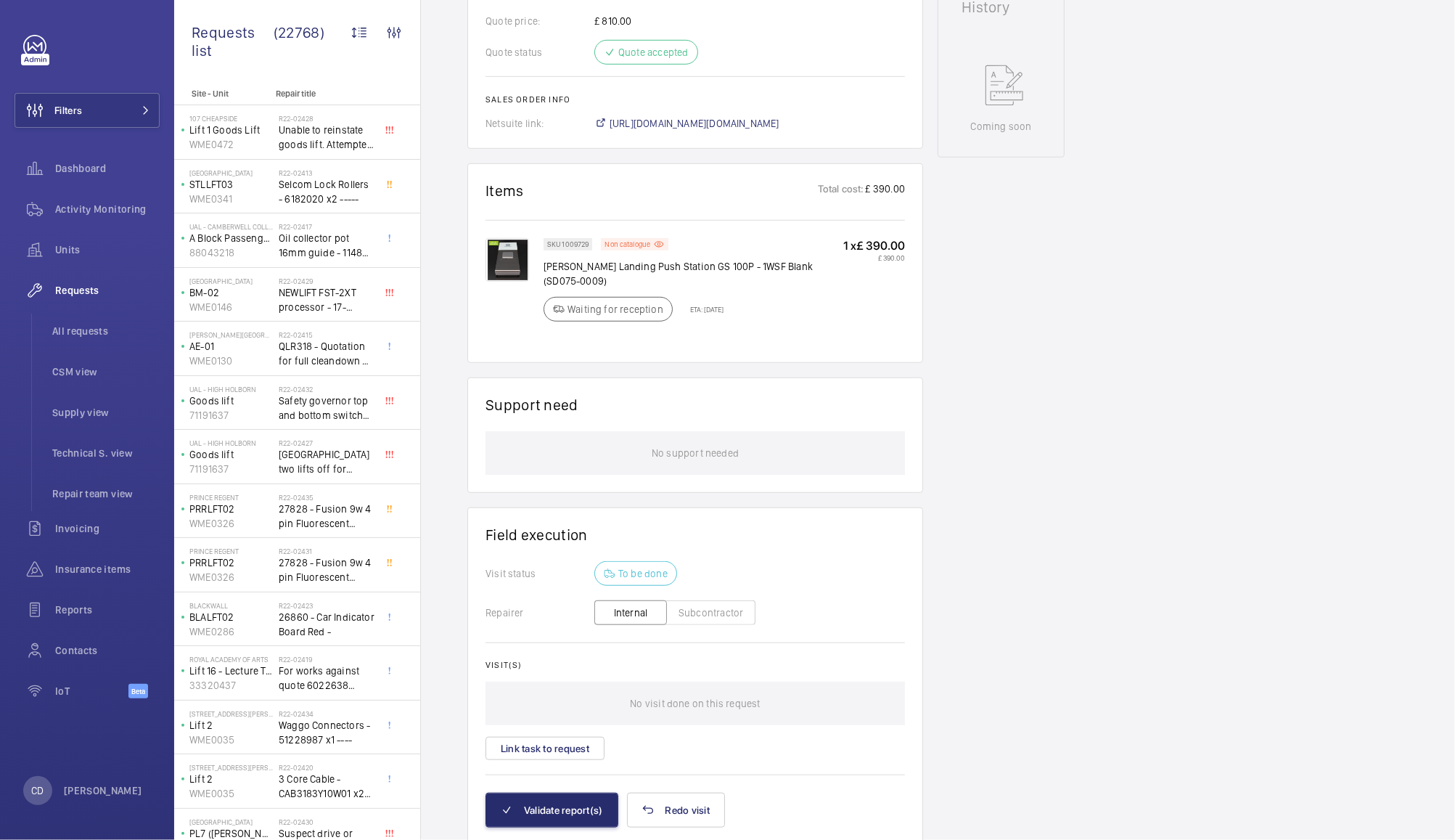
scroll to position [772, 0]
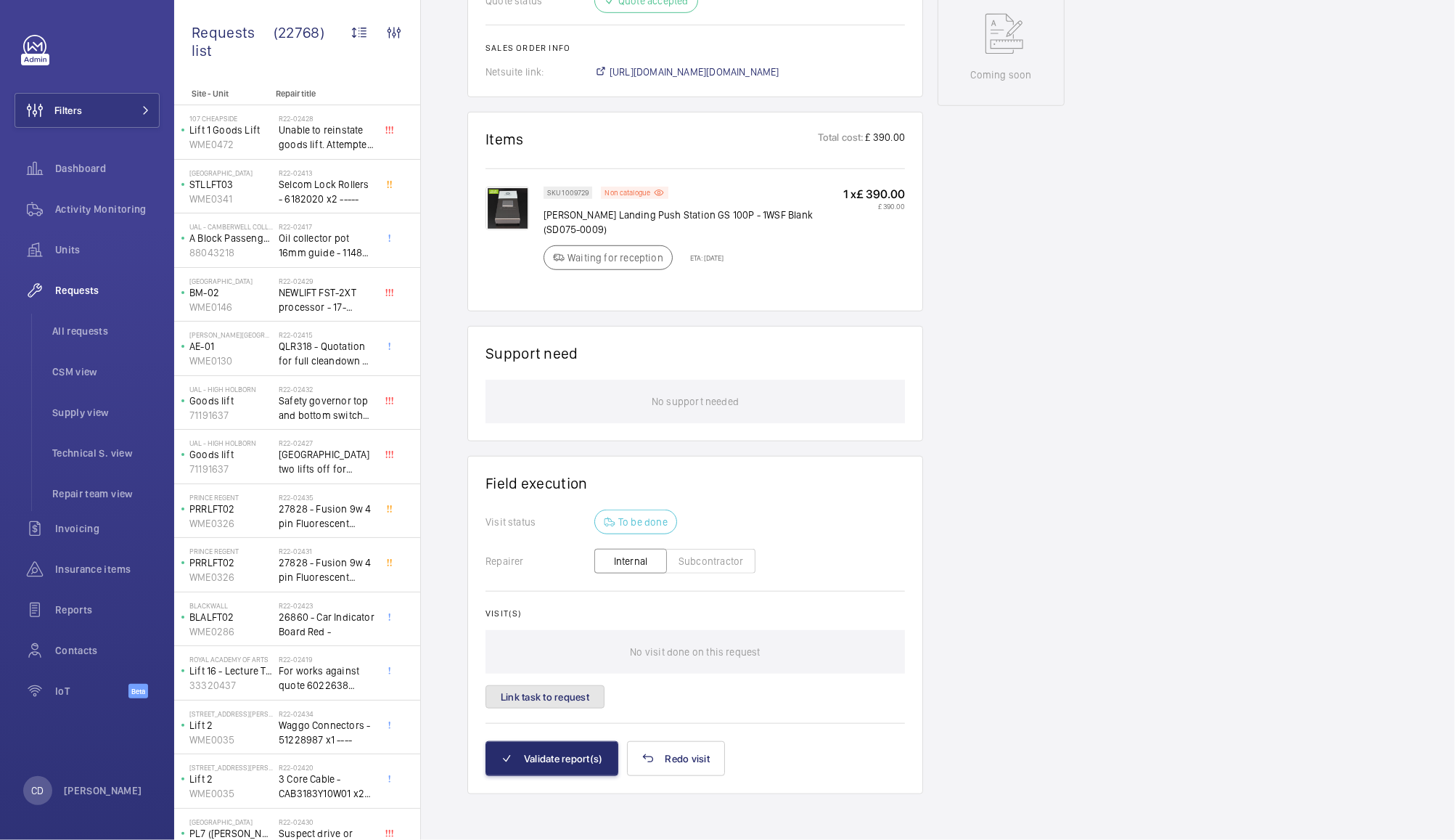
click at [577, 694] on button "Link task to request" at bounding box center [546, 697] width 119 height 23
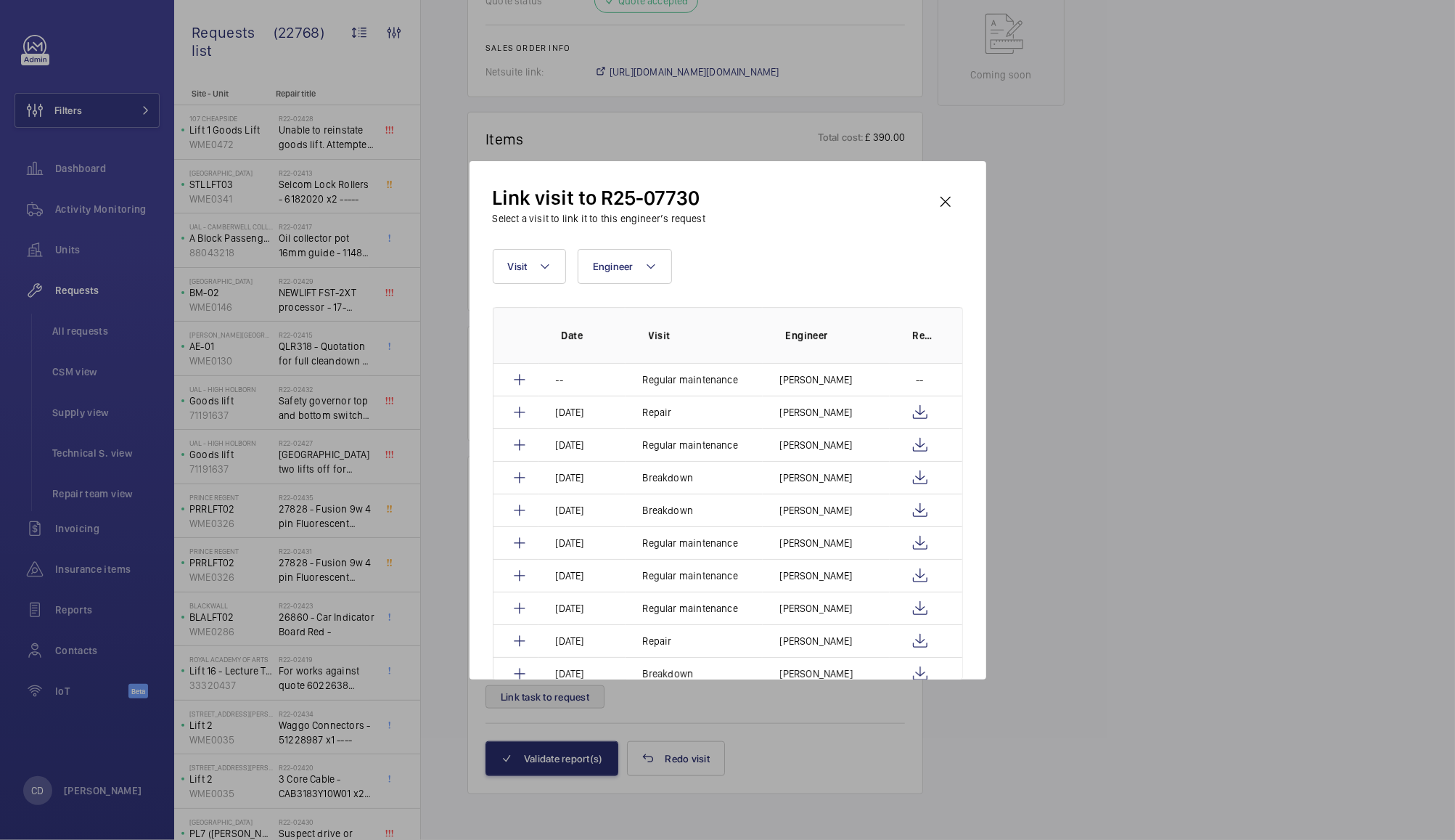
click at [523, 409] on mat-icon at bounding box center [520, 412] width 18 height 18
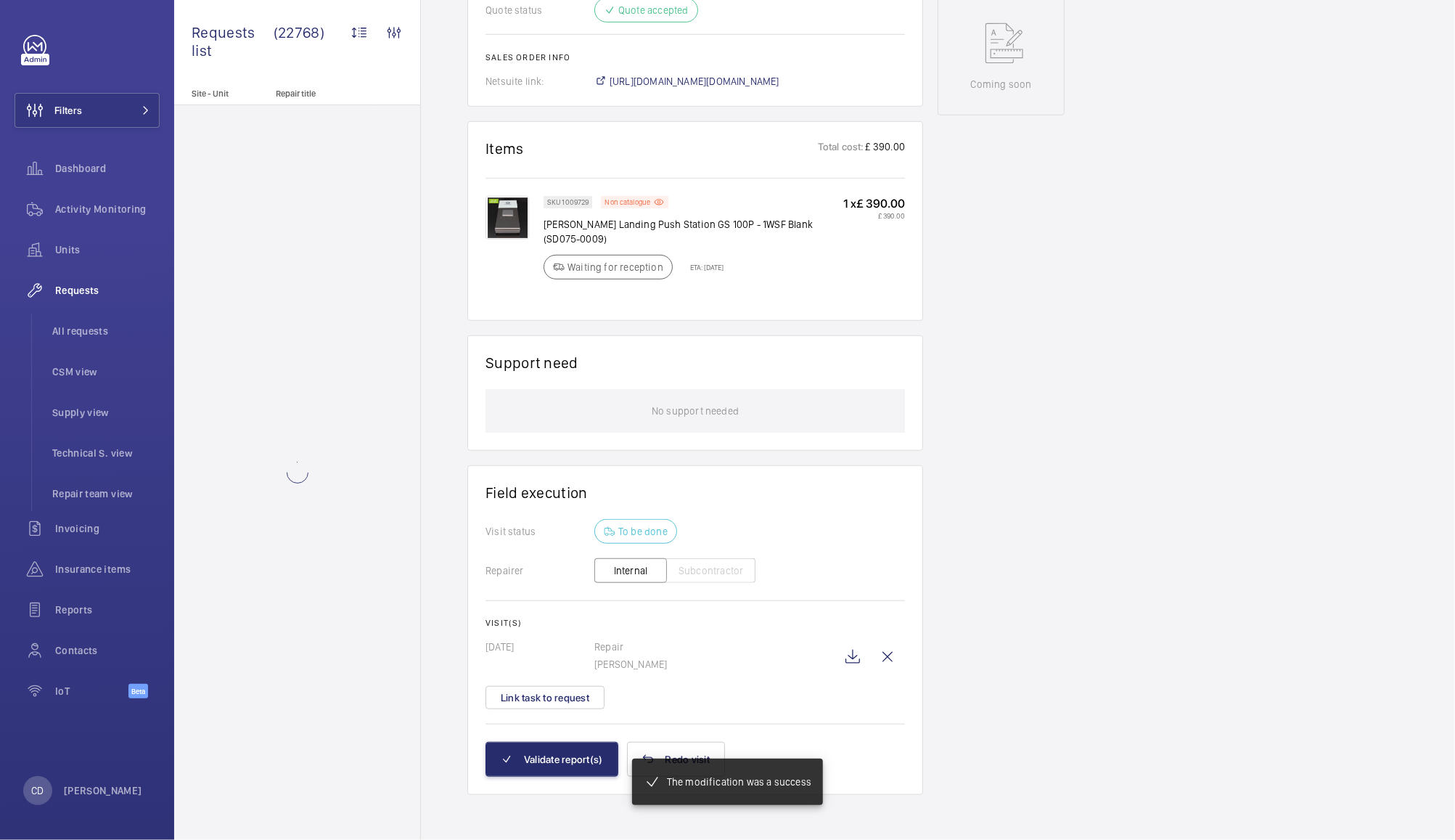
scroll to position [778, 0]
click at [853, 655] on wm-front-icon-button at bounding box center [853, 656] width 35 height 35
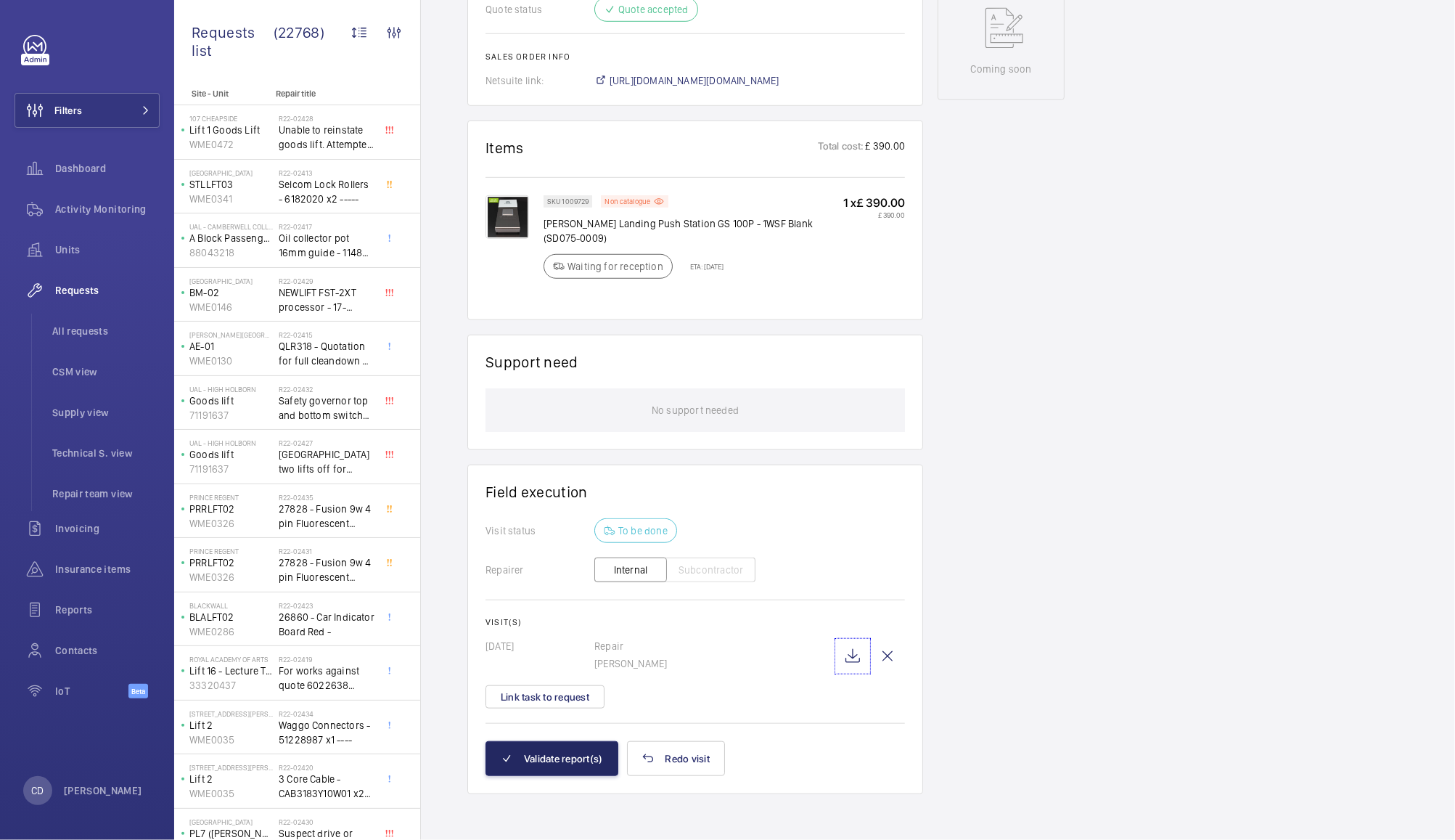
click at [570, 753] on button "Validate report(s)" at bounding box center [552, 758] width 133 height 35
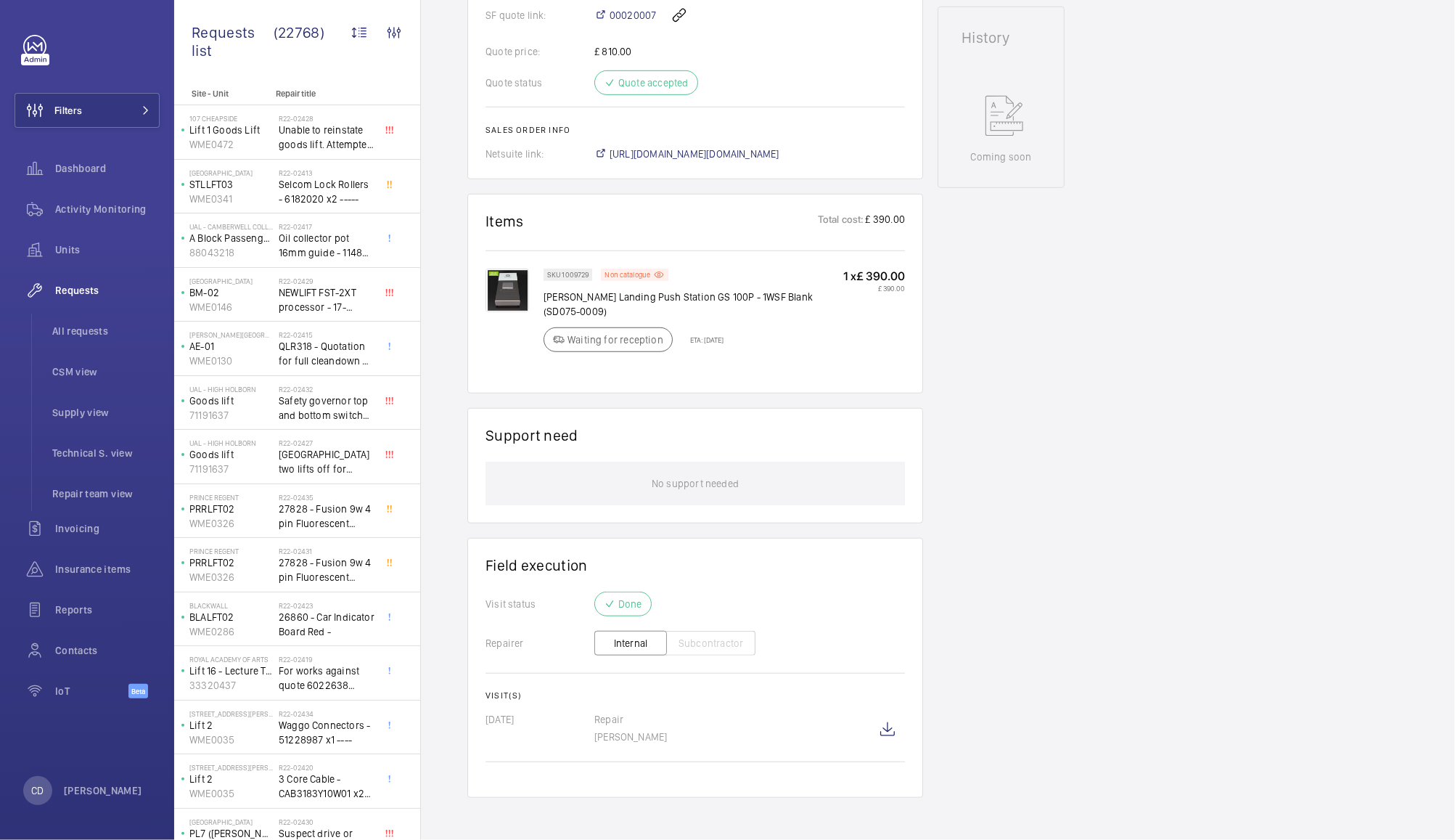
scroll to position [708, 0]
click at [887, 724] on wm-front-icon-button at bounding box center [887, 724] width 35 height 35
click at [73, 333] on span "All requests" at bounding box center [106, 331] width 108 height 14
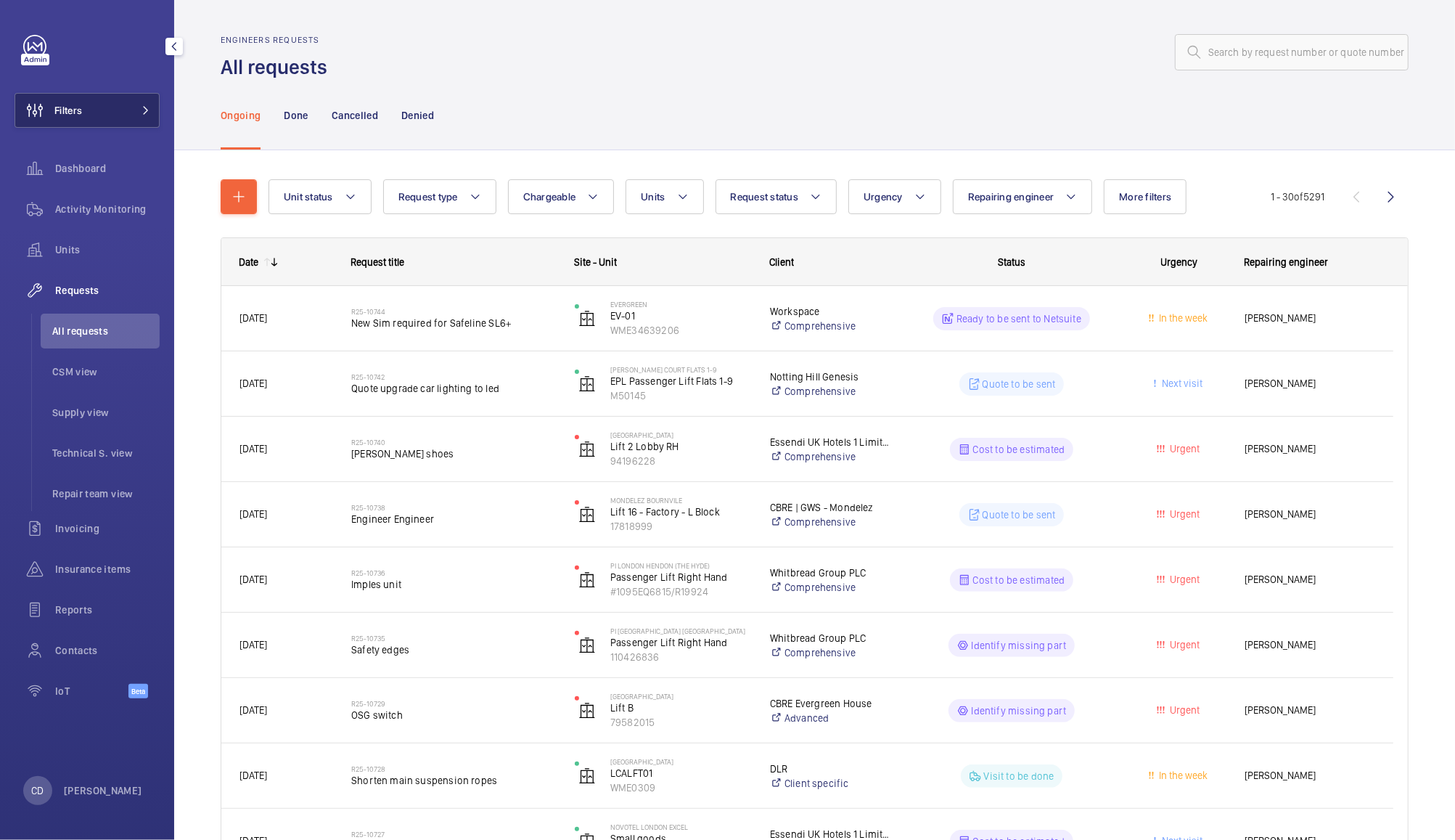
click at [90, 108] on button "Filters" at bounding box center [86, 109] width 145 height 35
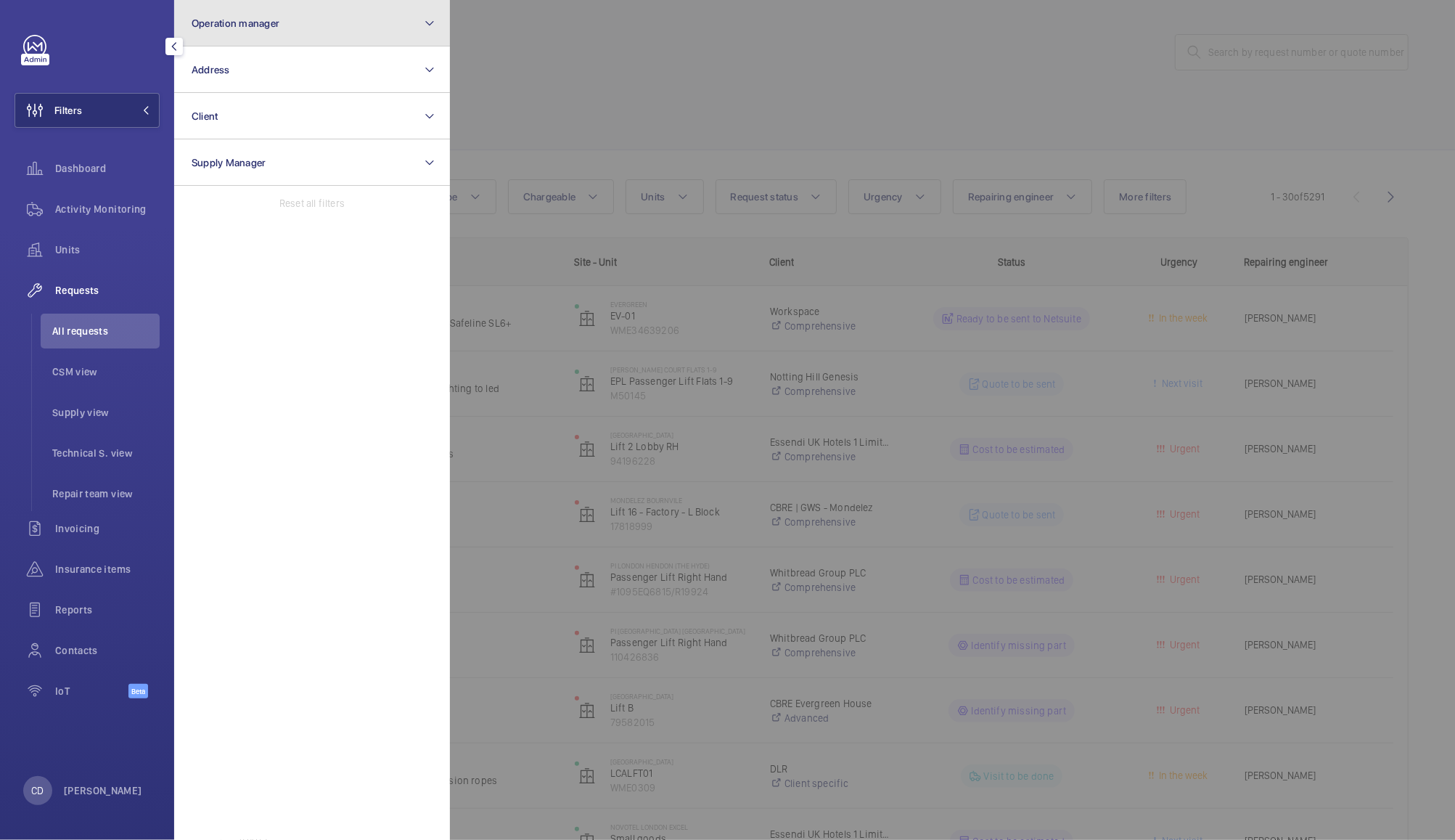
click at [296, 15] on button "Operation manager" at bounding box center [312, 23] width 276 height 46
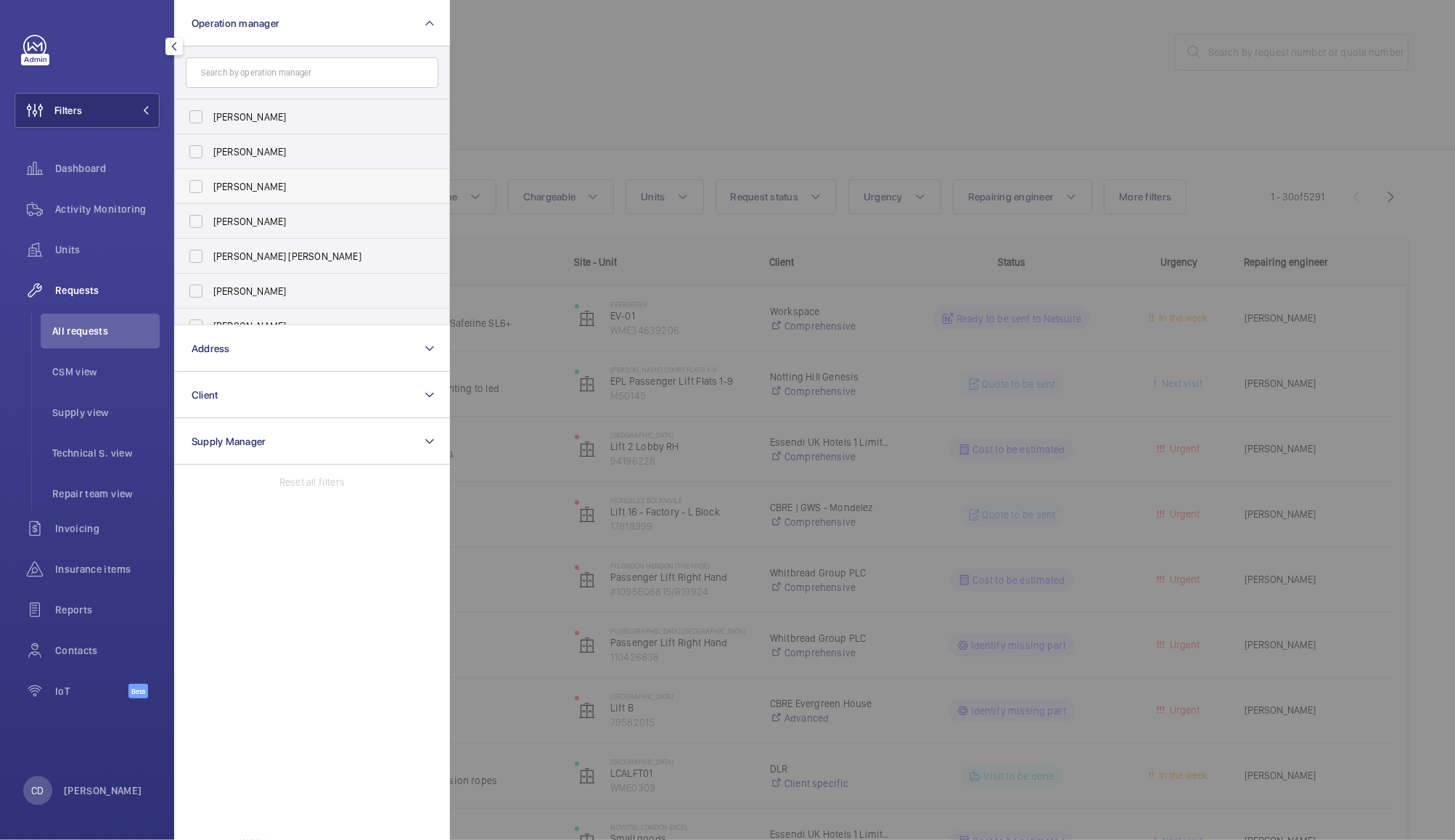
click at [237, 195] on label "[PERSON_NAME]" at bounding box center [302, 186] width 253 height 35
click at [211, 195] on input "[PERSON_NAME]" at bounding box center [196, 186] width 29 height 29
checkbox input "true"
click at [649, 60] on div at bounding box center [1177, 420] width 1455 height 840
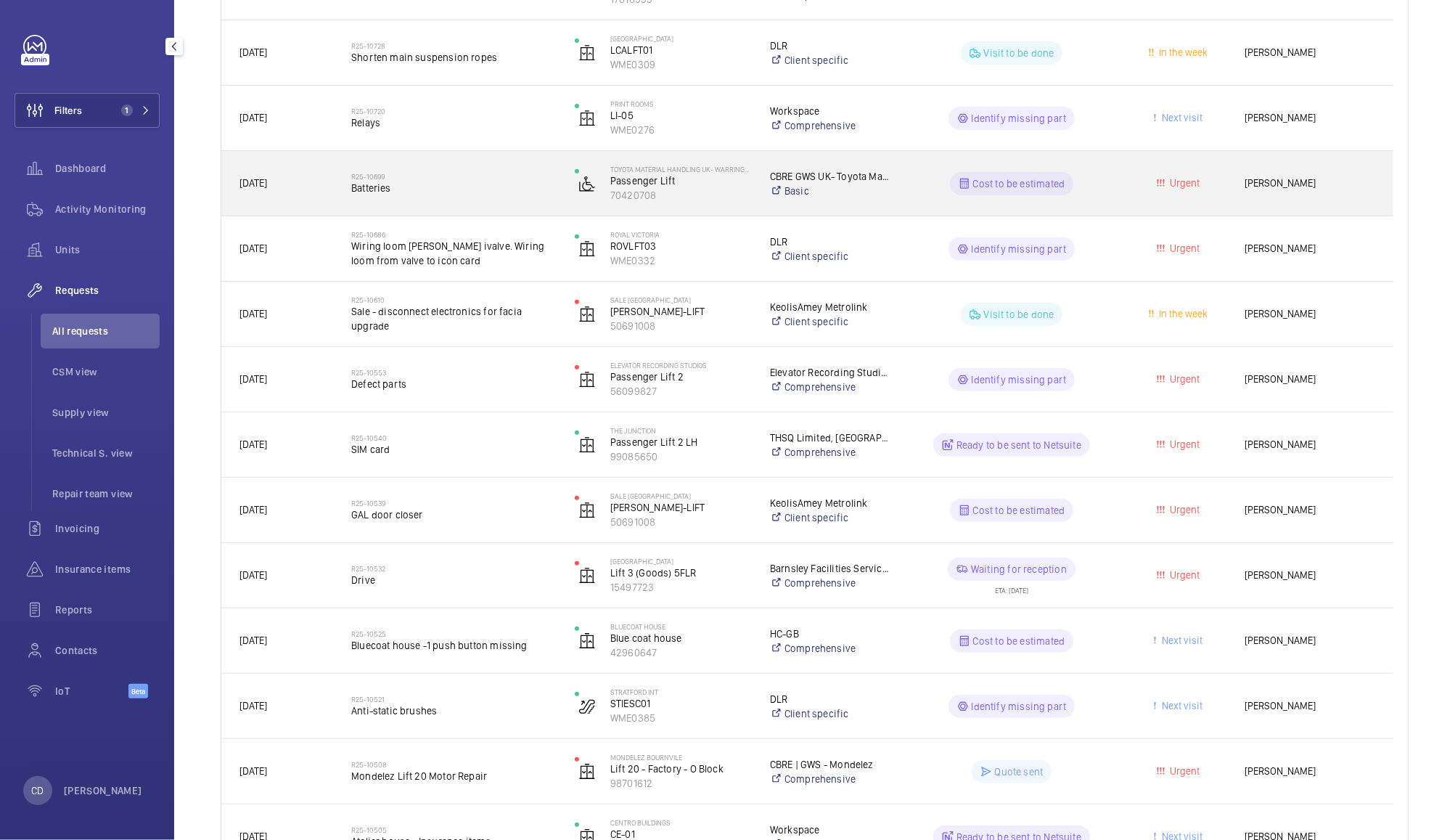
scroll to position [395, 0]
click at [1115, 520] on div "Urgent" at bounding box center [1171, 510] width 112 height 65
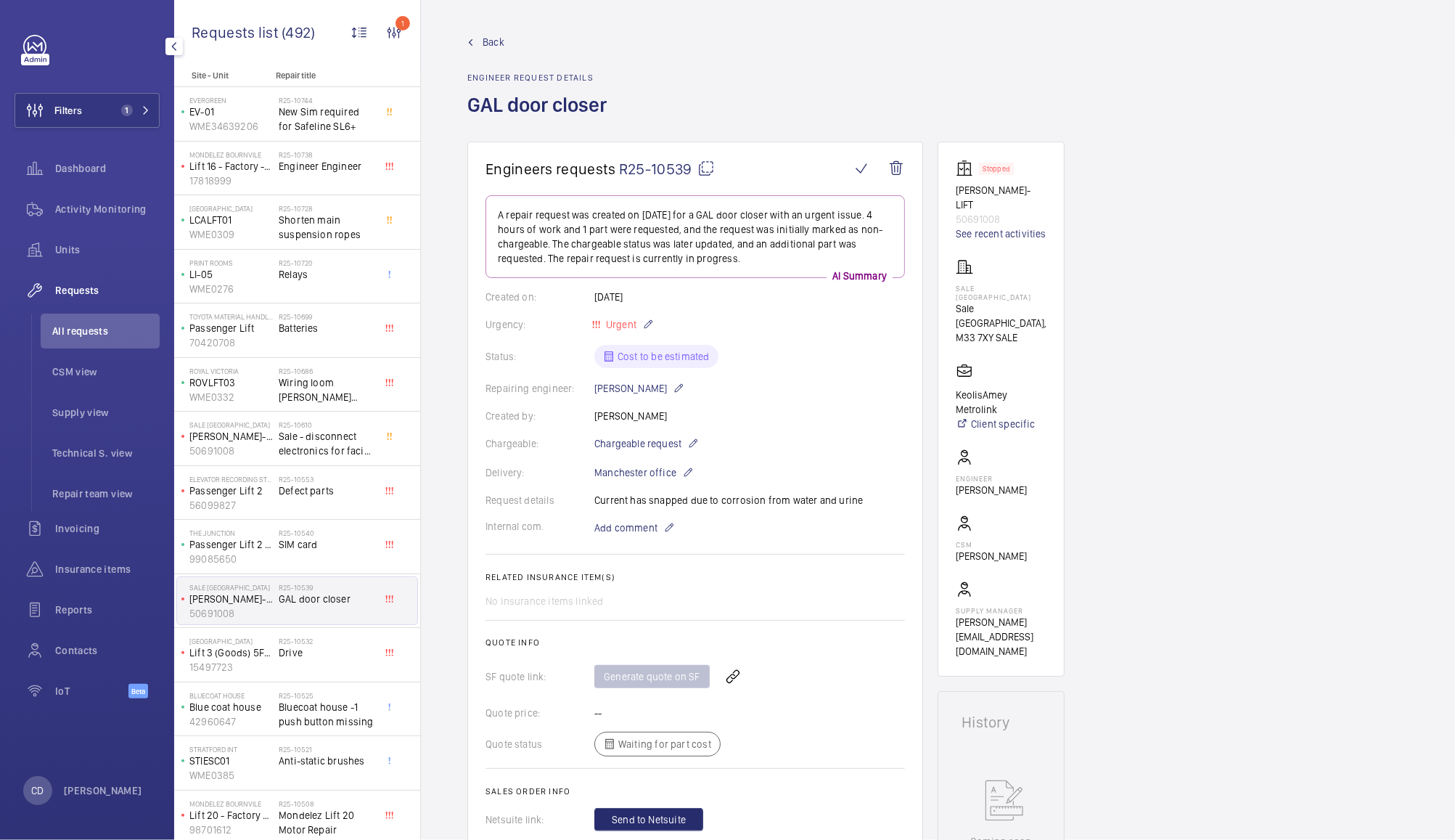
click at [703, 167] on mat-icon at bounding box center [707, 168] width 18 height 18
click at [69, 243] on span "Units" at bounding box center [107, 249] width 104 height 14
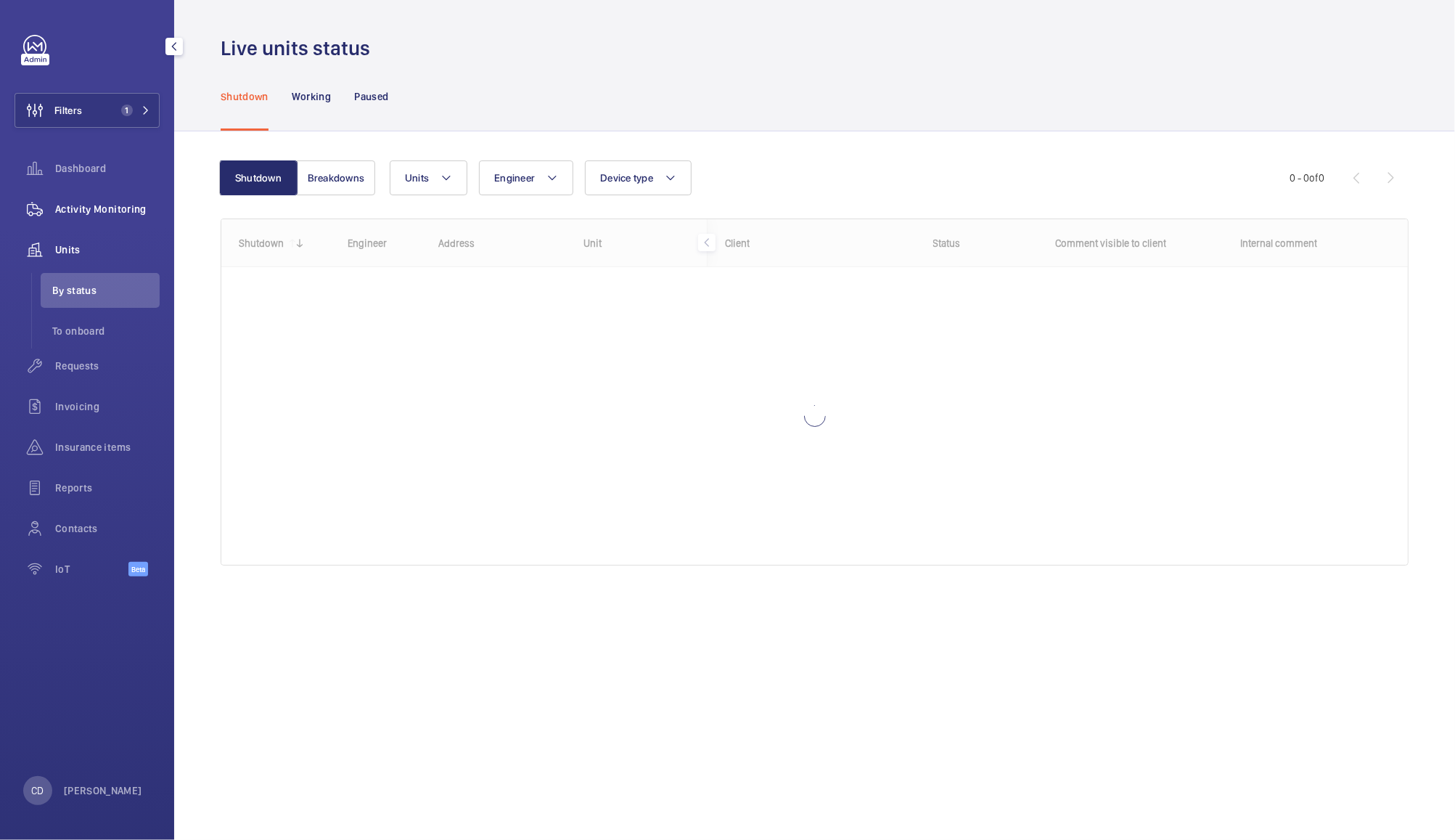
click at [109, 206] on span "Activity Monitoring" at bounding box center [107, 209] width 104 height 14
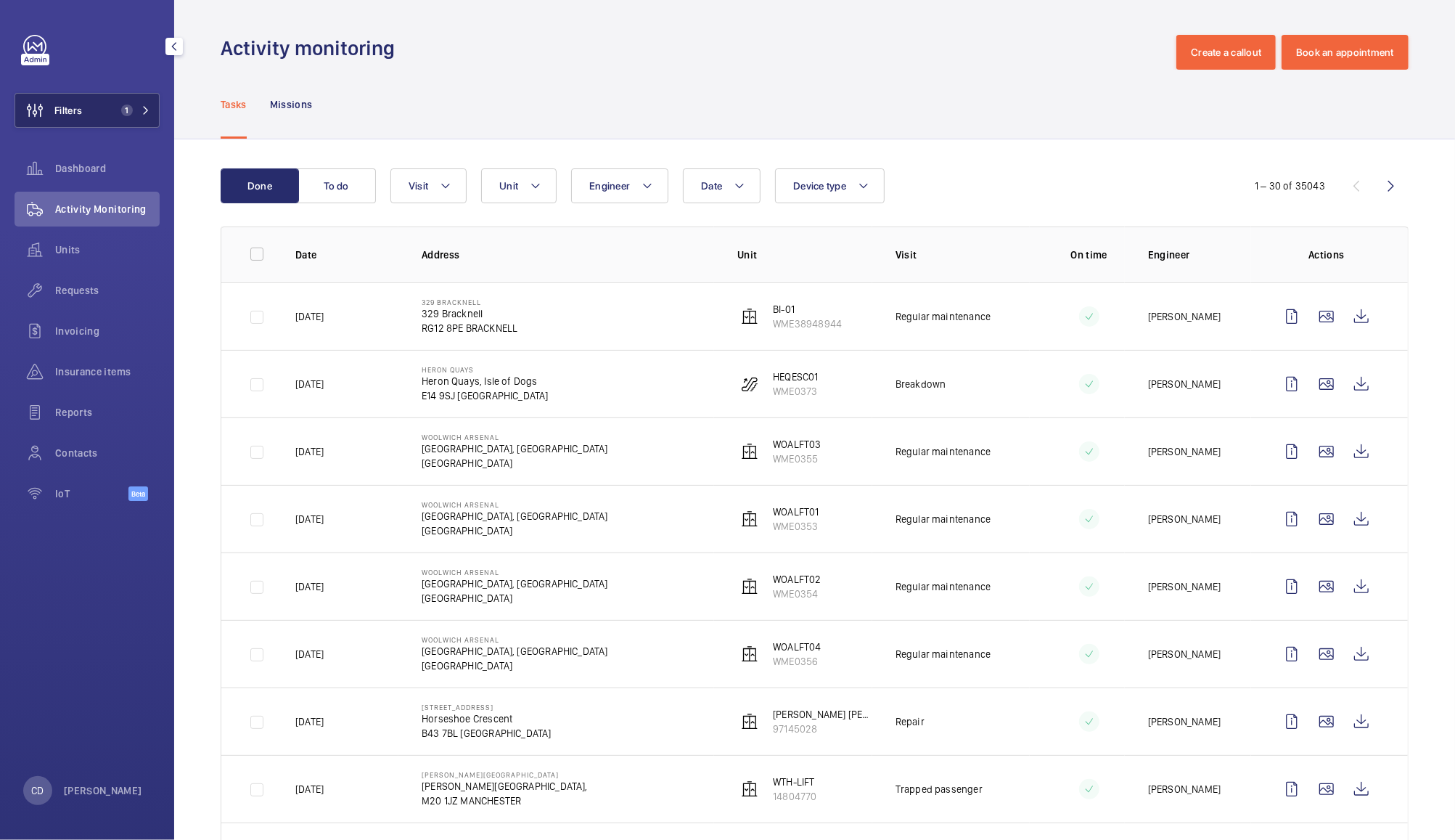
click at [135, 120] on button "Filters 1" at bounding box center [86, 109] width 145 height 35
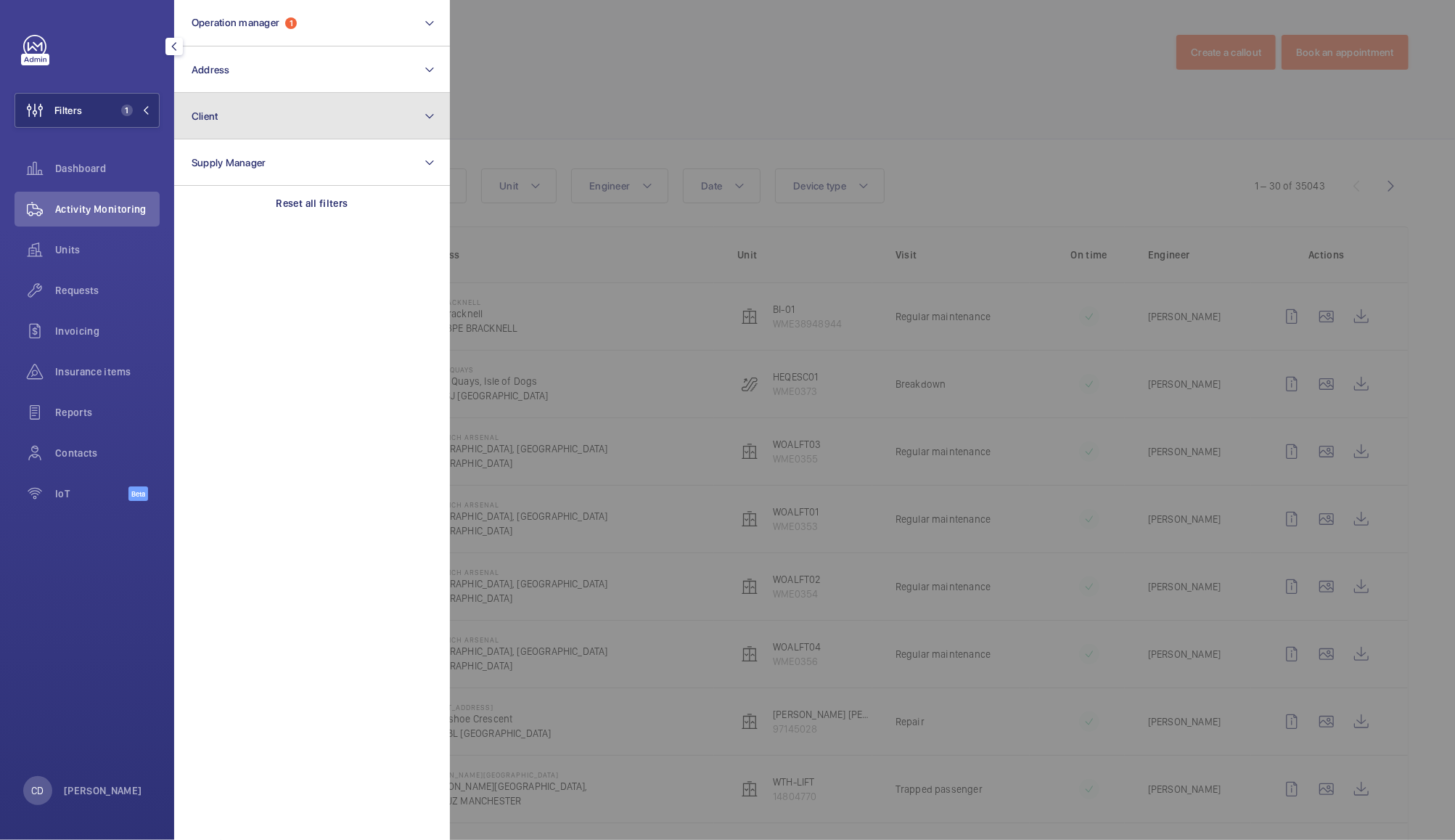
click at [230, 112] on button "Client" at bounding box center [312, 116] width 276 height 46
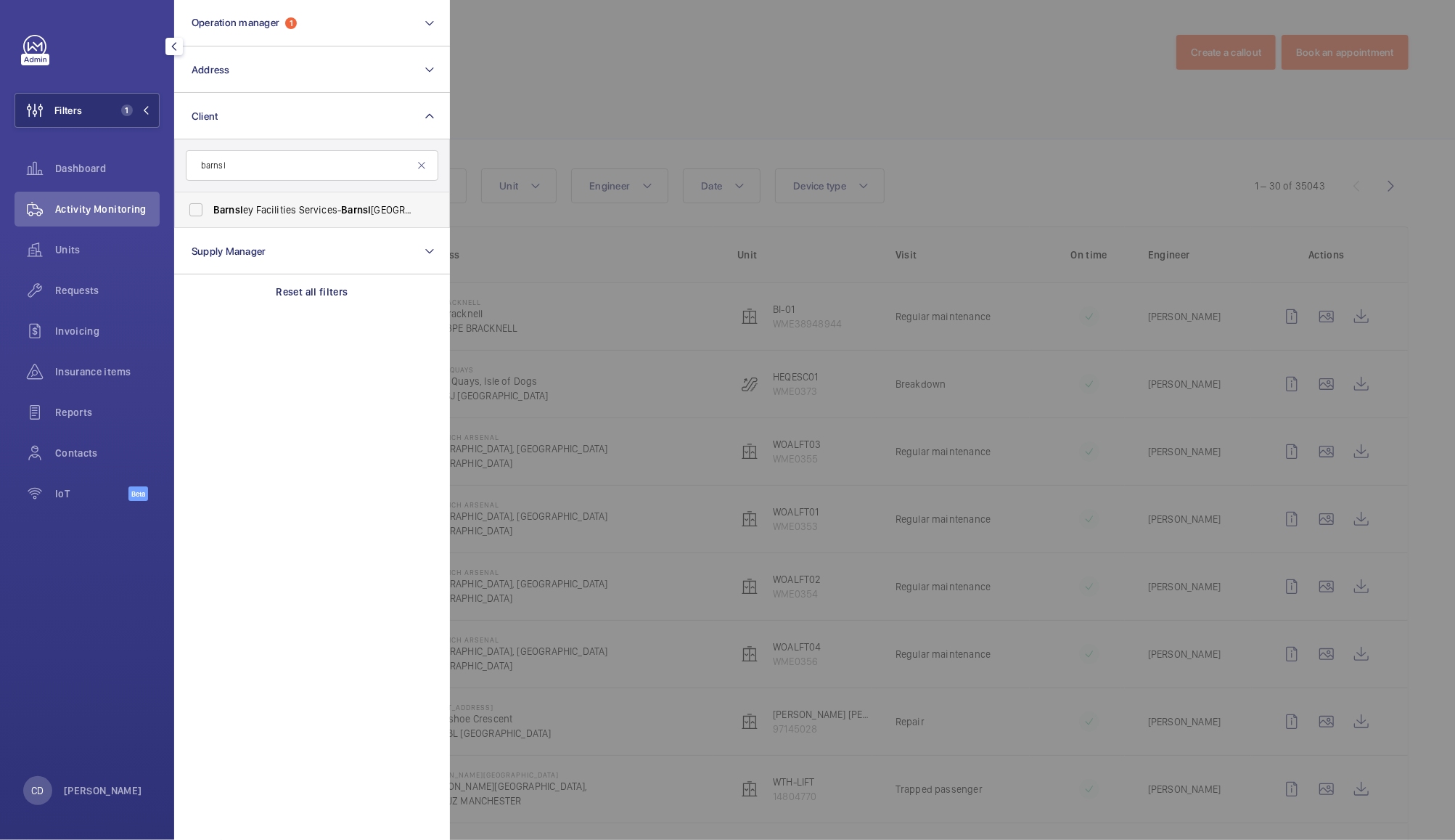
type input "barnsl"
click at [303, 198] on label "Barnsl ey Facilities Services- Barnsl ey Hospital" at bounding box center [302, 209] width 253 height 35
click at [211, 198] on input "Barnsl ey Facilities Services- Barnsl ey Hospital" at bounding box center [196, 209] width 29 height 29
checkbox input "true"
click at [653, 62] on div at bounding box center [1177, 420] width 1455 height 840
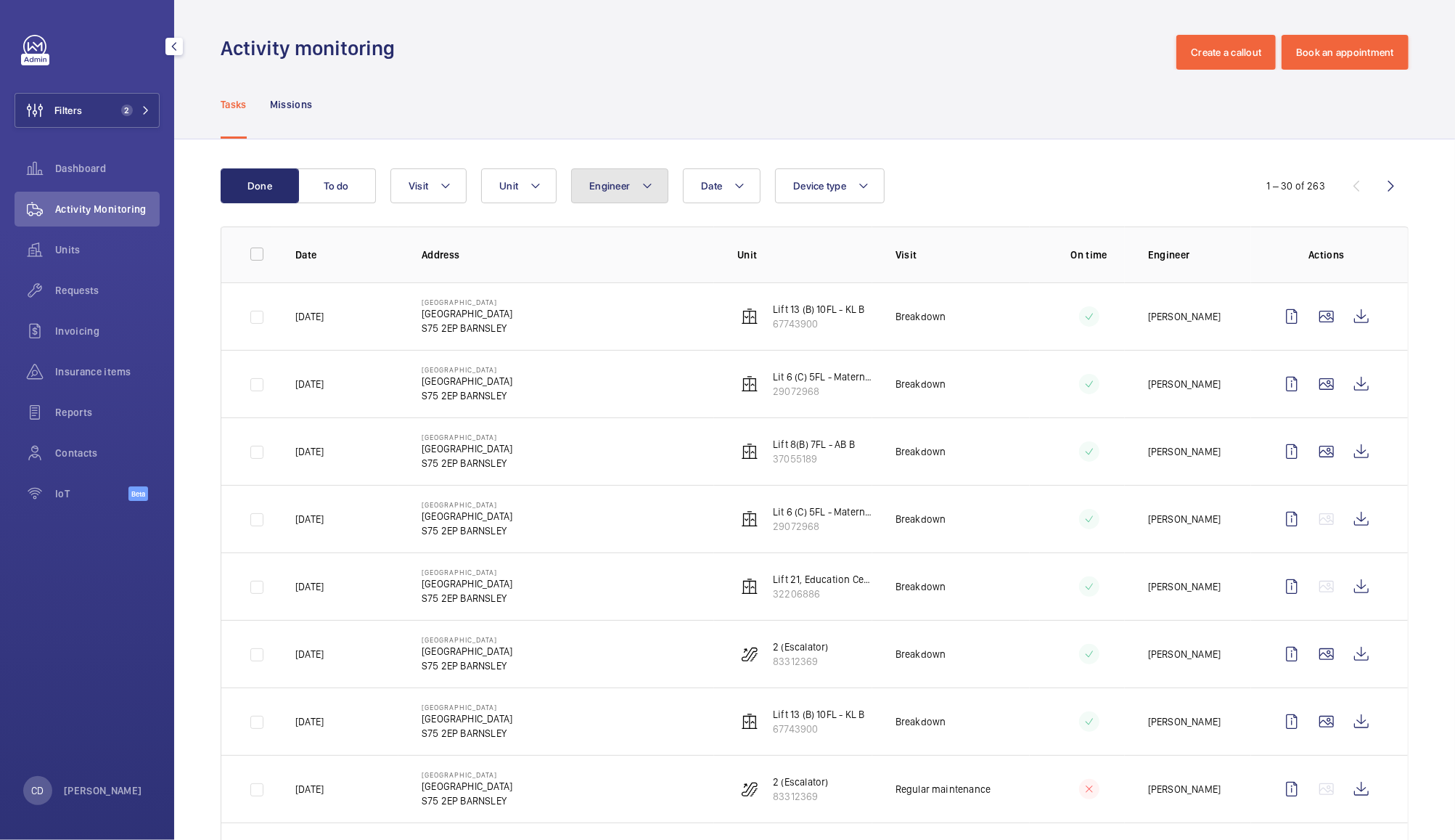
click at [602, 188] on span "Engineer" at bounding box center [610, 185] width 41 height 12
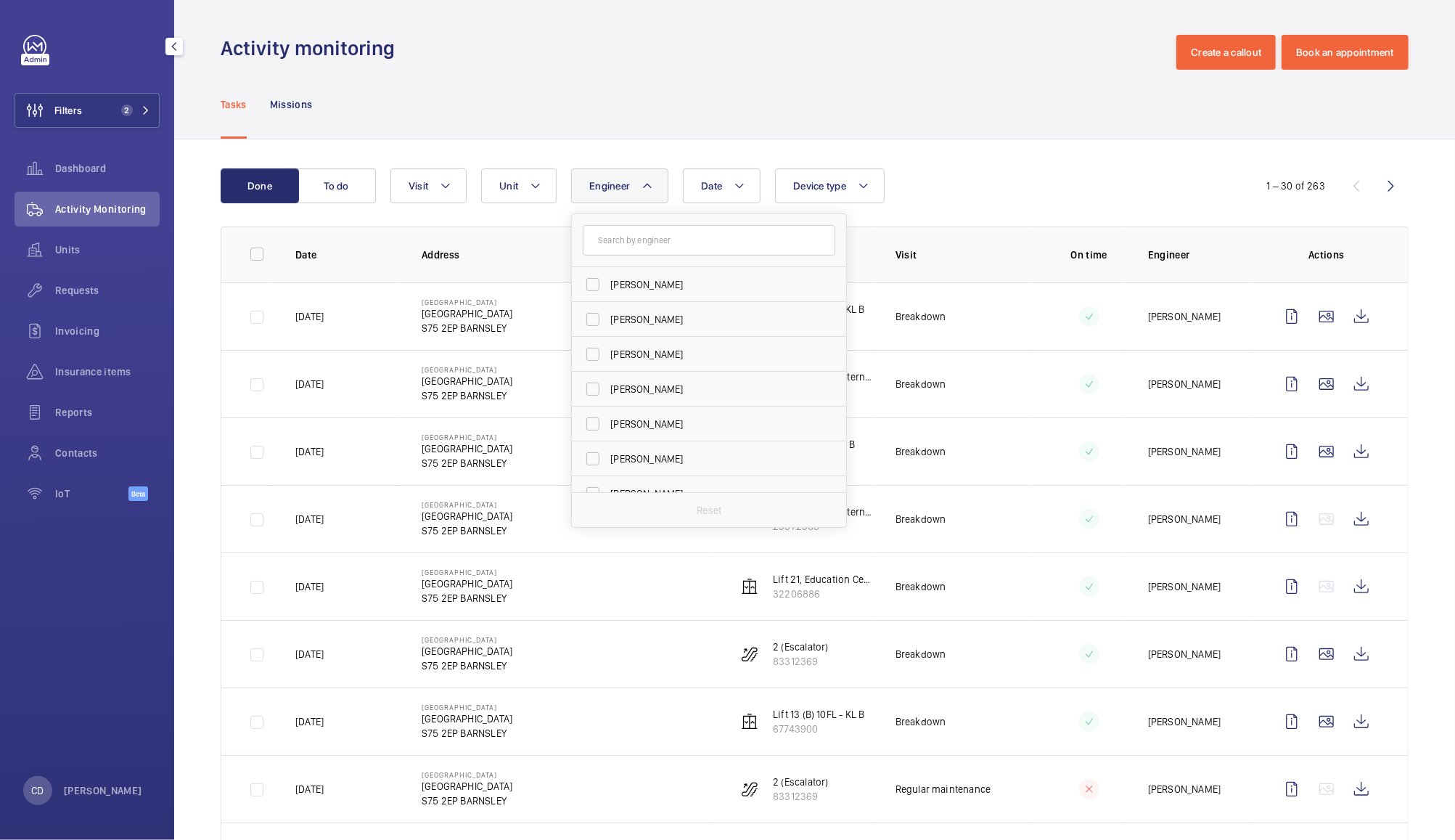
click at [602, 188] on span "Engineer" at bounding box center [610, 185] width 41 height 12
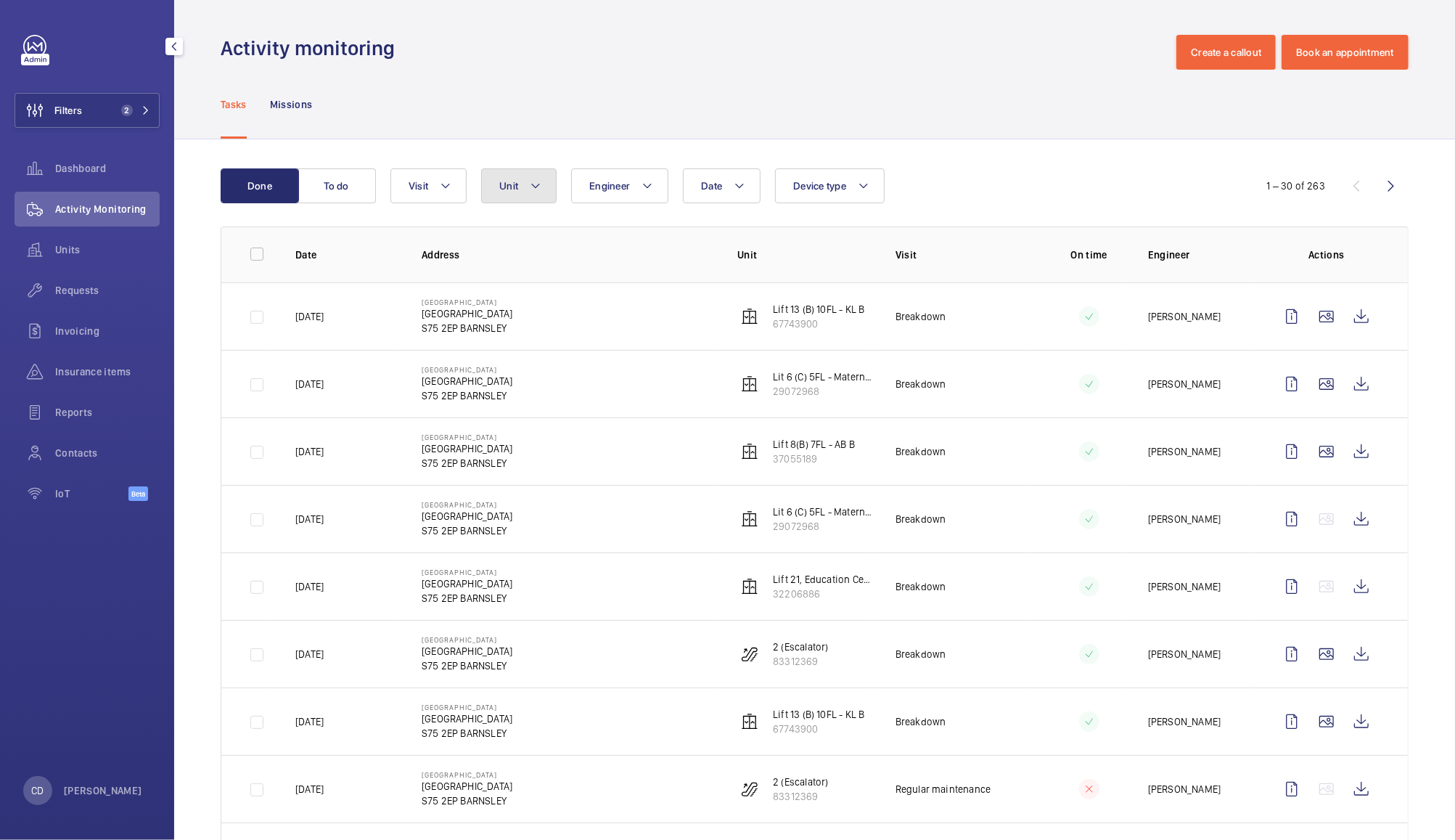
click at [521, 186] on button "Unit" at bounding box center [519, 185] width 76 height 35
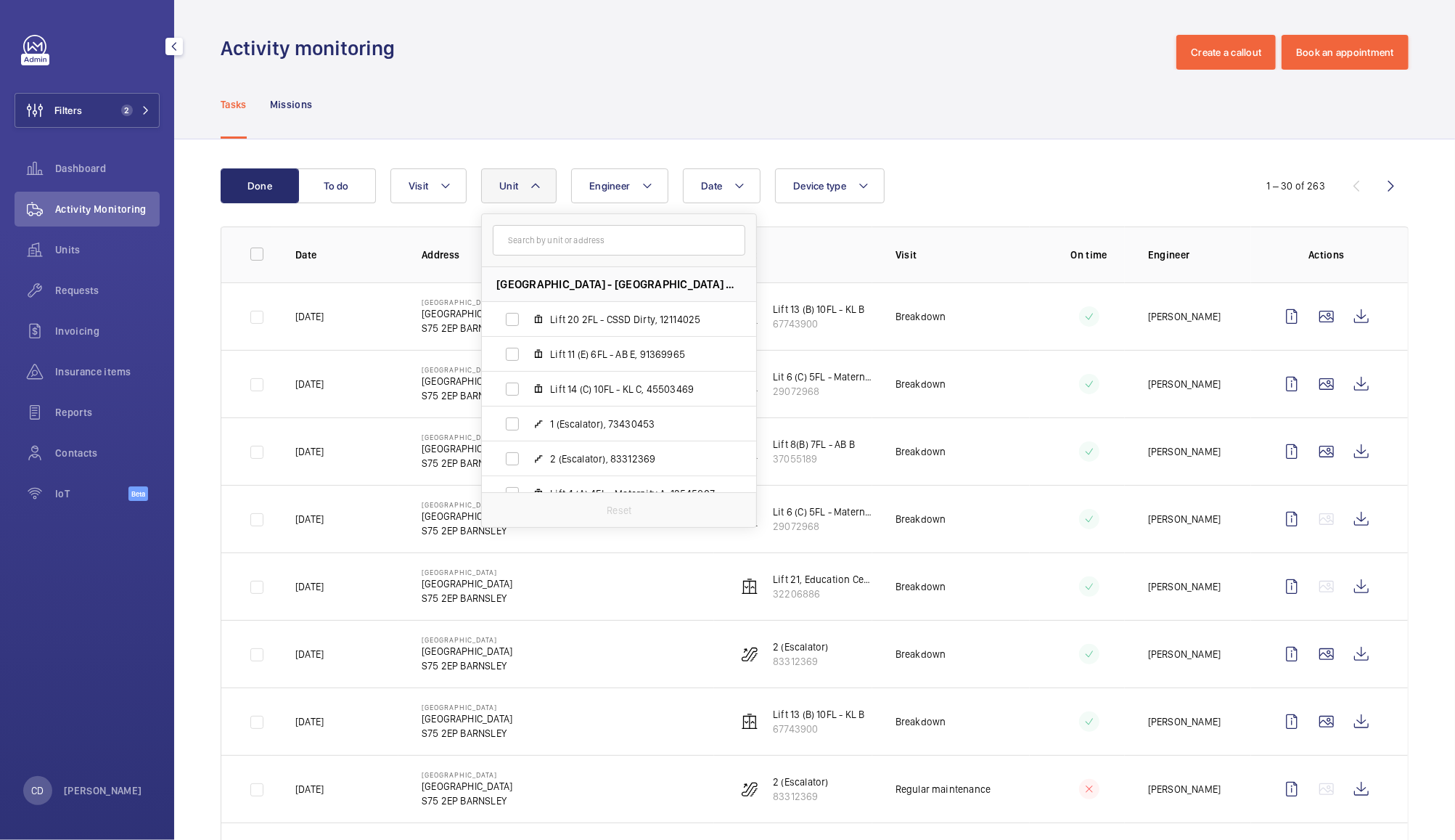
click at [521, 186] on button "Unit" at bounding box center [519, 185] width 76 height 35
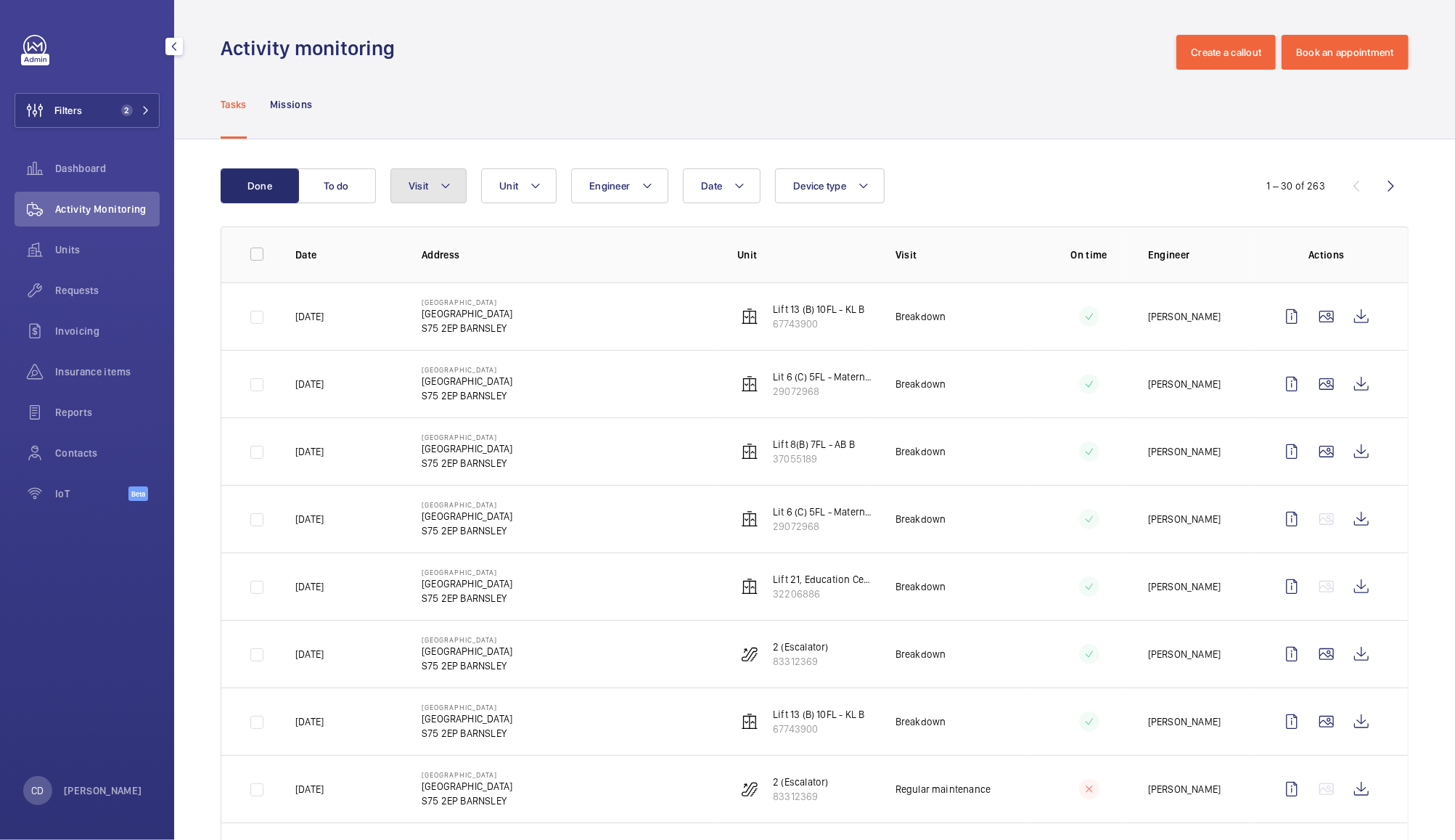
click at [429, 183] on button "Visit" at bounding box center [429, 185] width 77 height 35
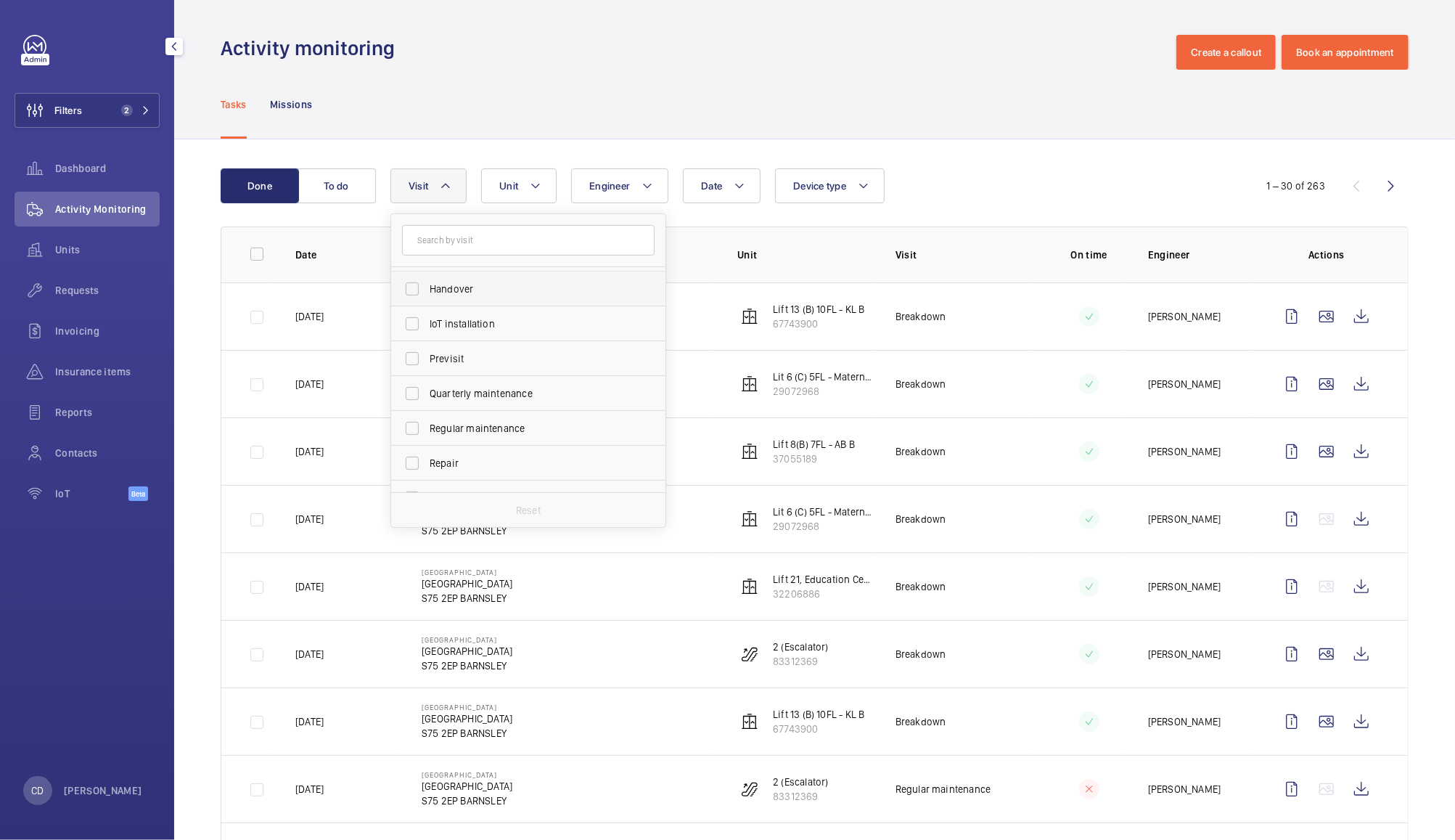
scroll to position [143, 0]
click at [416, 391] on label "Quarterly maintenance" at bounding box center [518, 384] width 253 height 35
click at [416, 391] on input "Quarterly maintenance" at bounding box center [412, 384] width 29 height 29
checkbox input "true"
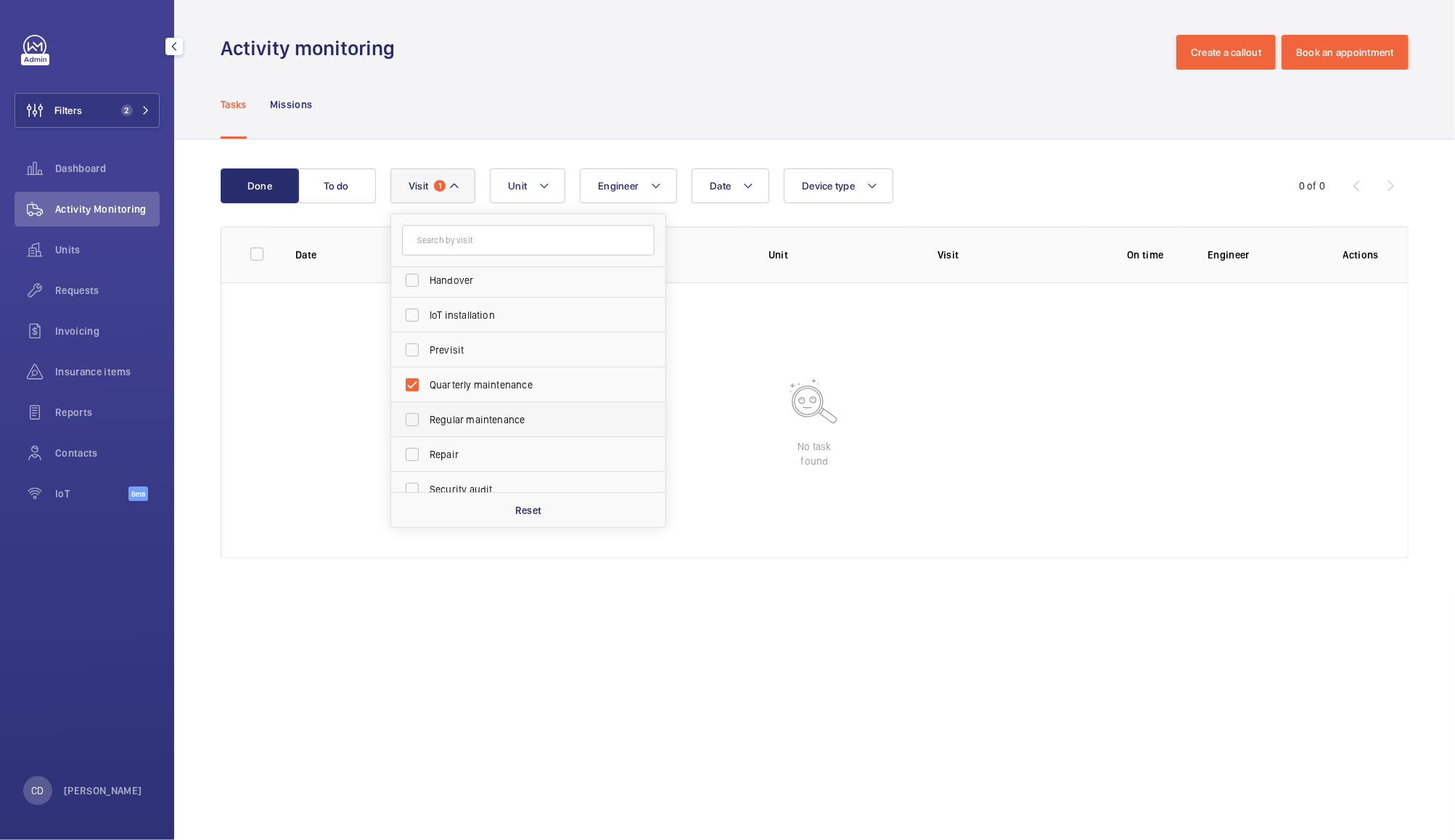
click at [411, 418] on label "Regular maintenance" at bounding box center [518, 419] width 253 height 35
click at [411, 418] on input "Regular maintenance" at bounding box center [412, 419] width 29 height 29
checkbox input "true"
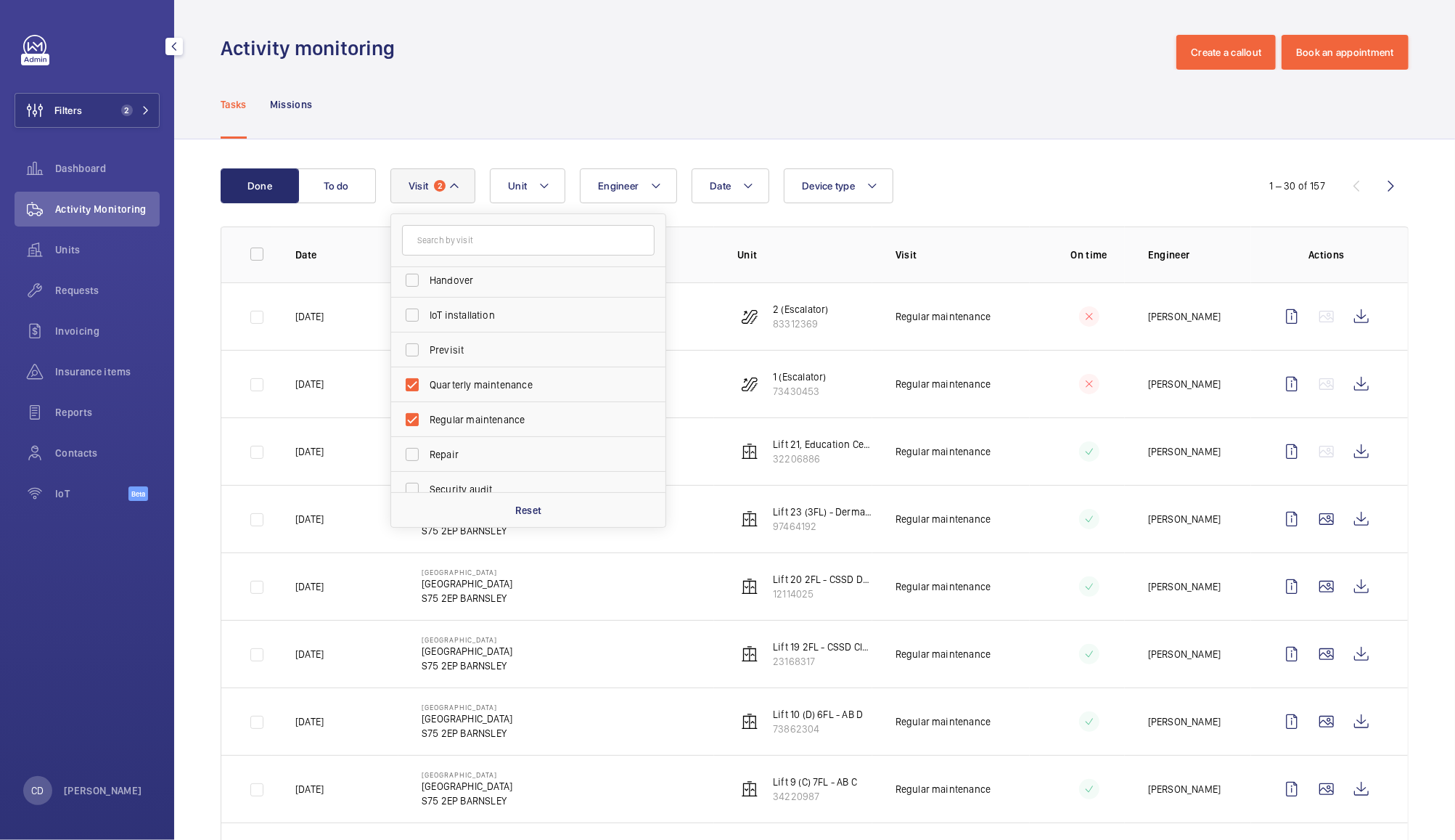
click at [974, 114] on div "Tasks Missions" at bounding box center [814, 103] width 1188 height 69
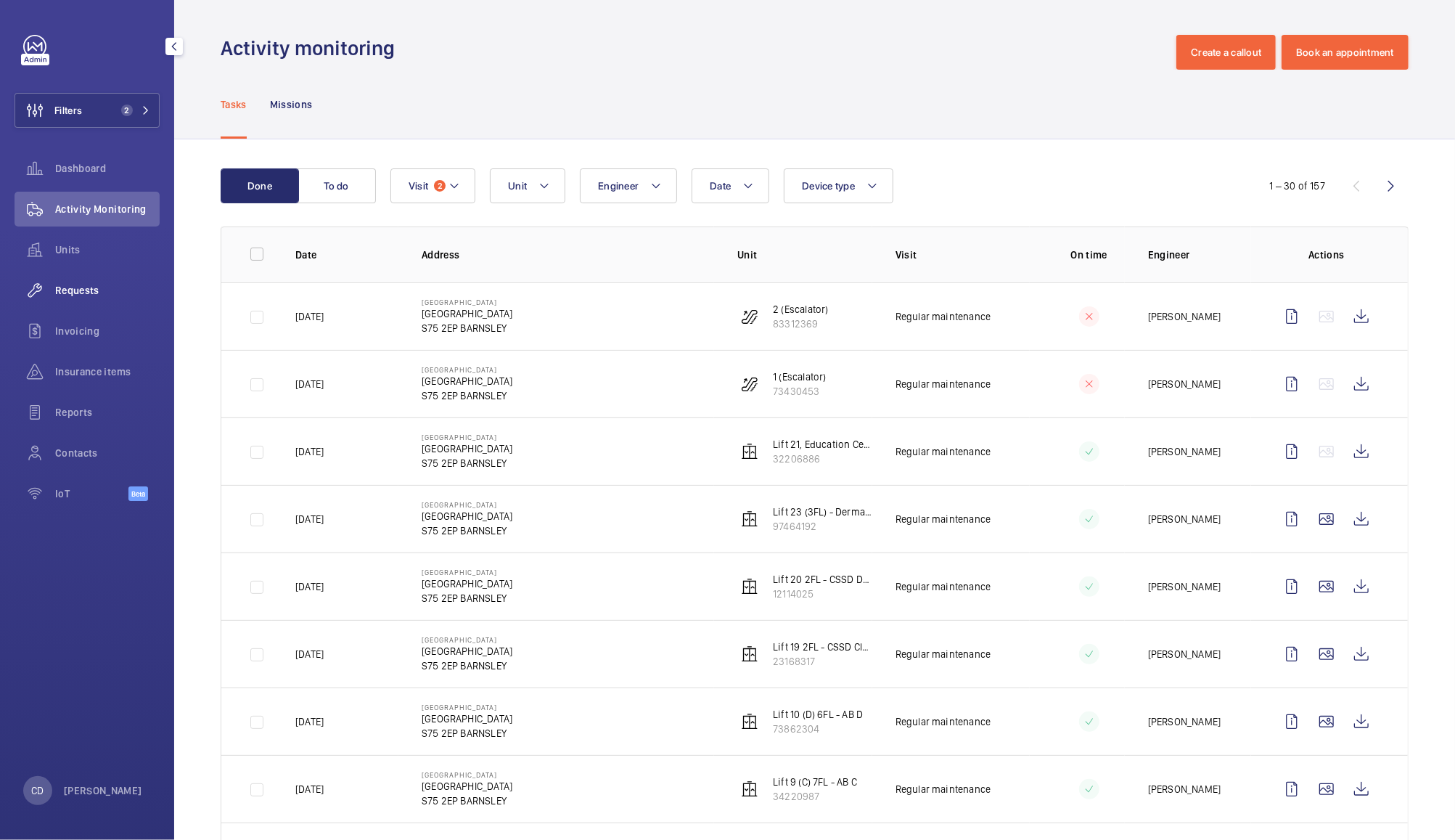
click at [76, 289] on span "Requests" at bounding box center [107, 290] width 104 height 14
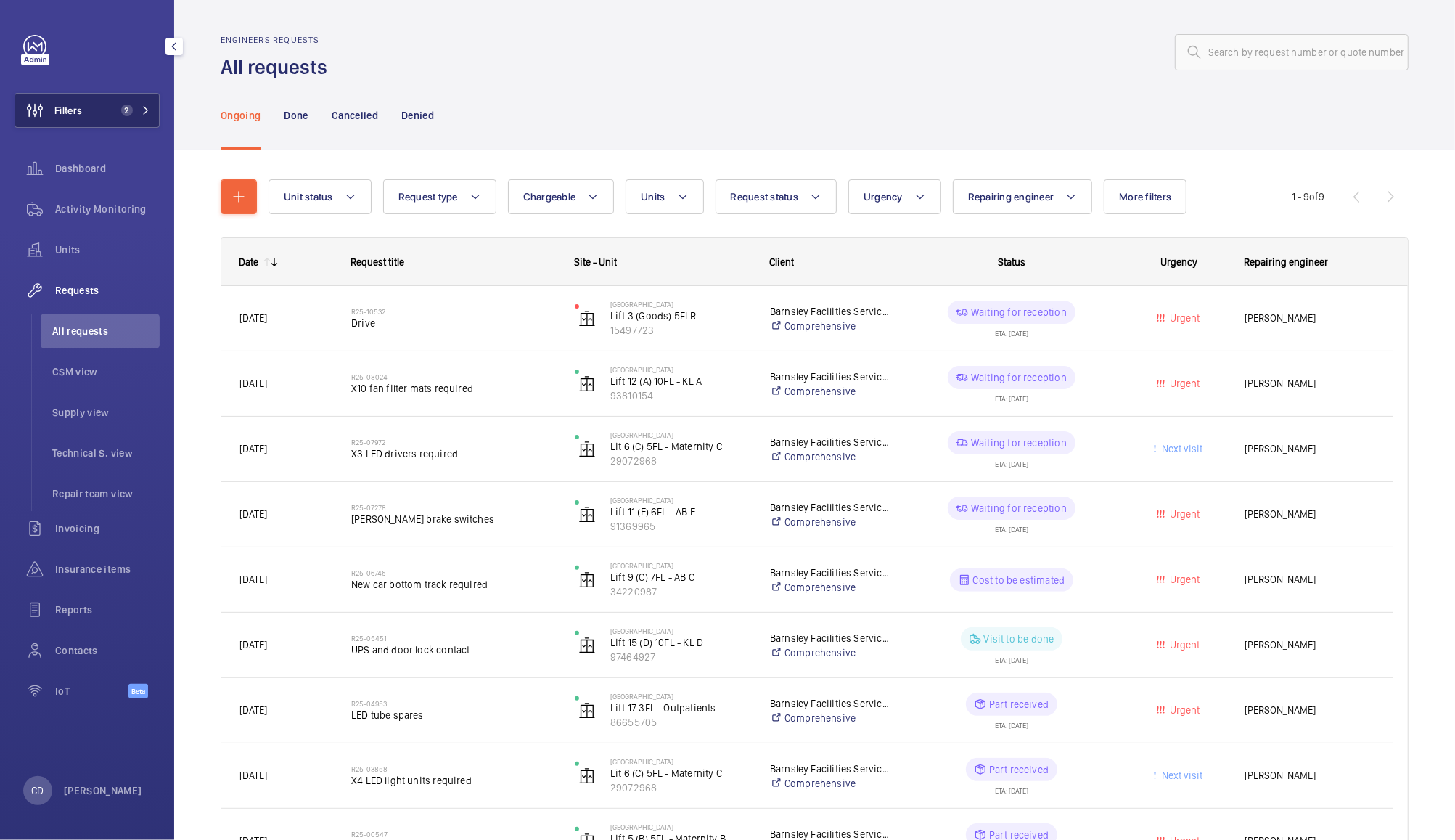
click at [101, 109] on button "Filters 2" at bounding box center [86, 109] width 145 height 35
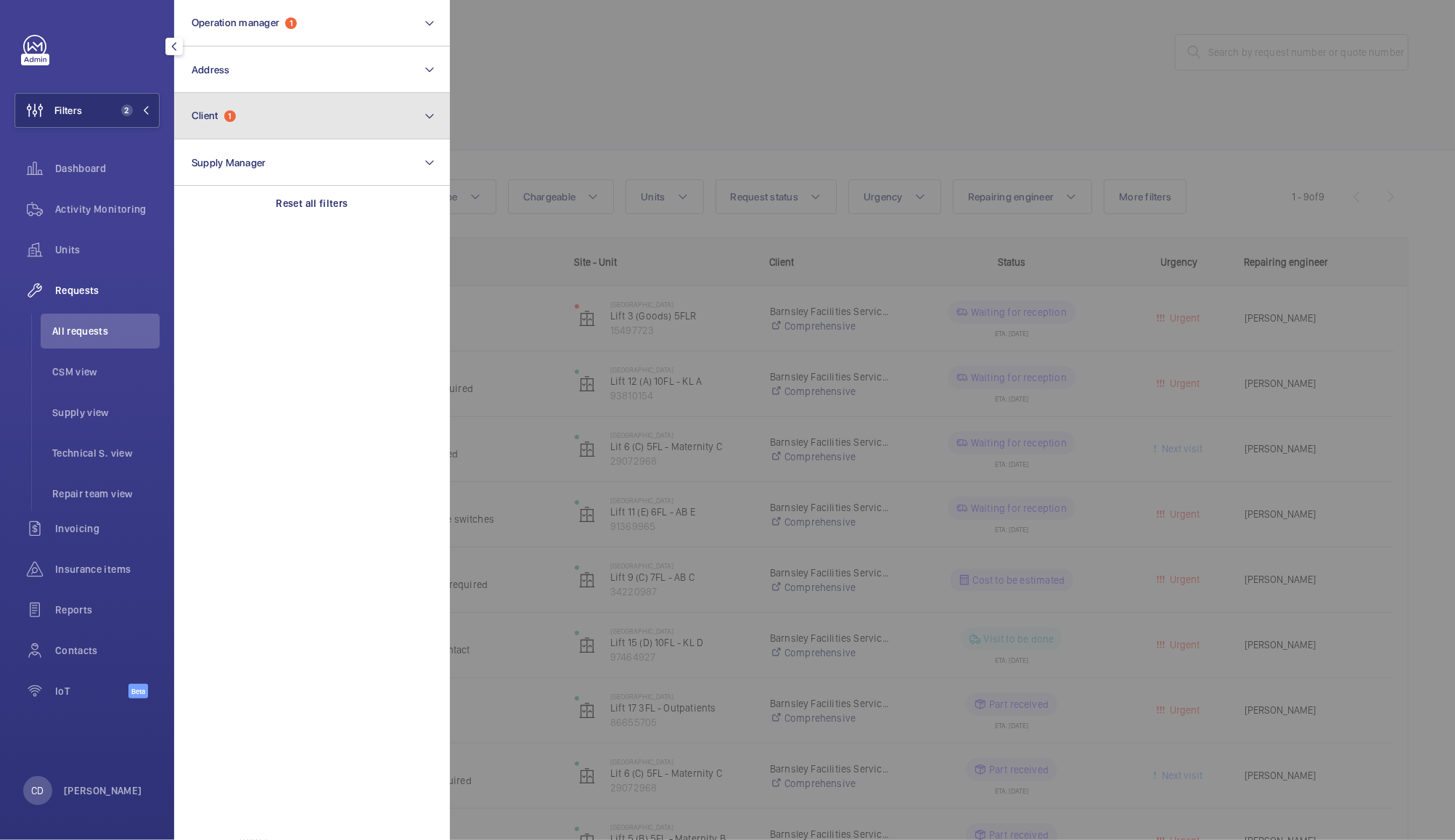
click at [312, 124] on button "Client 1" at bounding box center [312, 116] width 276 height 46
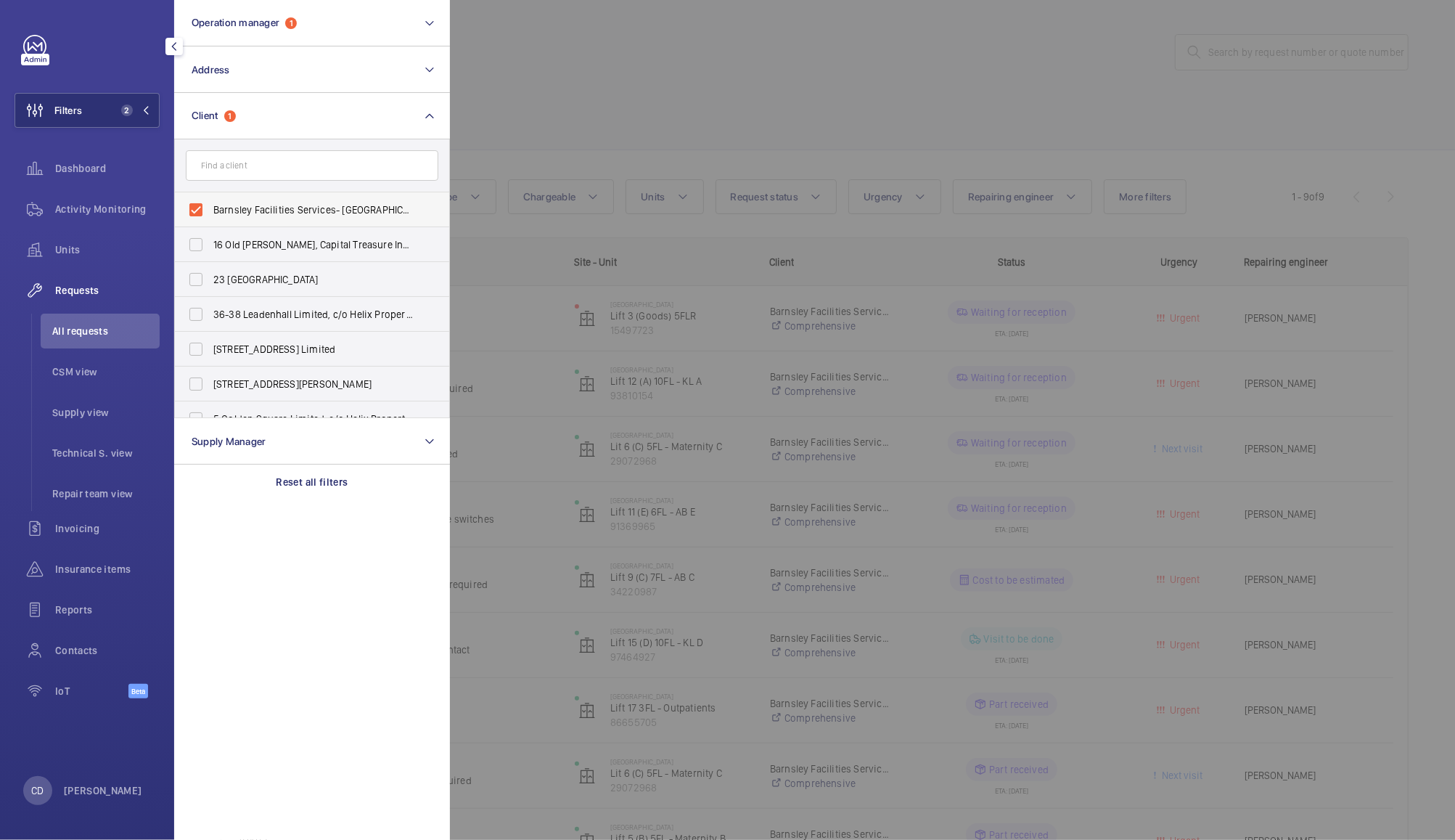
click at [289, 203] on span "Barnsley Facilities Services- [GEOGRAPHIC_DATA]" at bounding box center [313, 210] width 199 height 14
click at [211, 203] on input "Barnsley Facilities Services- [GEOGRAPHIC_DATA]" at bounding box center [196, 209] width 29 height 29
checkbox input "false"
click at [545, 71] on div at bounding box center [1177, 420] width 1455 height 840
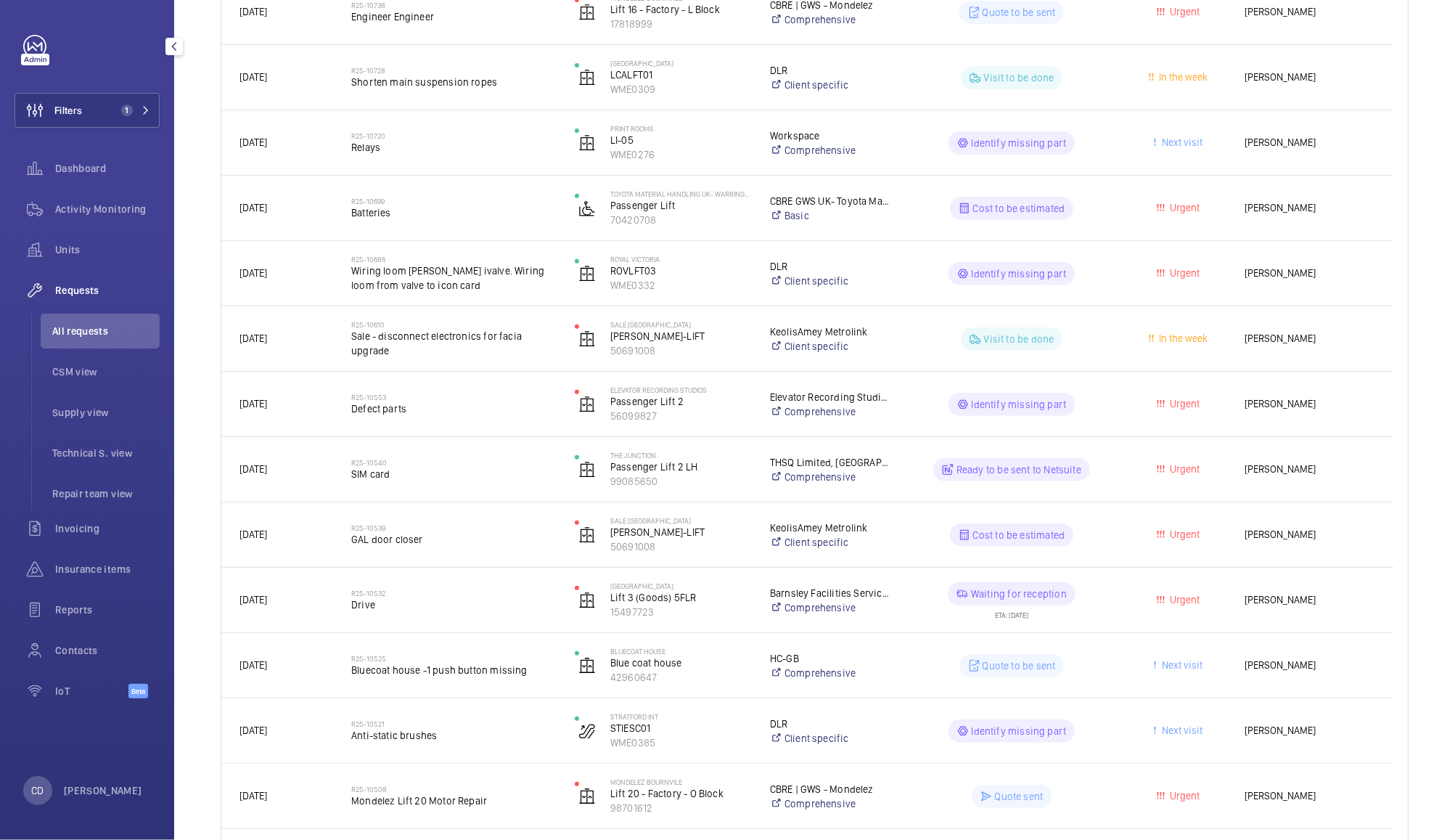
scroll to position [382, 0]
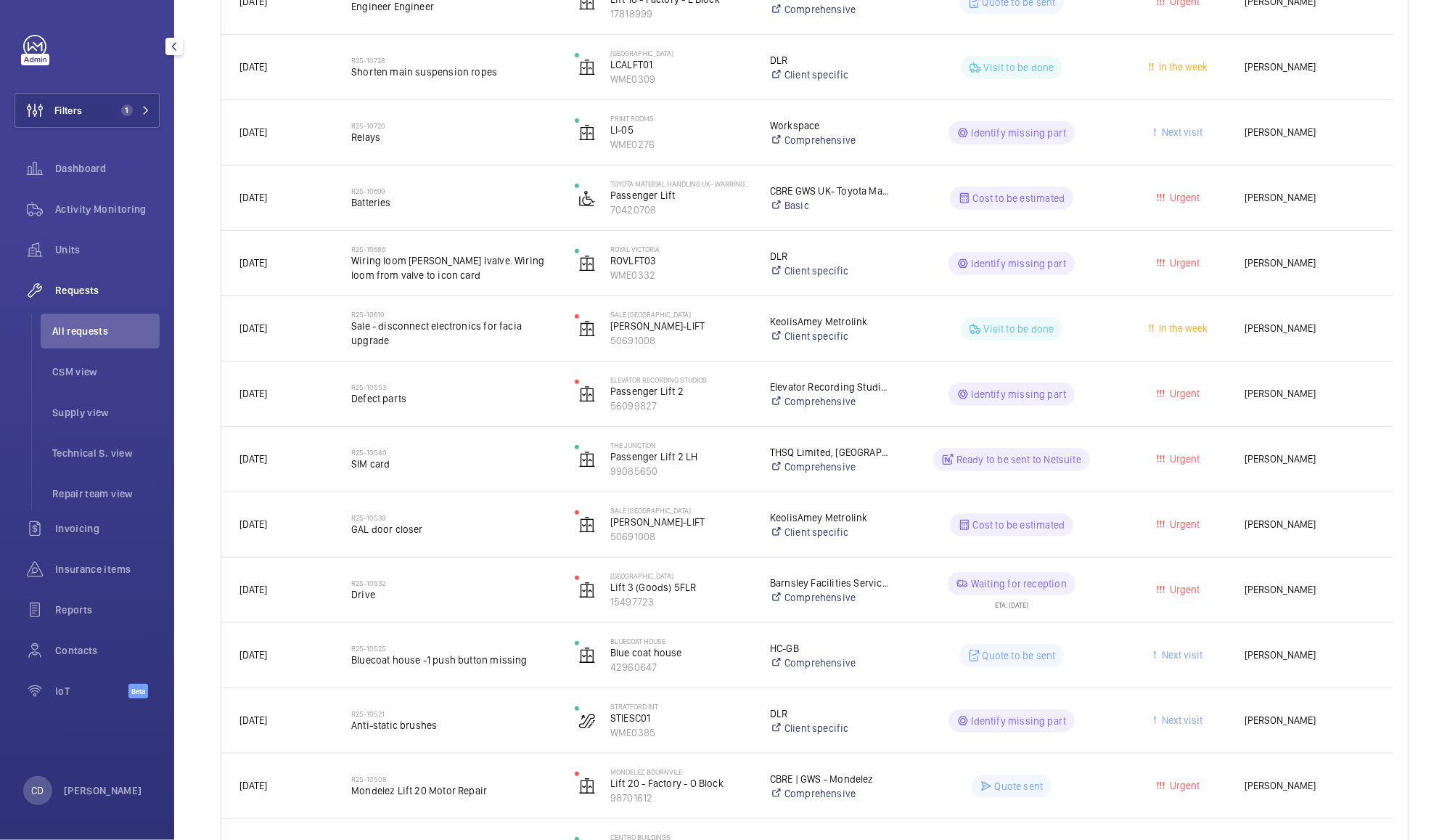
click at [1106, 655] on wm-front-pills-cell "Quote to be sent" at bounding box center [1012, 655] width 205 height 23
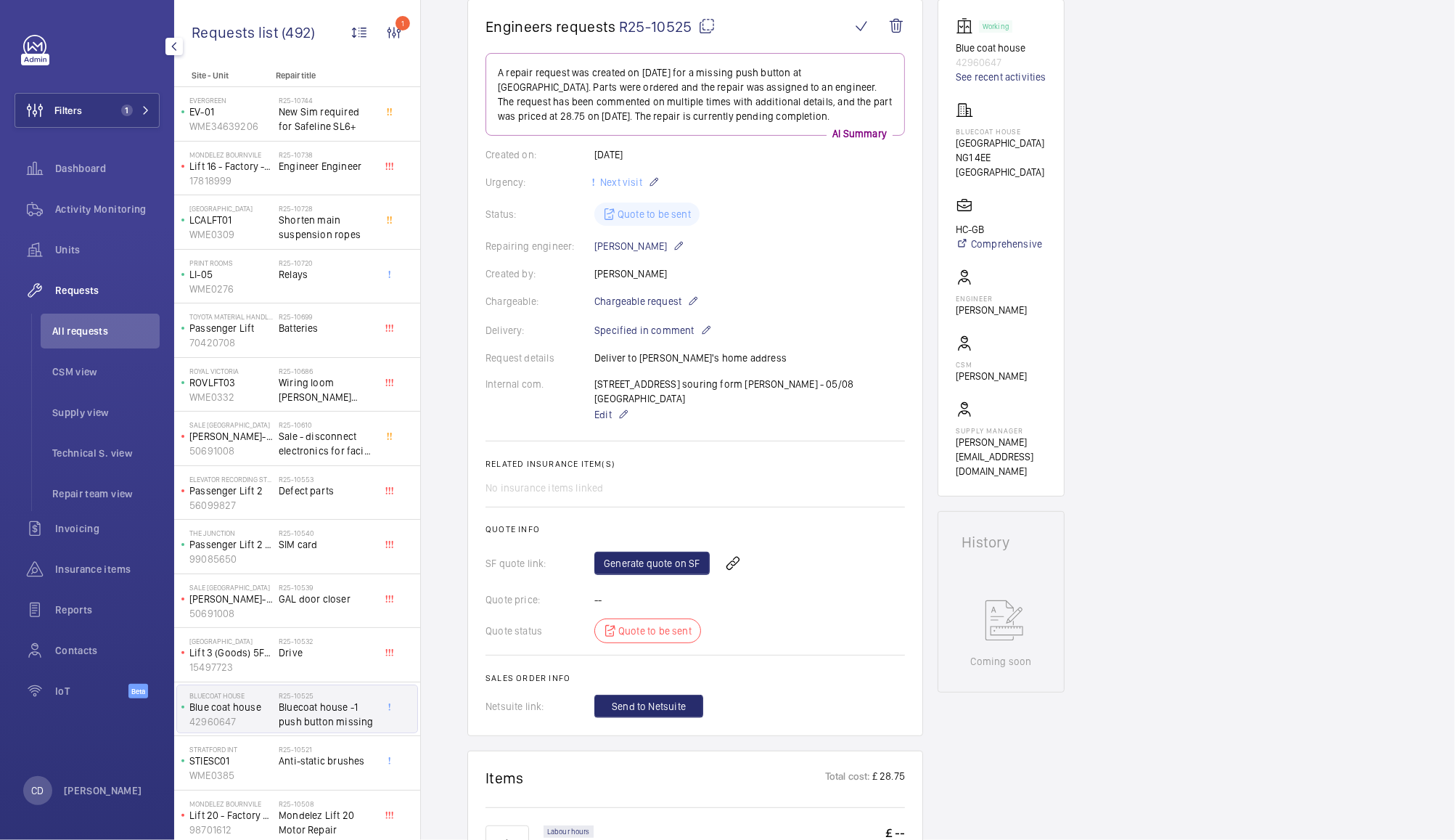
scroll to position [140, 0]
click at [104, 104] on button "Filters 1" at bounding box center [86, 109] width 145 height 35
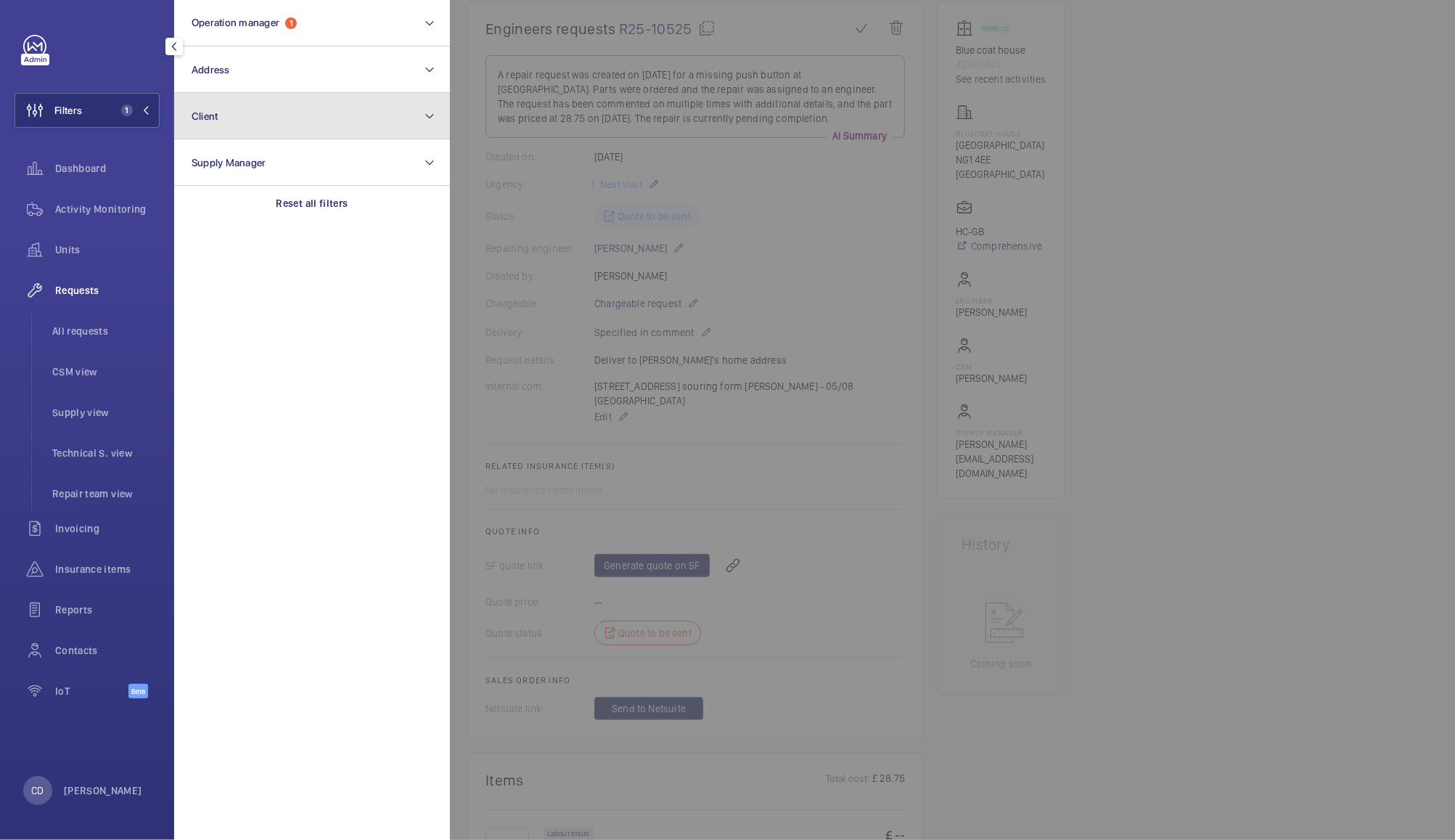
click at [309, 117] on button "Client" at bounding box center [312, 116] width 276 height 46
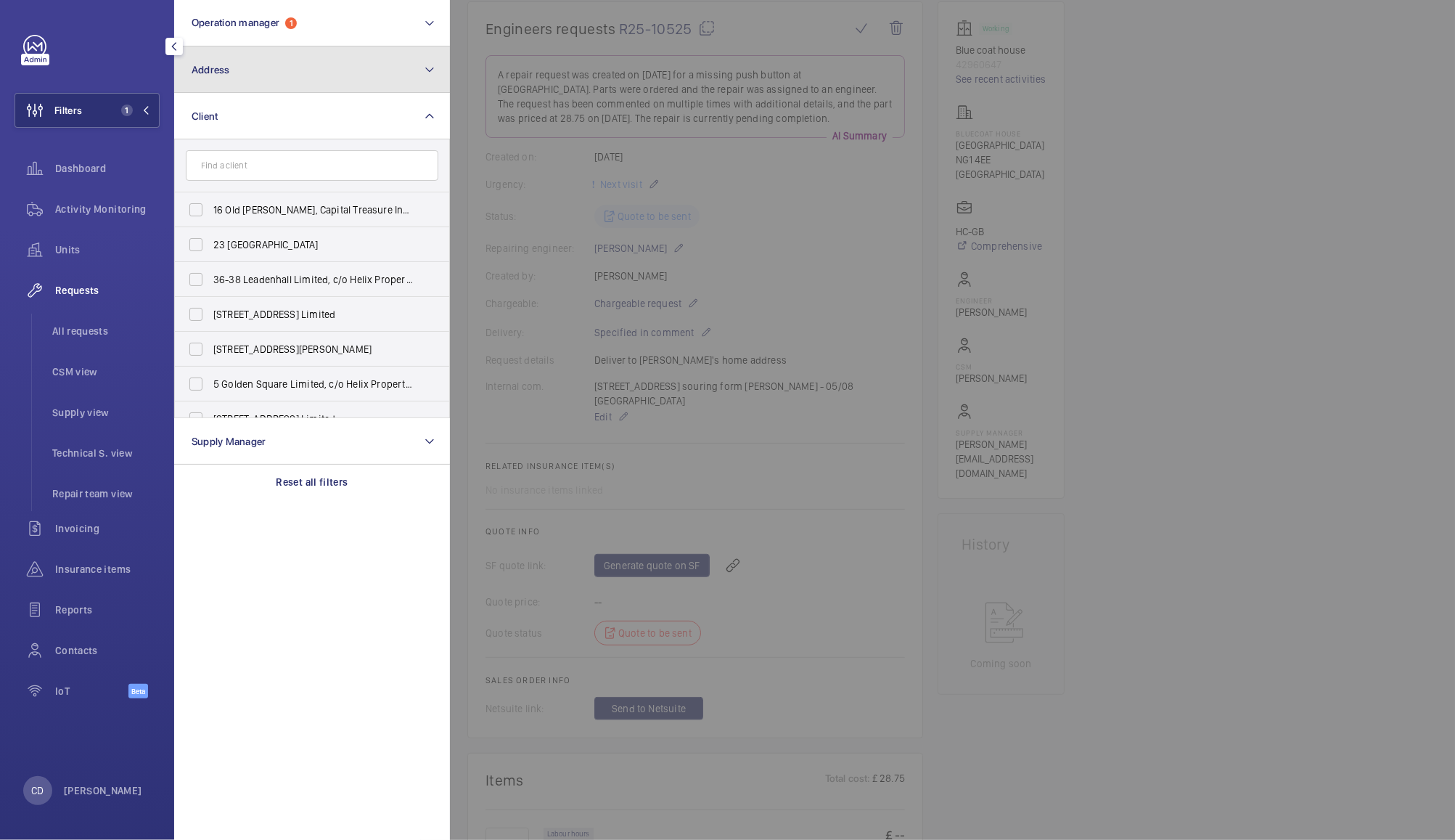
click at [350, 66] on button "Address" at bounding box center [312, 69] width 276 height 46
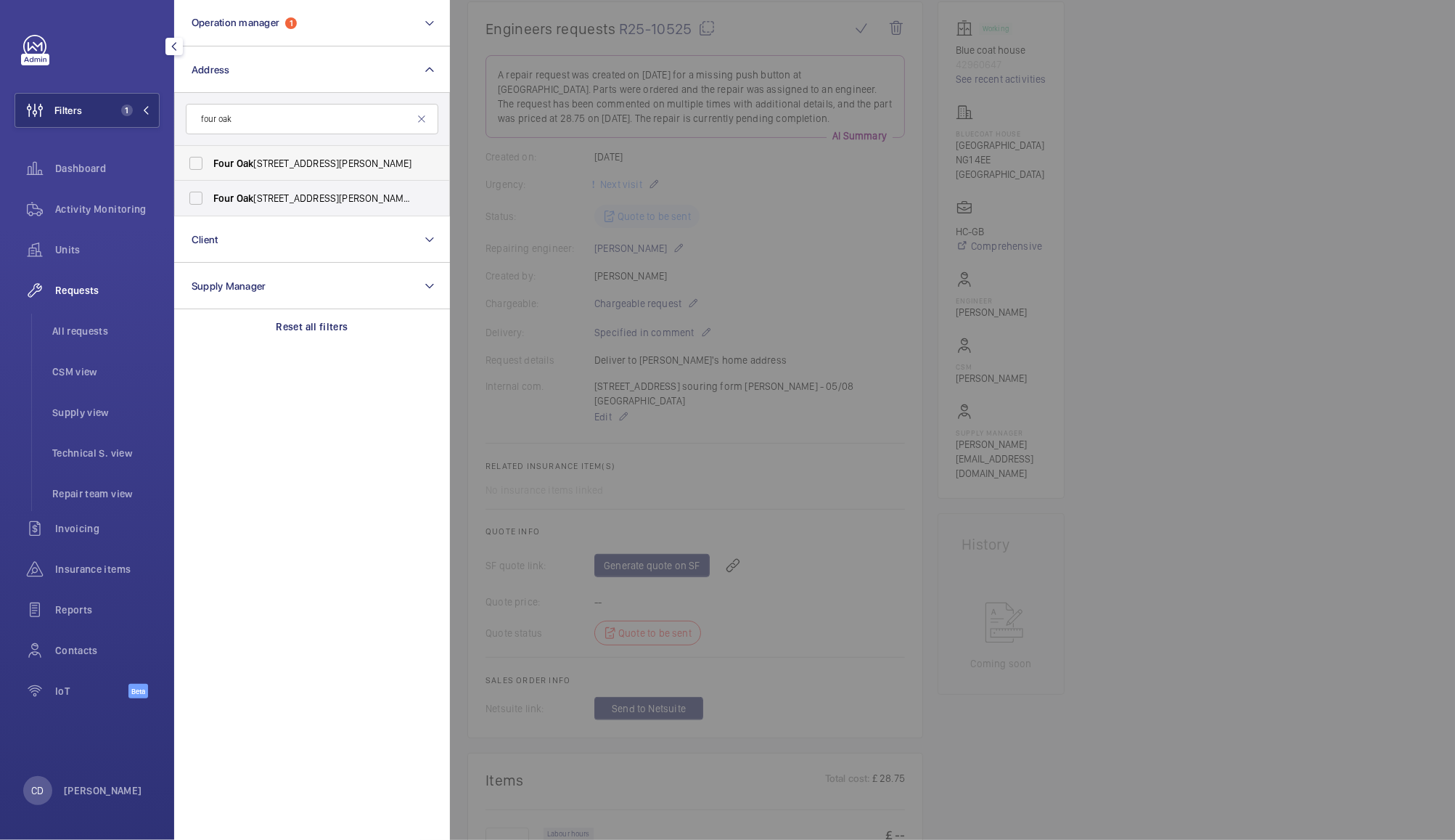
type input "four oak"
click at [205, 168] on label "Four Oak s House - Litchfield Road, SUTTON COLDFIELD B74 2TZ" at bounding box center [302, 163] width 253 height 35
click at [205, 168] on input "Four Oak s House - Litchfield Road, SUTTON COLDFIELD B74 2TZ" at bounding box center [196, 163] width 29 height 29
checkbox input "true"
click at [204, 195] on label "Four Oak s House, Litchfield Road, Sutton Coldfield, Birmingham, B74 2TZ - Four…" at bounding box center [302, 198] width 253 height 35
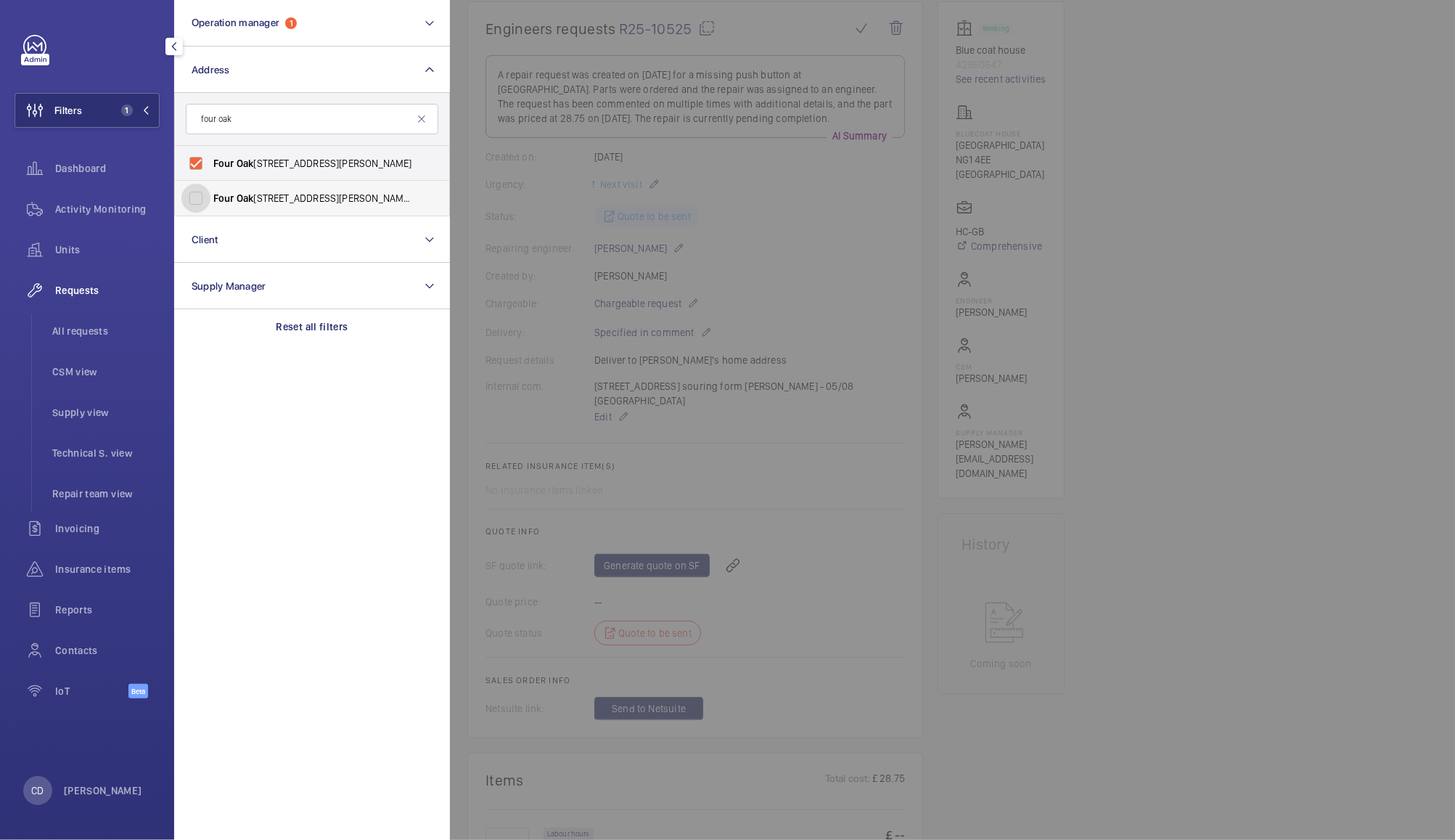
click at [204, 195] on input "Four Oak s House, Litchfield Road, Sutton Coldfield, Birmingham, B74 2TZ - Four…" at bounding box center [196, 198] width 29 height 29
checkbox input "true"
click at [1241, 429] on div at bounding box center [1177, 420] width 1455 height 840
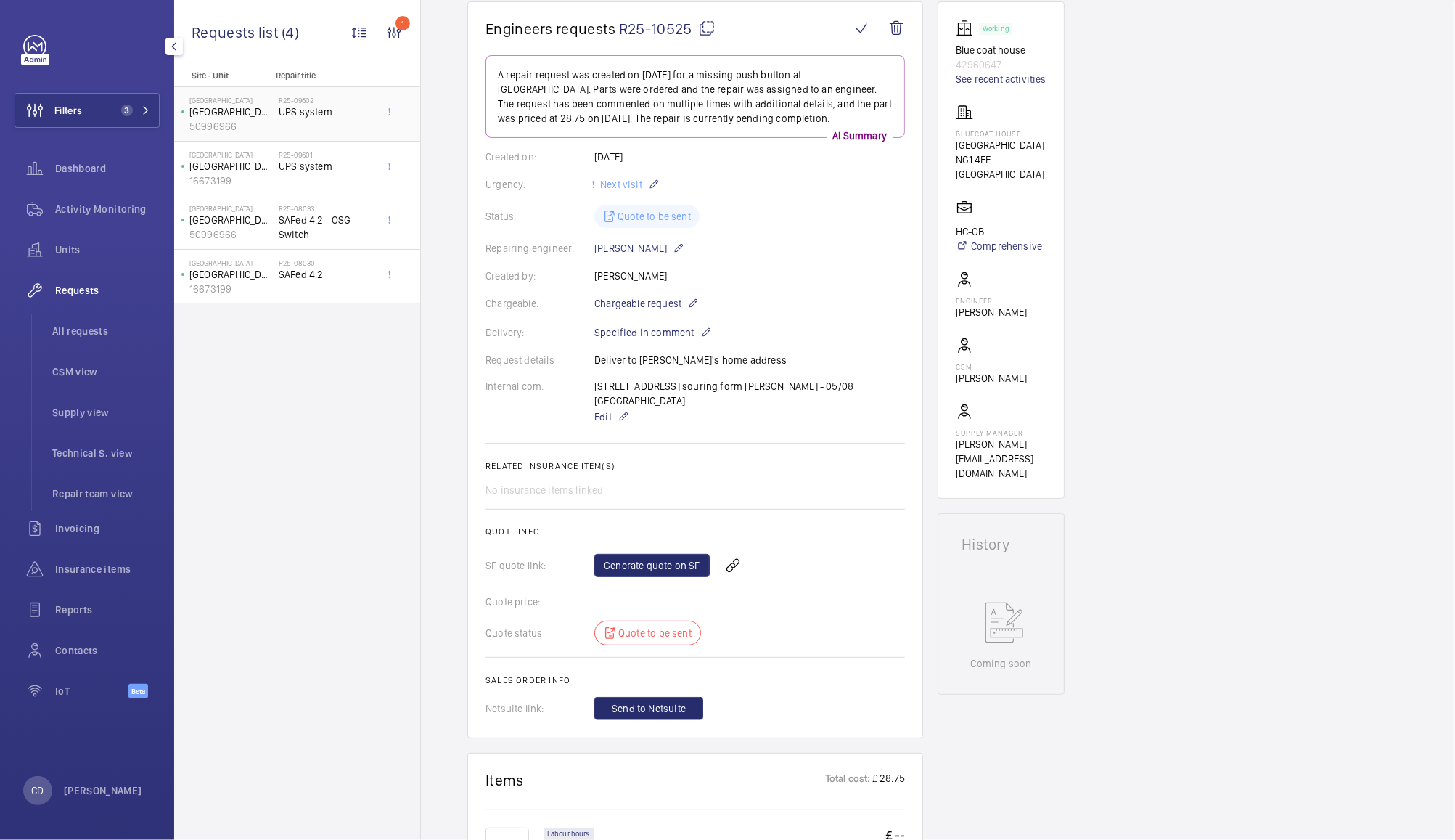
click at [328, 108] on span "UPS system" at bounding box center [327, 111] width 96 height 14
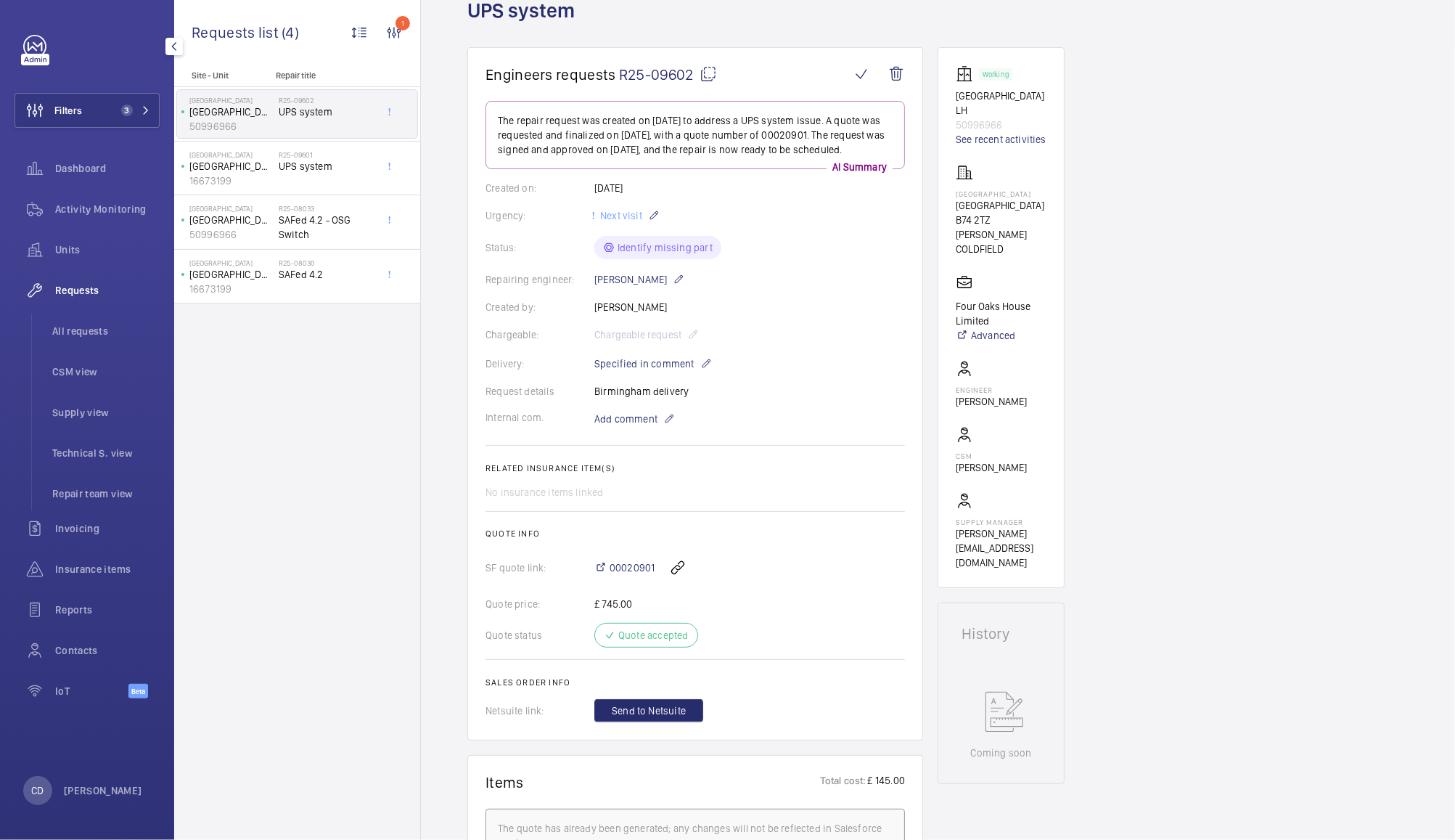
scroll to position [81, 0]
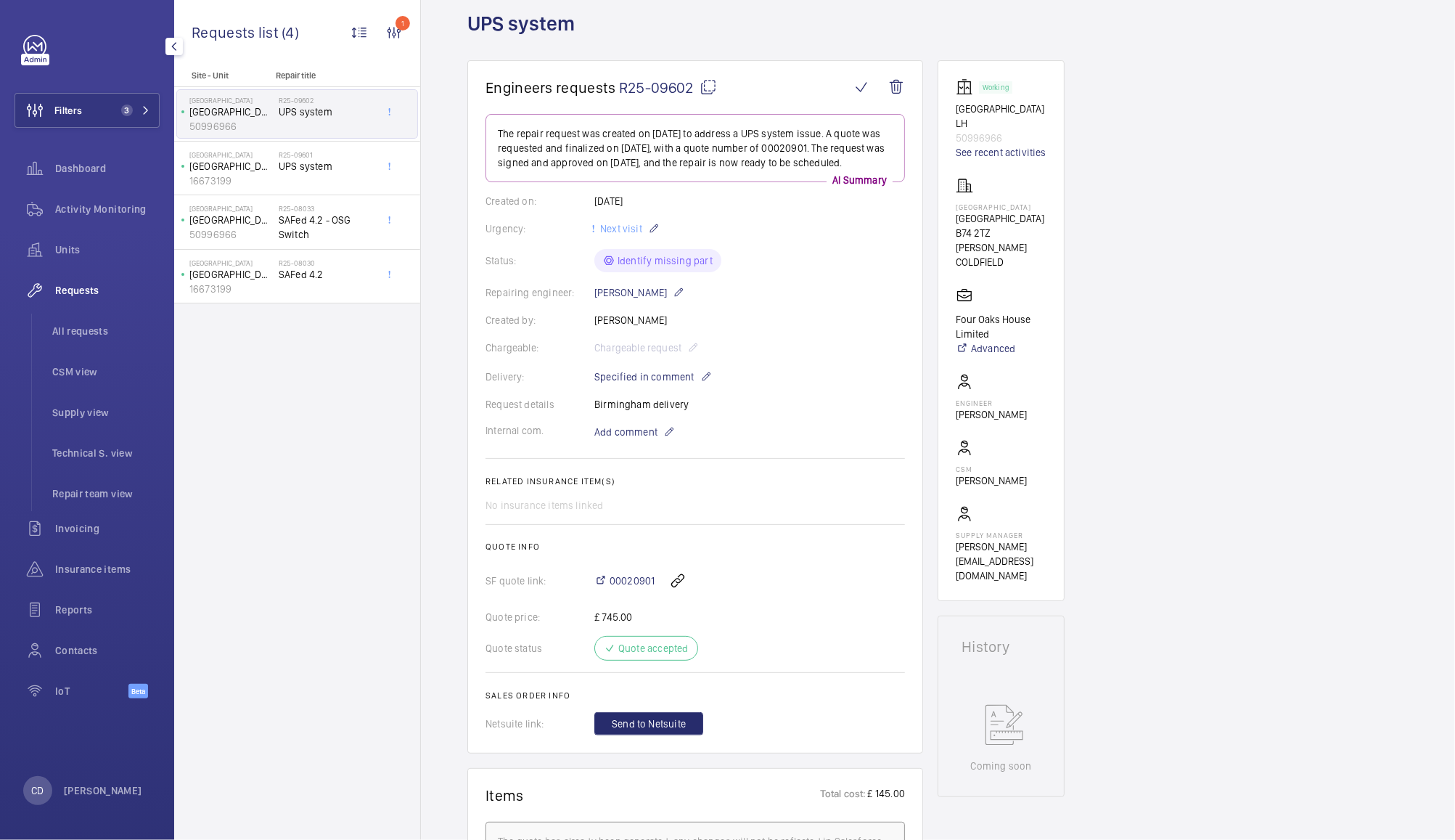
click at [704, 85] on mat-icon at bounding box center [708, 87] width 18 height 18
click at [95, 112] on button "Filters 3" at bounding box center [86, 109] width 145 height 35
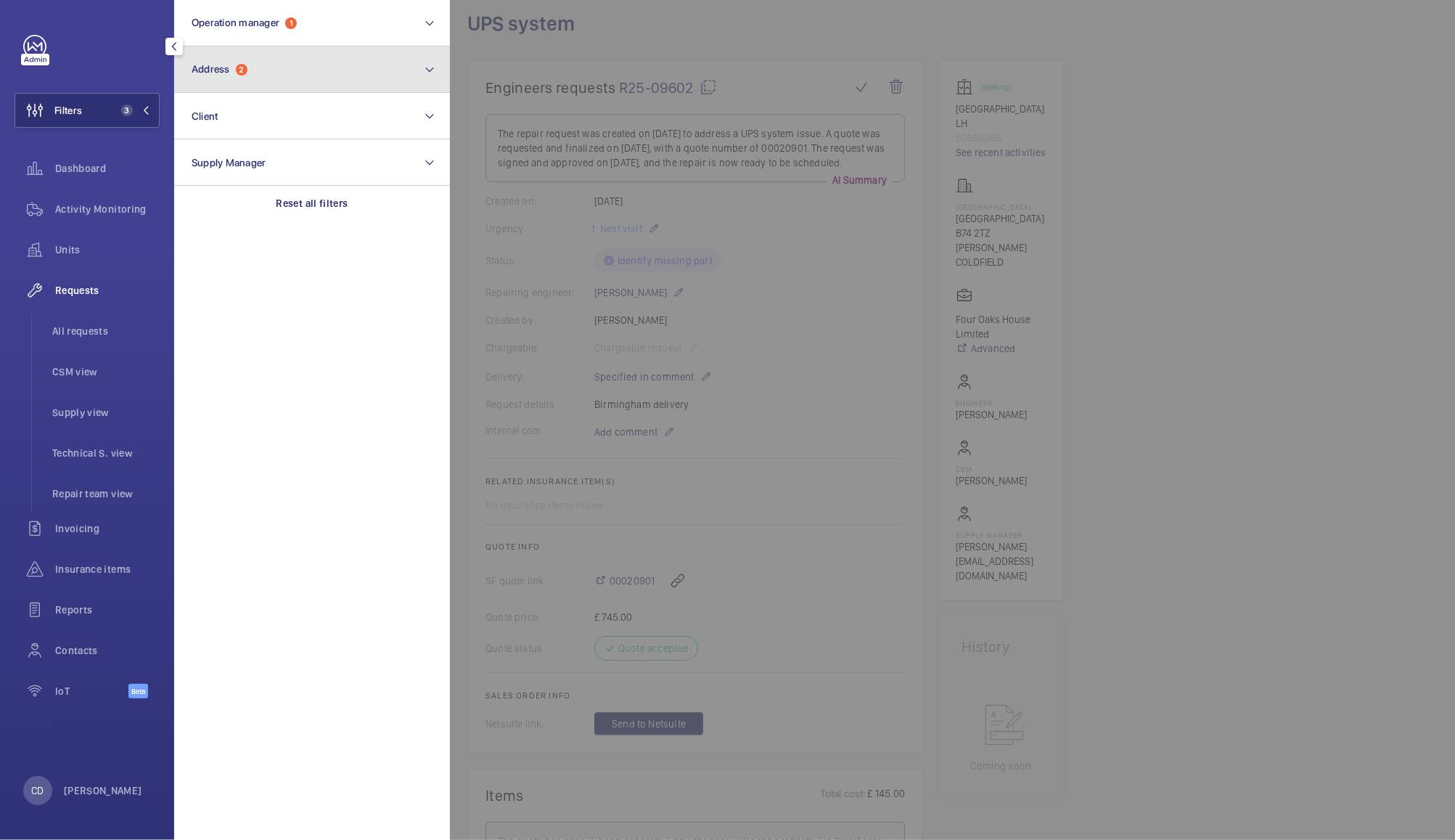
click at [289, 70] on button "Address 2" at bounding box center [312, 69] width 276 height 46
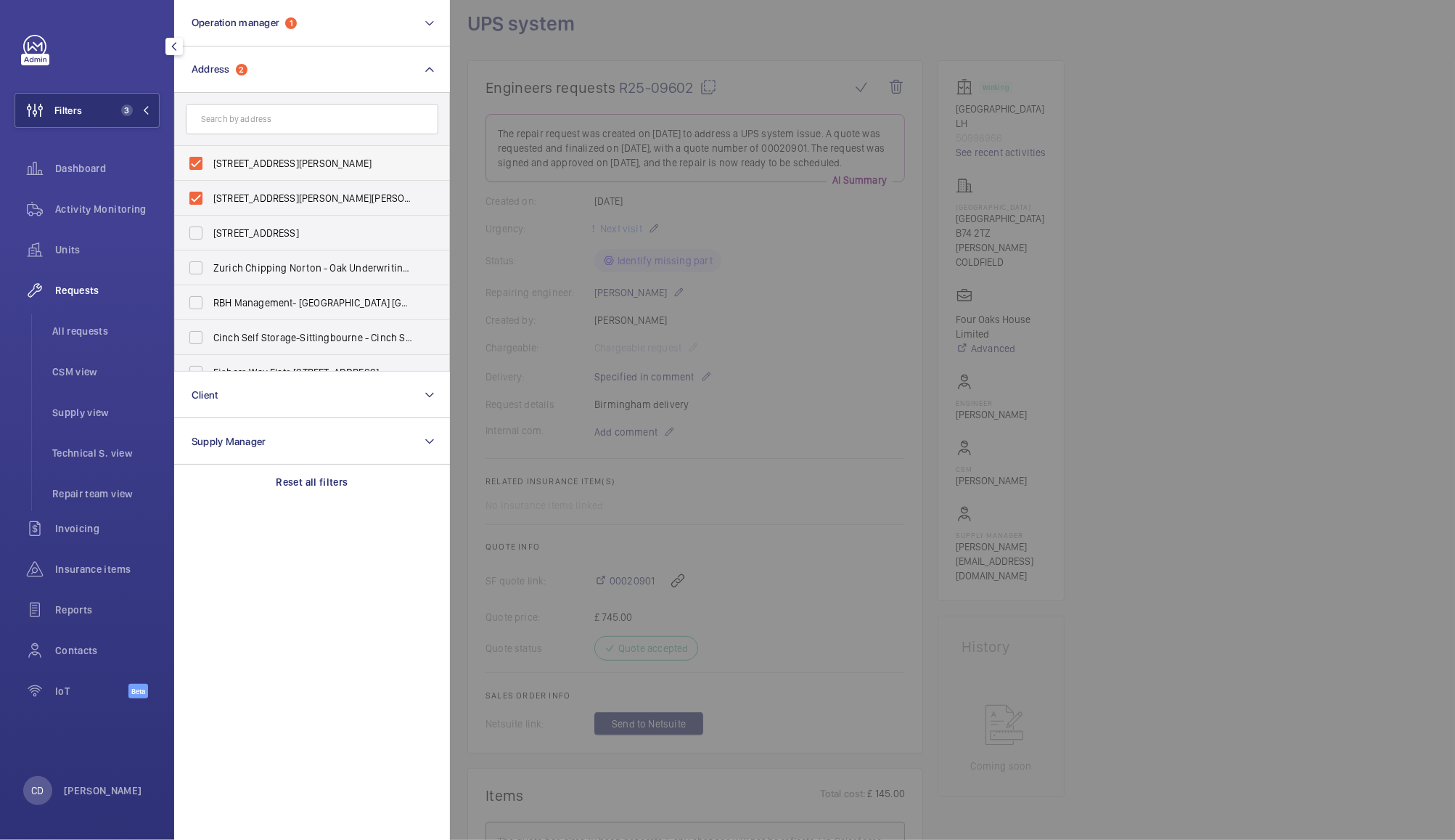
click at [275, 167] on span "Four Oaks House - Litchfield Road, SUTTON COLDFIELD B74 2TZ" at bounding box center [313, 163] width 199 height 14
click at [211, 167] on input "Four Oaks House - Litchfield Road, SUTTON COLDFIELD B74 2TZ" at bounding box center [196, 163] width 29 height 29
checkbox input "false"
click at [279, 199] on span "Four Oaks House, Litchfield Road, Sutton Coldfield, Birmingham, B74 2TZ - Four …" at bounding box center [313, 198] width 199 height 14
click at [211, 199] on input "Four Oaks House, Litchfield Road, Sutton Coldfield, Birmingham, B74 2TZ - Four …" at bounding box center [196, 198] width 29 height 29
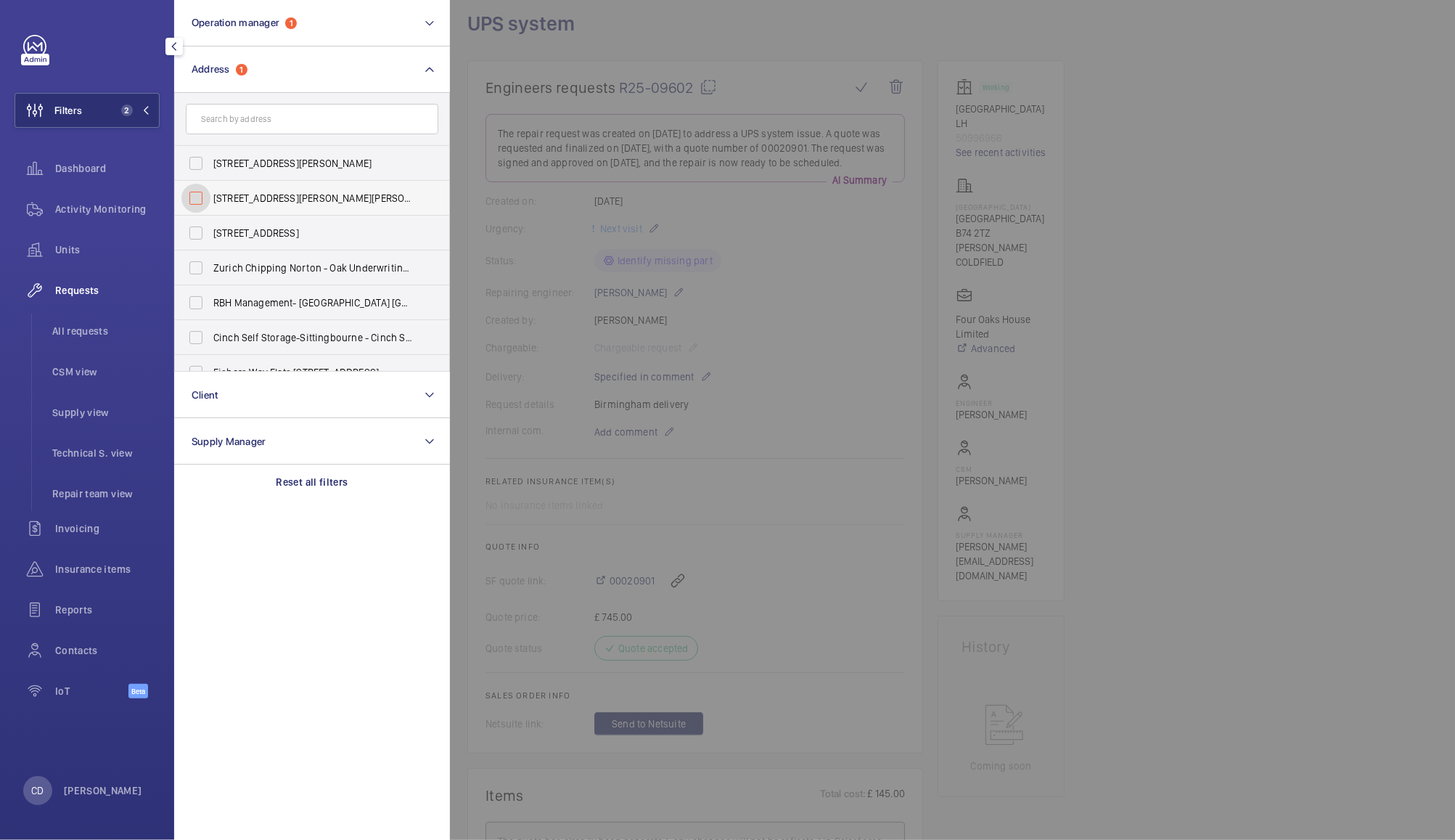
checkbox input "false"
click at [351, 116] on input "text" at bounding box center [312, 119] width 253 height 30
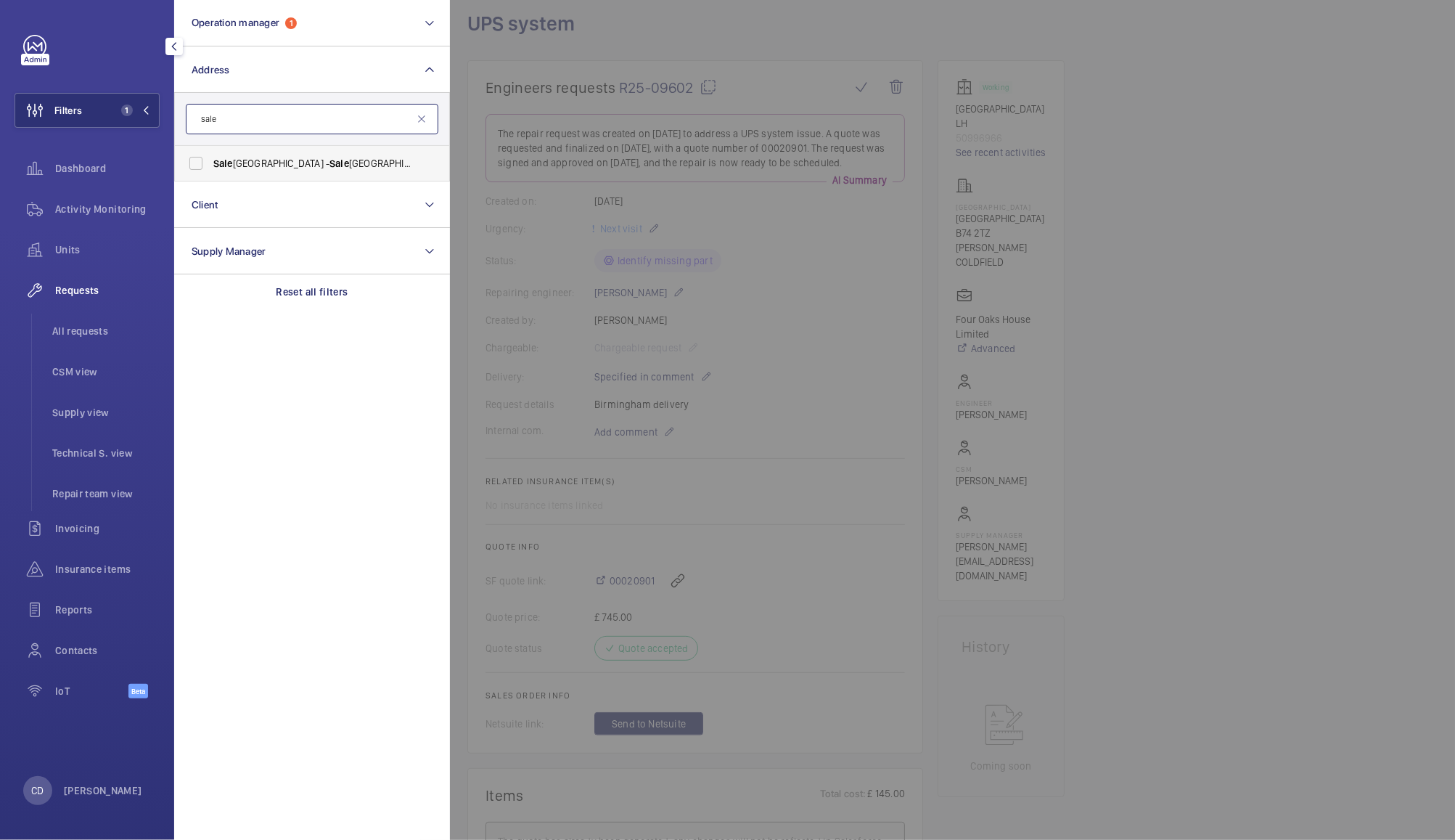
type input "sale"
click at [329, 160] on span "Sale" at bounding box center [339, 163] width 20 height 12
click at [211, 160] on input "Sale Railway Station - Sale Railway Station,, SALE M33 7XY" at bounding box center [196, 163] width 29 height 29
checkbox input "true"
click at [1282, 445] on div at bounding box center [1177, 420] width 1455 height 840
